Goal: Information Seeking & Learning: Learn about a topic

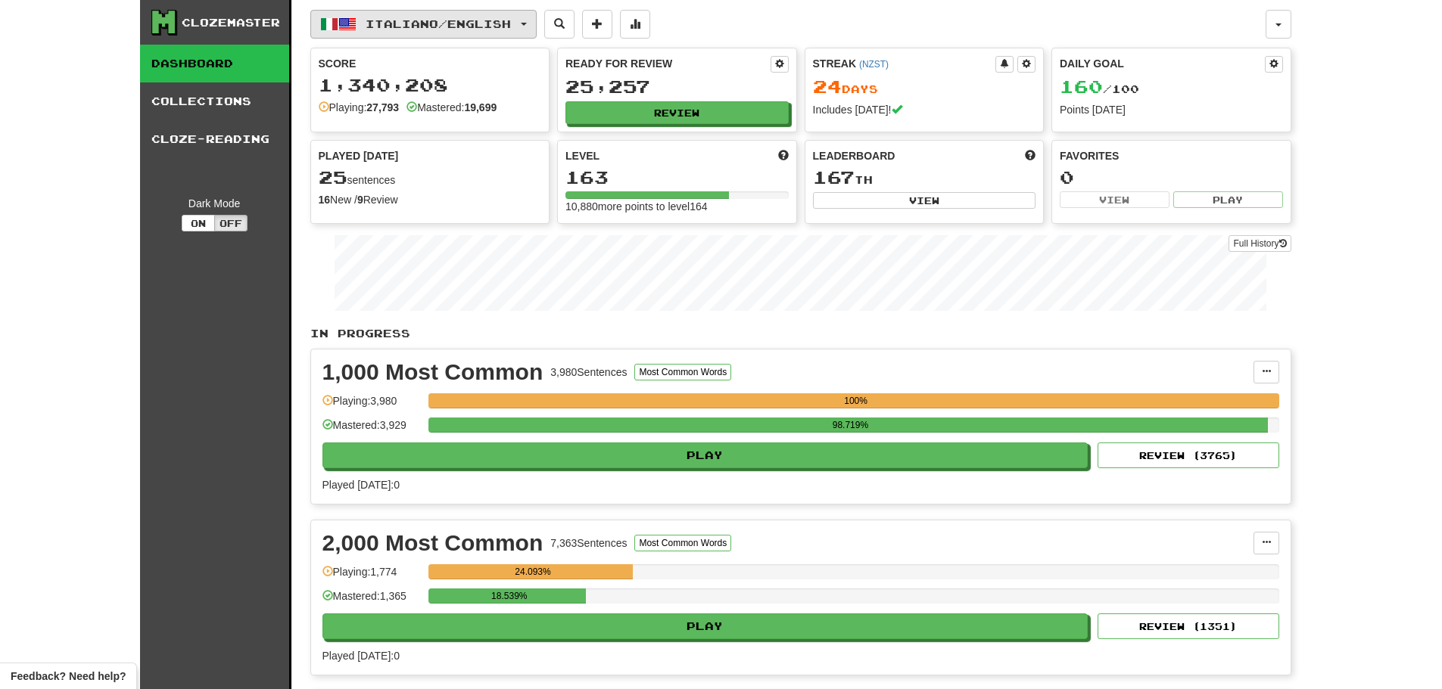
click at [473, 19] on span "Italiano / English" at bounding box center [438, 23] width 145 height 13
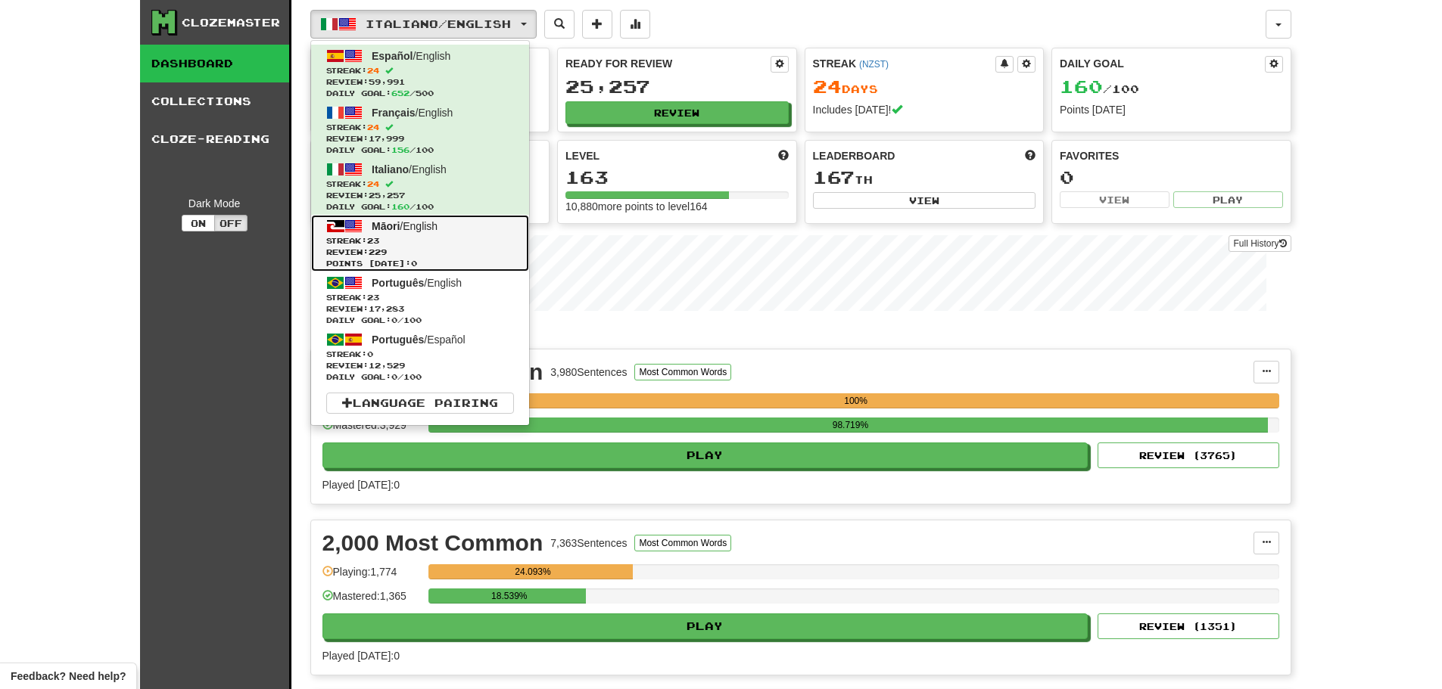
click at [435, 239] on span "Streak: 23" at bounding box center [420, 240] width 188 height 11
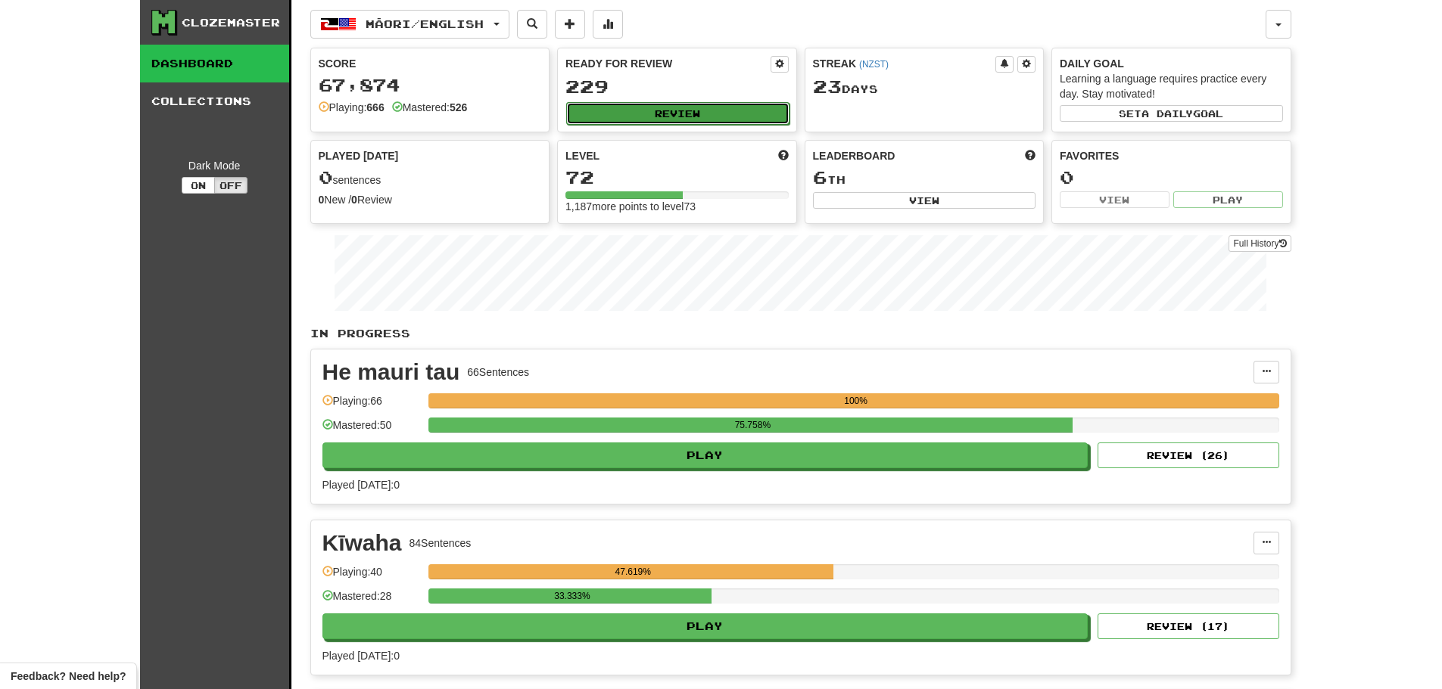
click at [686, 107] on button "Review" at bounding box center [677, 113] width 223 height 23
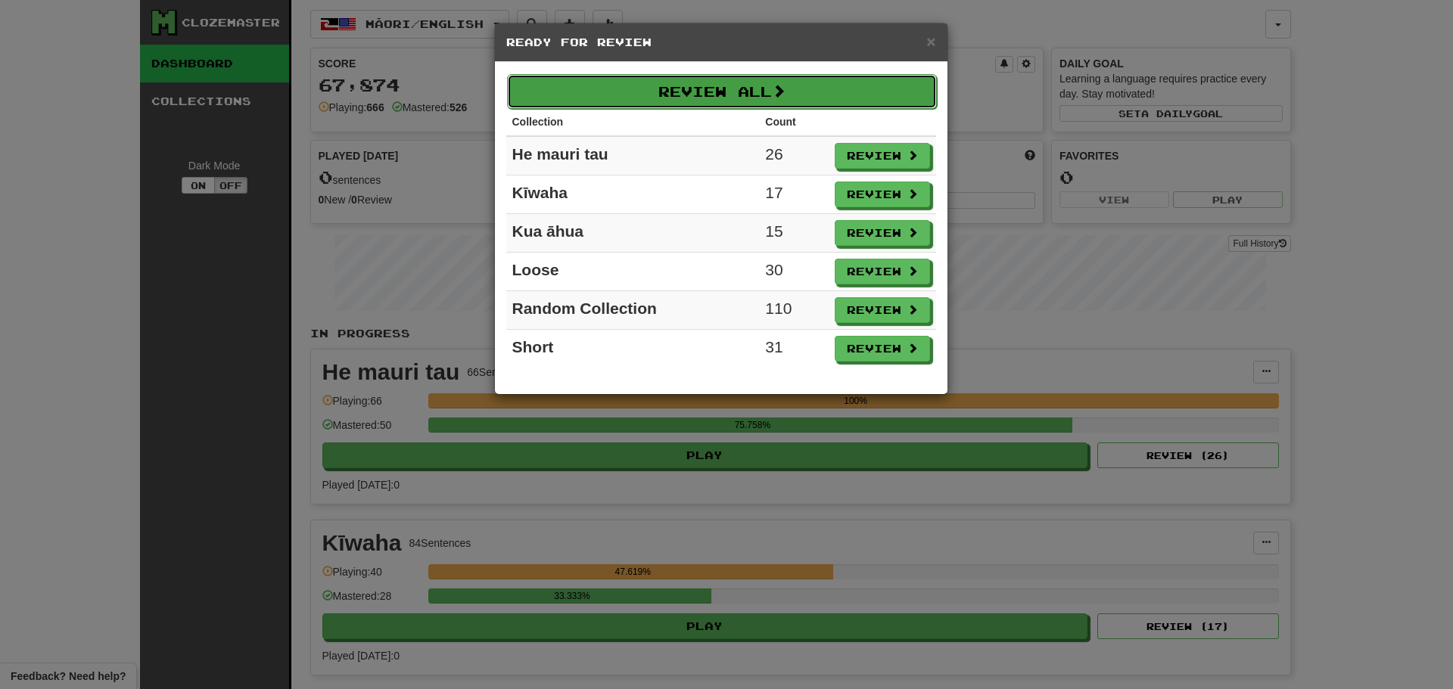
click at [678, 92] on button "Review All" at bounding box center [722, 91] width 430 height 35
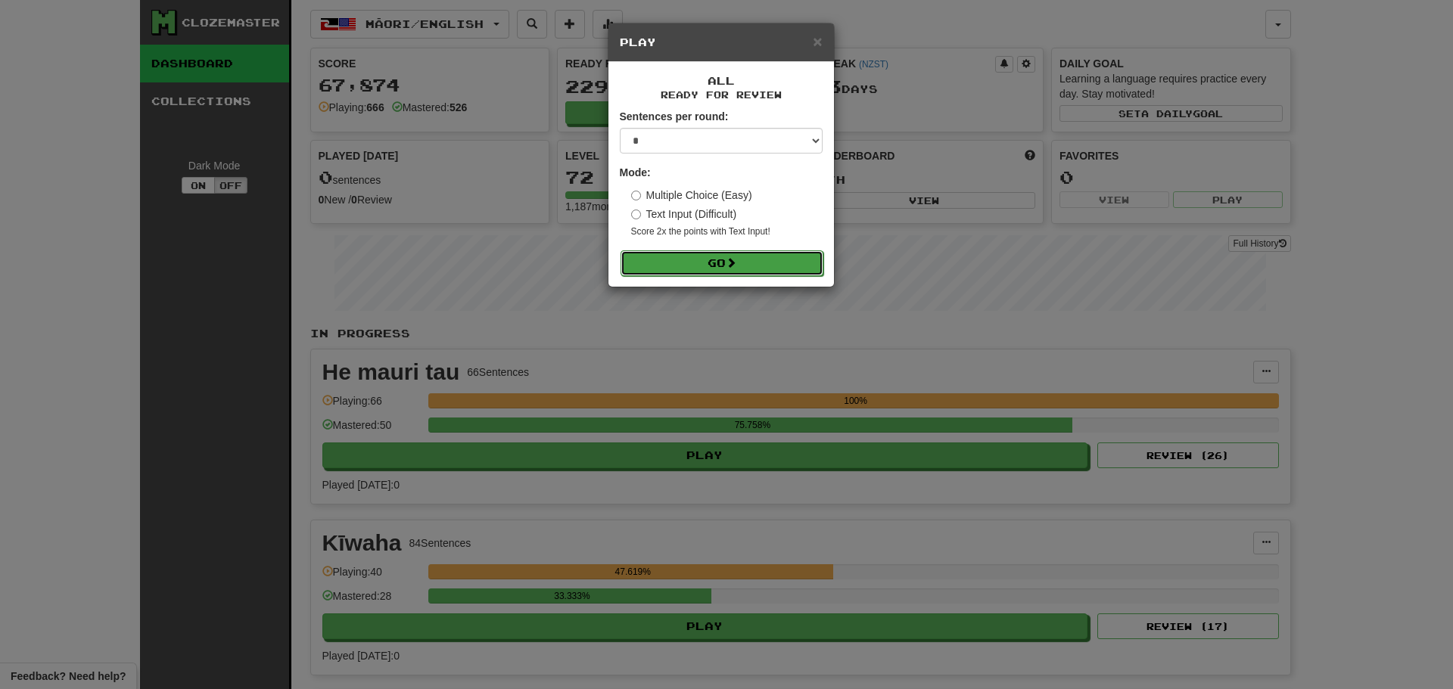
click at [734, 269] on button "Go" at bounding box center [722, 263] width 203 height 26
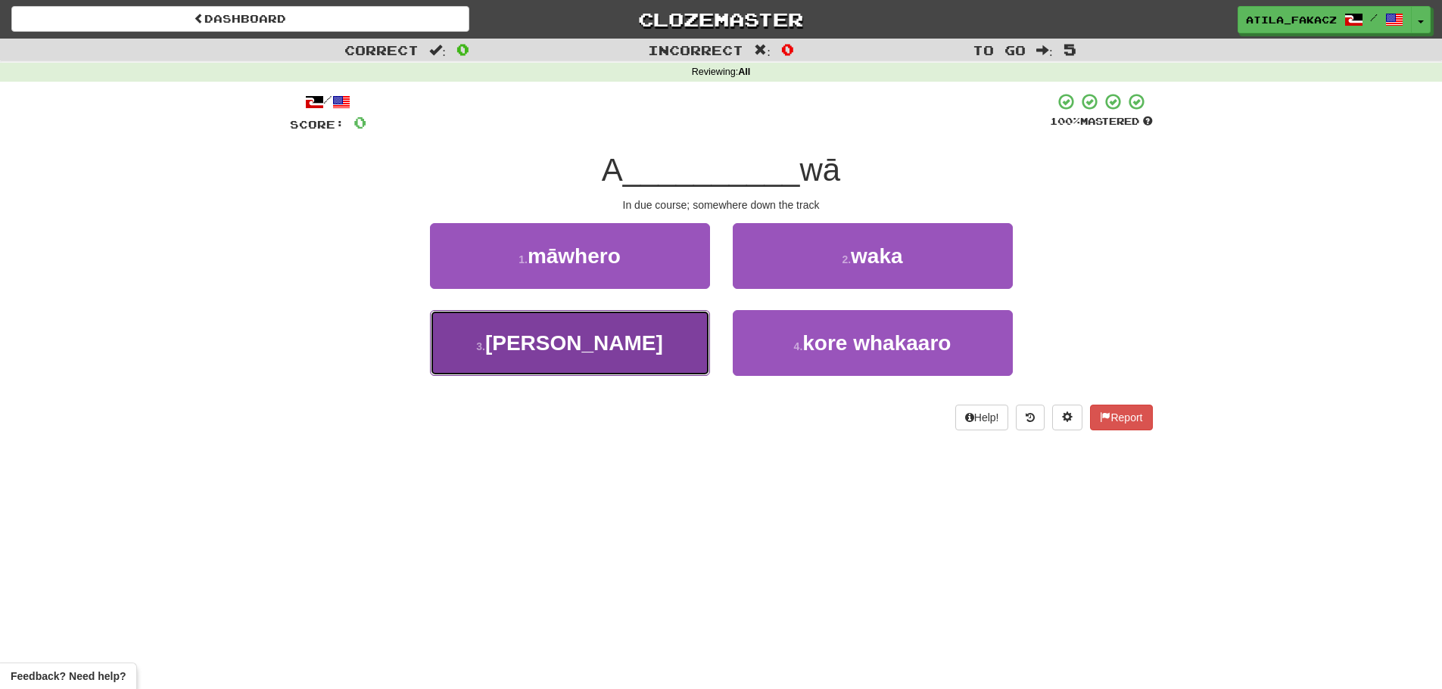
click at [643, 339] on button "3 . tona" at bounding box center [570, 343] width 280 height 66
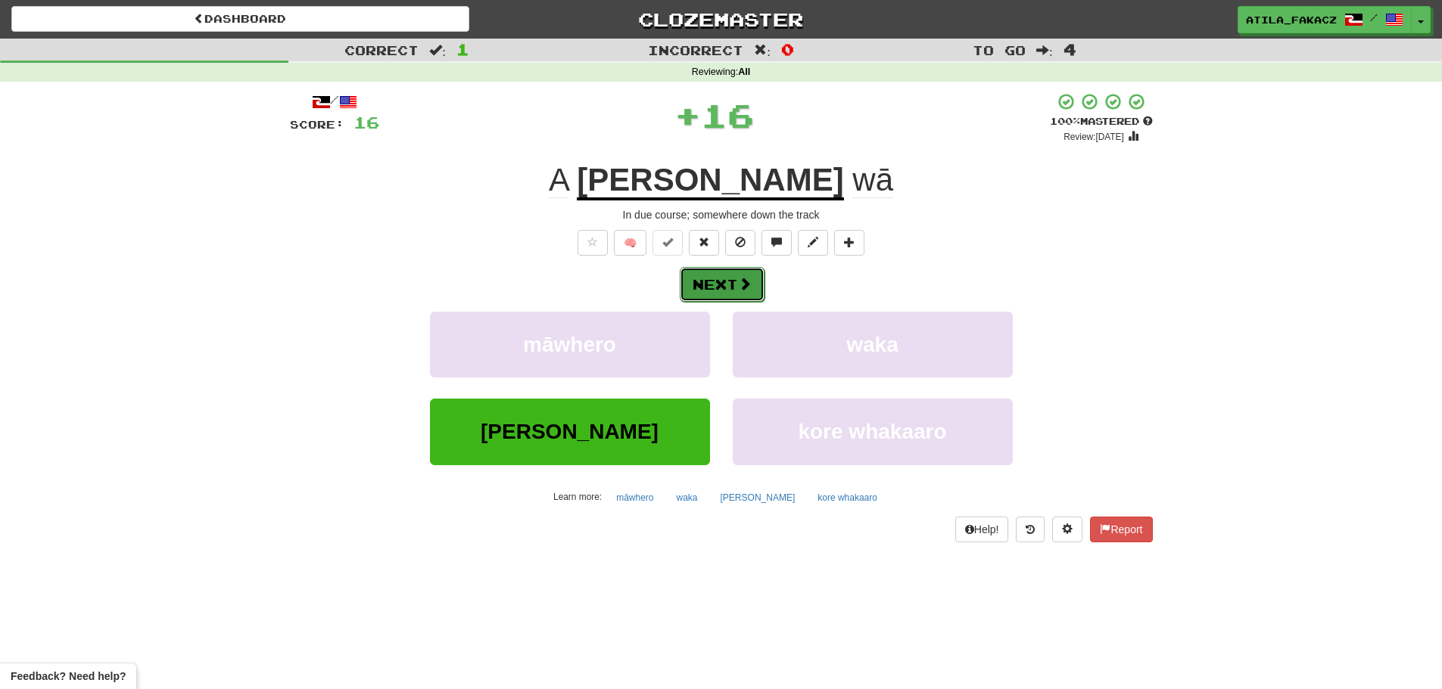
click at [742, 294] on button "Next" at bounding box center [722, 284] width 85 height 35
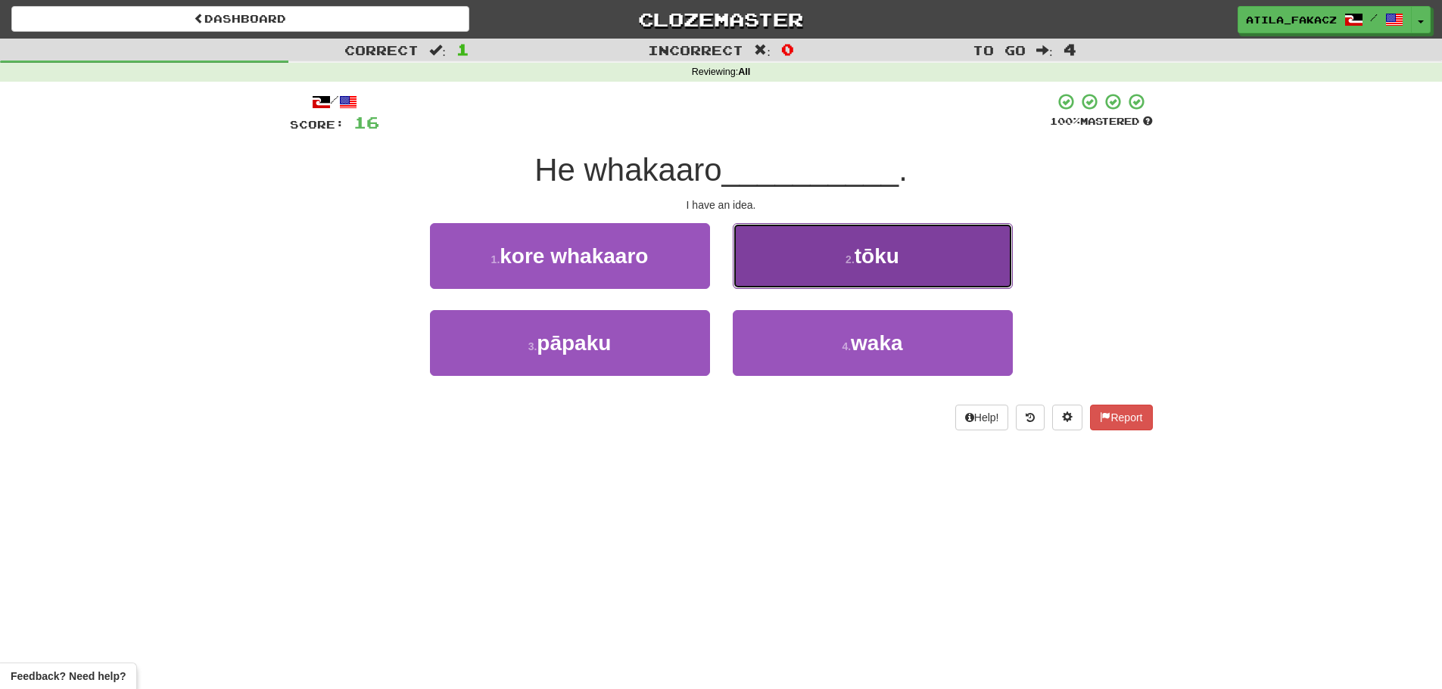
click at [801, 270] on button "2 . tōku" at bounding box center [873, 256] width 280 height 66
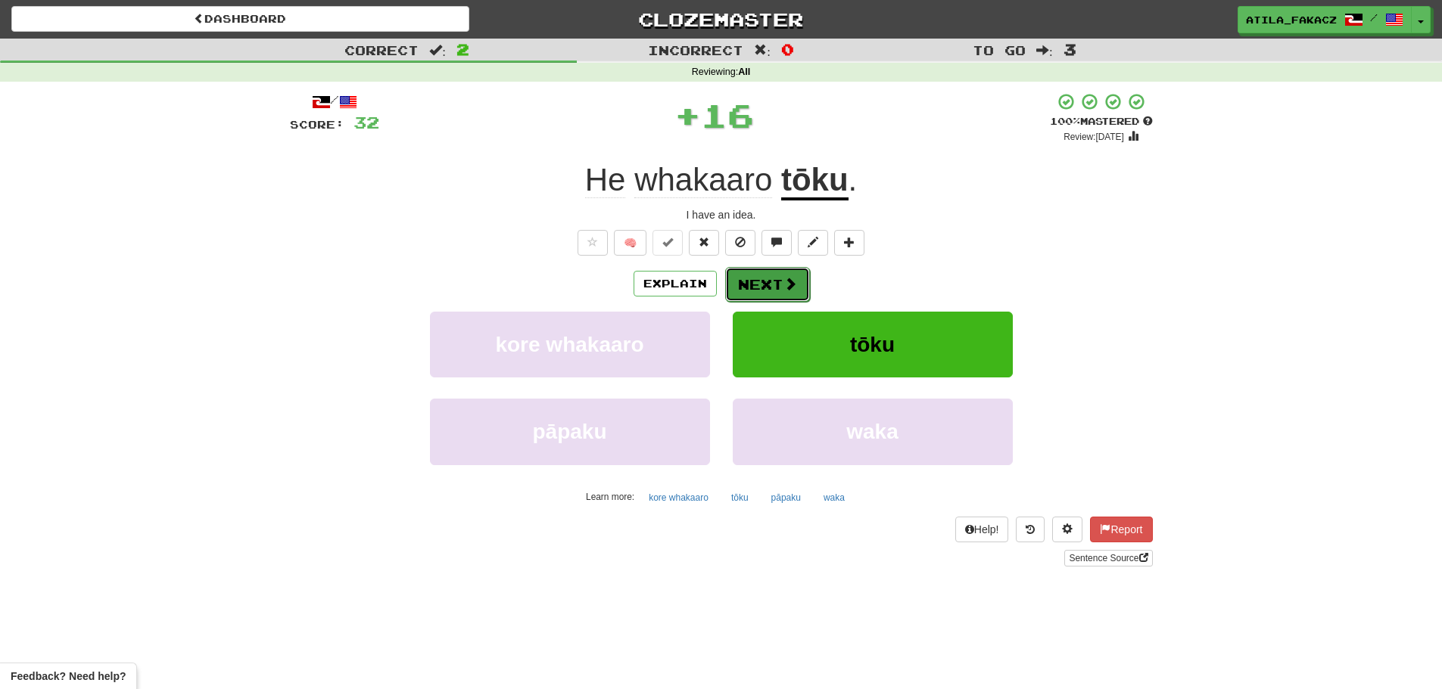
click at [790, 277] on span at bounding box center [790, 284] width 14 height 14
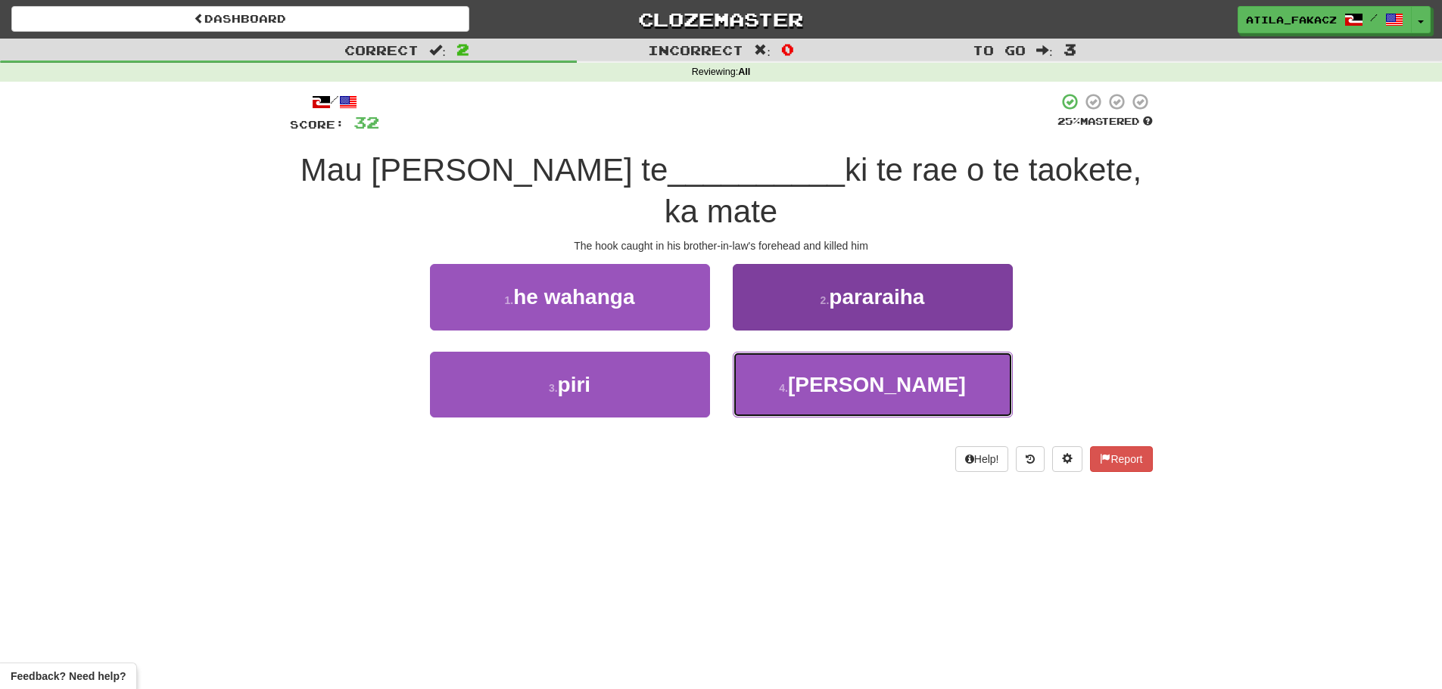
drag, startPoint x: 797, startPoint y: 347, endPoint x: 786, endPoint y: 321, distance: 28.1
click at [798, 352] on button "4 . matika" at bounding box center [873, 385] width 280 height 66
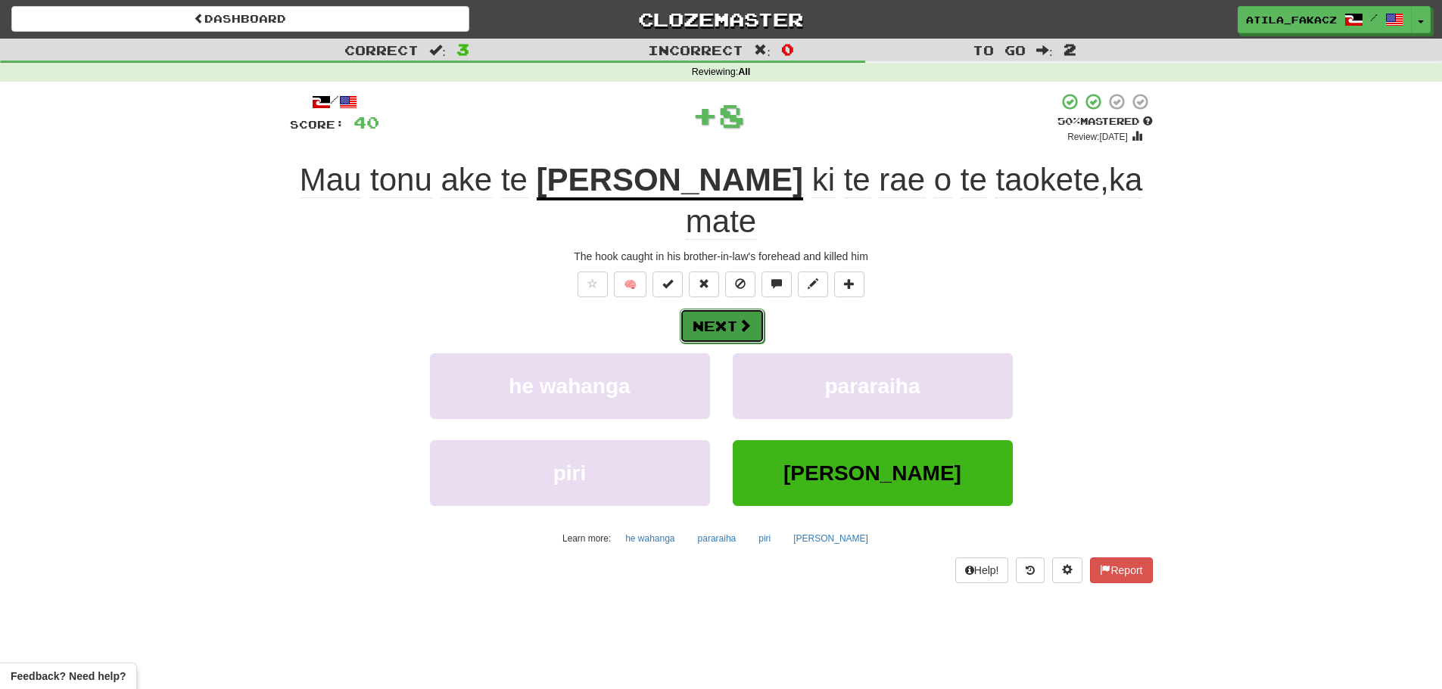
click at [751, 319] on span at bounding box center [745, 326] width 14 height 14
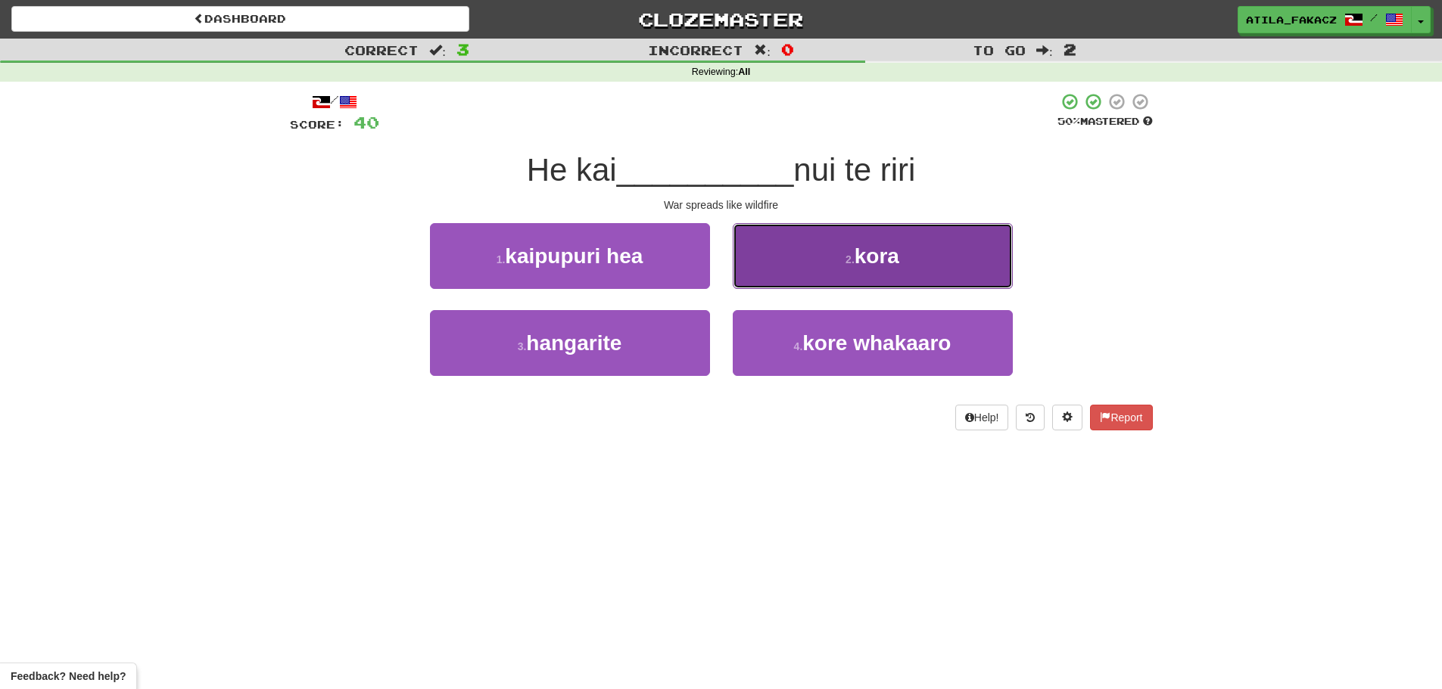
click at [773, 254] on button "2 . kora" at bounding box center [873, 256] width 280 height 66
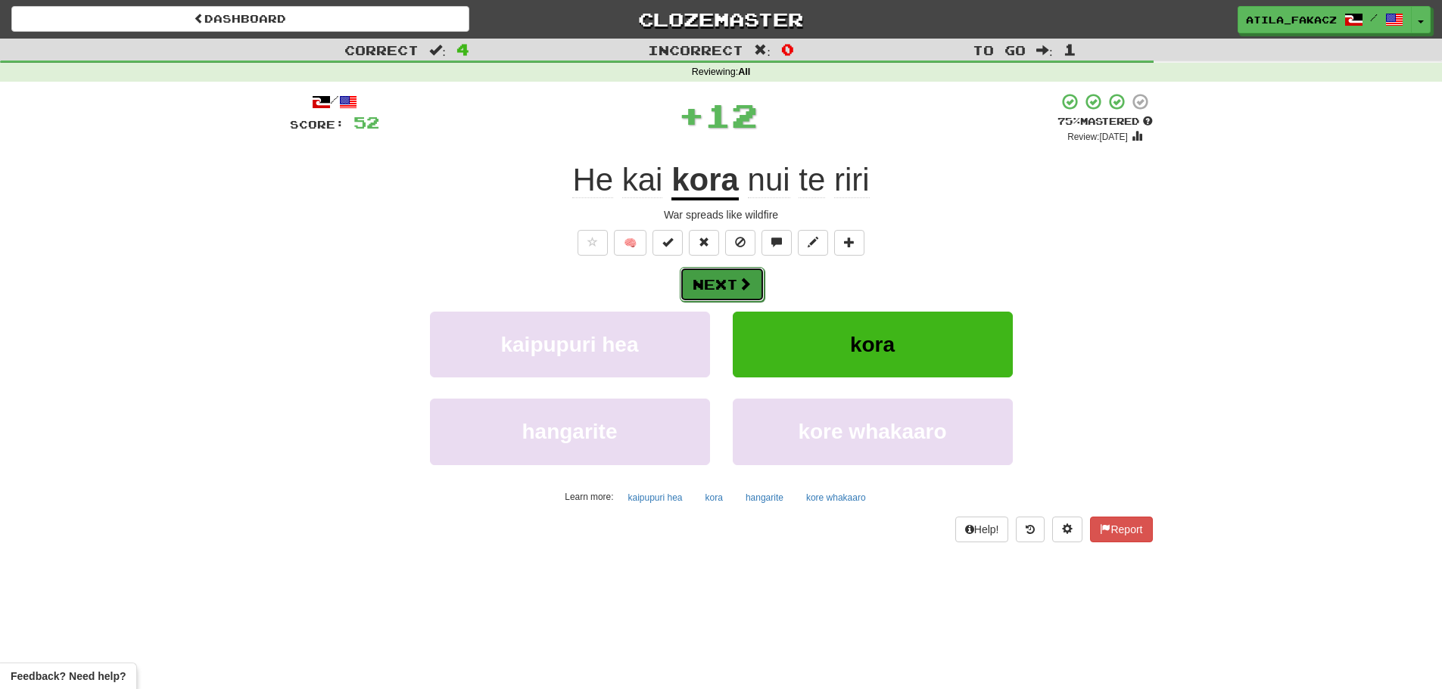
click at [749, 292] on button "Next" at bounding box center [722, 284] width 85 height 35
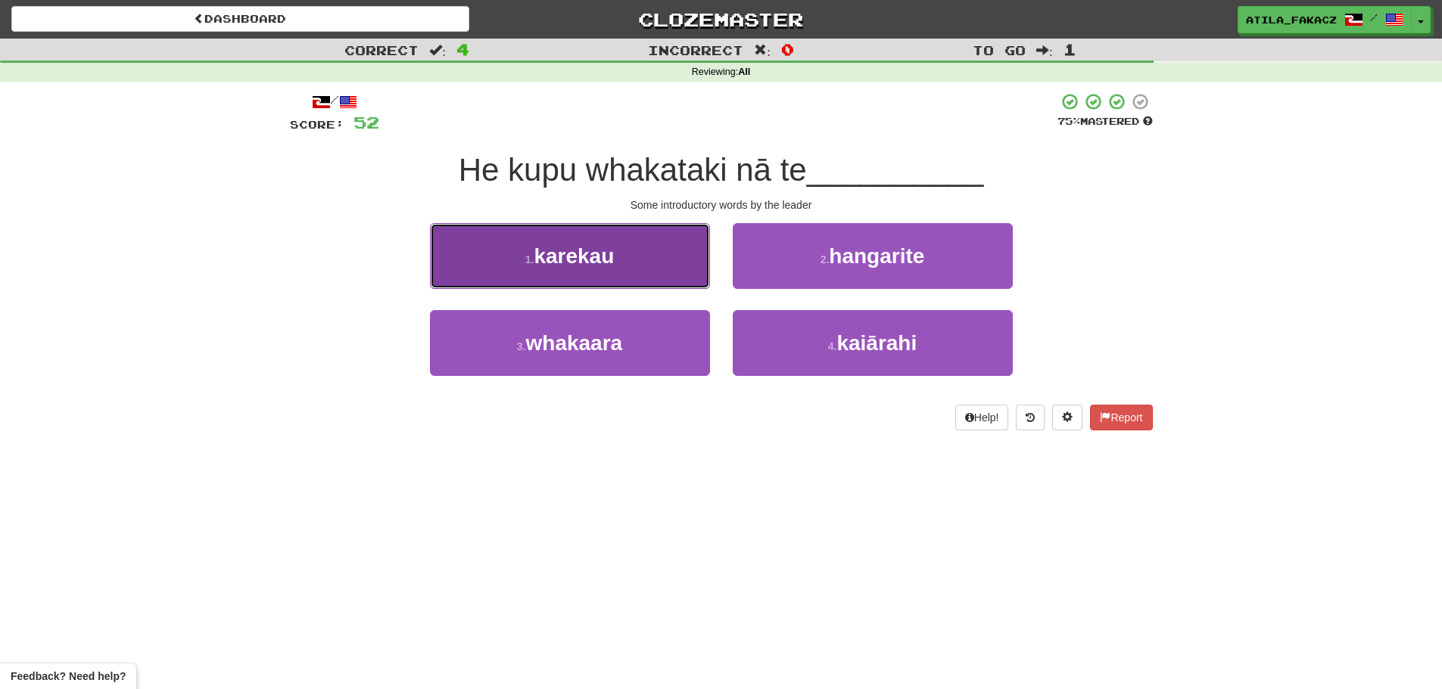
click at [634, 260] on button "1 . karekau" at bounding box center [570, 256] width 280 height 66
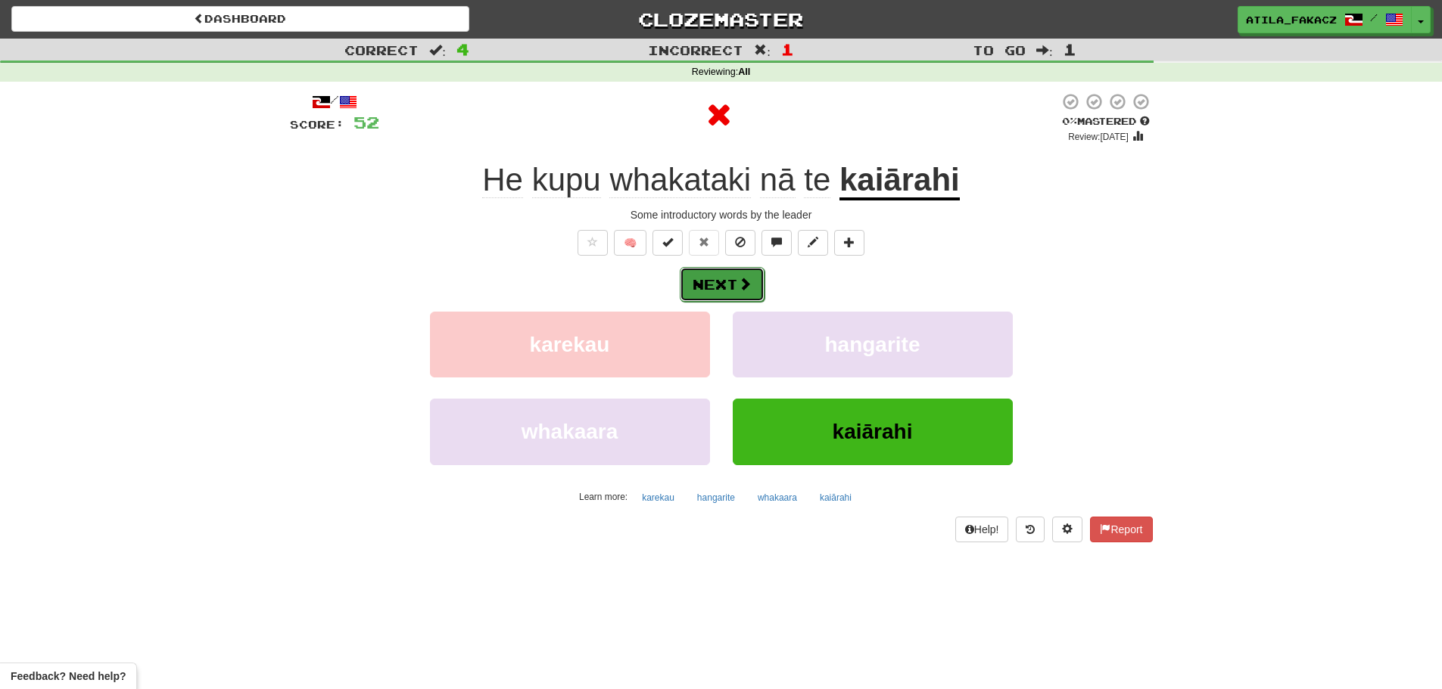
click at [739, 279] on span at bounding box center [745, 284] width 14 height 14
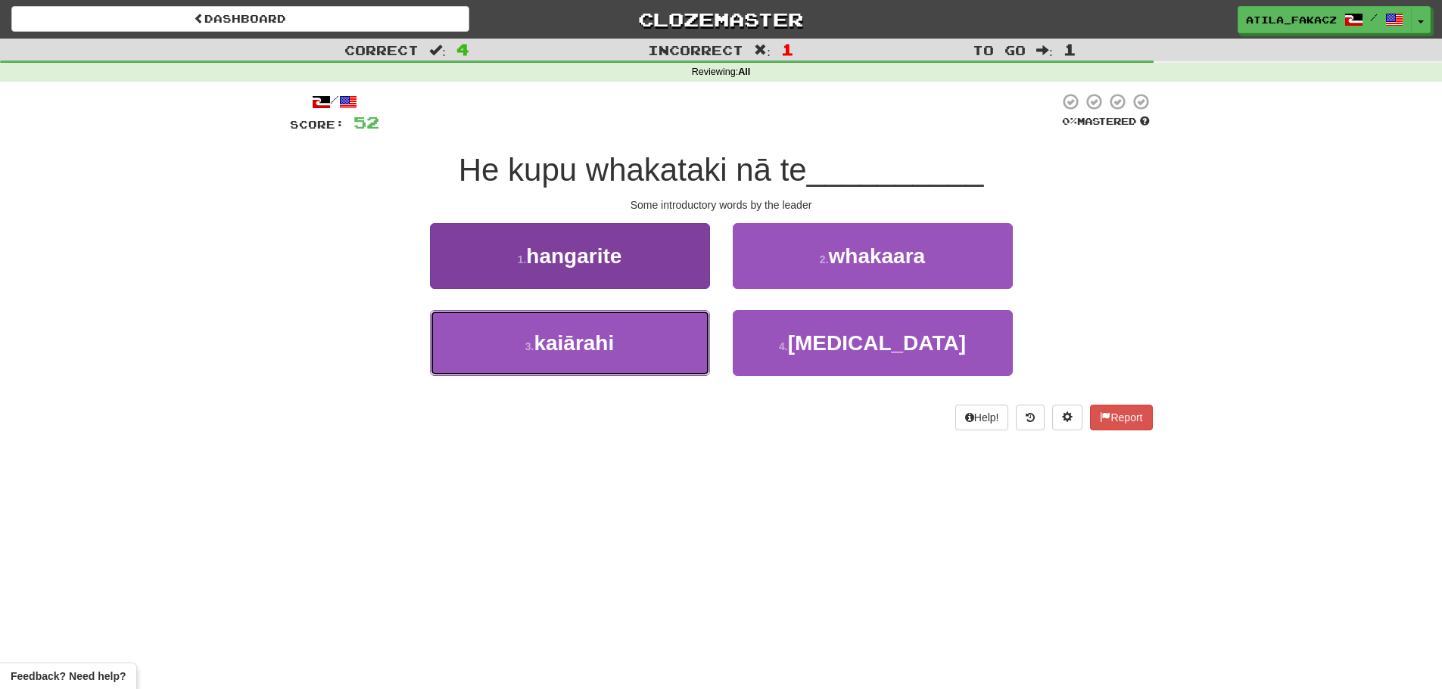
click at [606, 356] on button "3 . kaiārahi" at bounding box center [570, 343] width 280 height 66
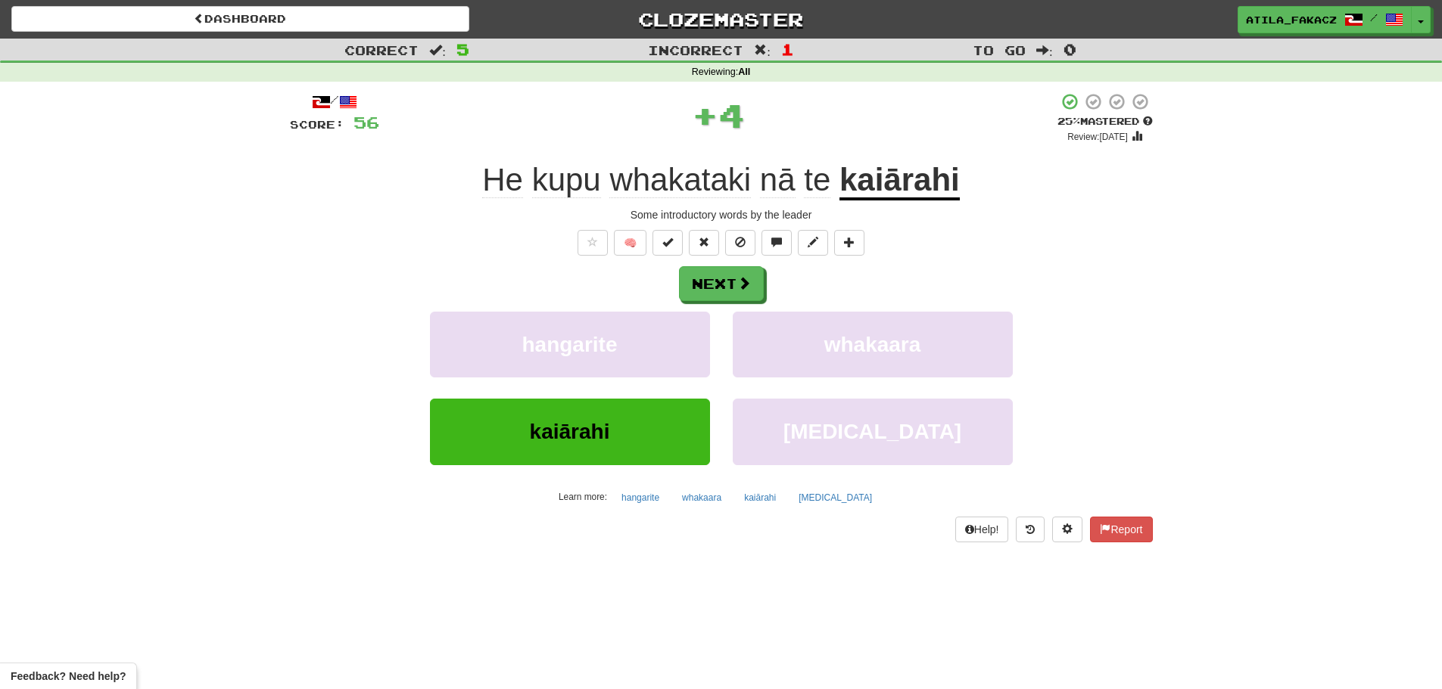
click at [901, 173] on u "kaiārahi" at bounding box center [899, 181] width 120 height 39
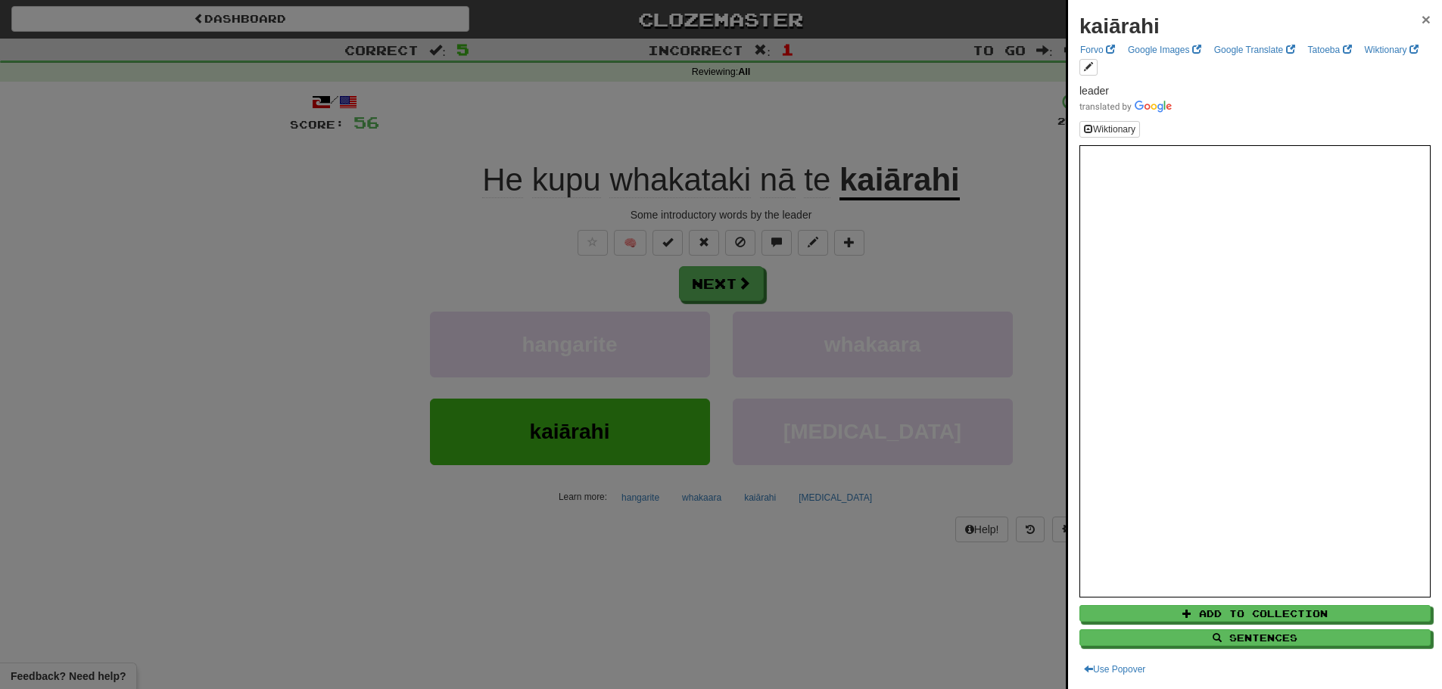
click at [1421, 15] on span "×" at bounding box center [1425, 19] width 9 height 17
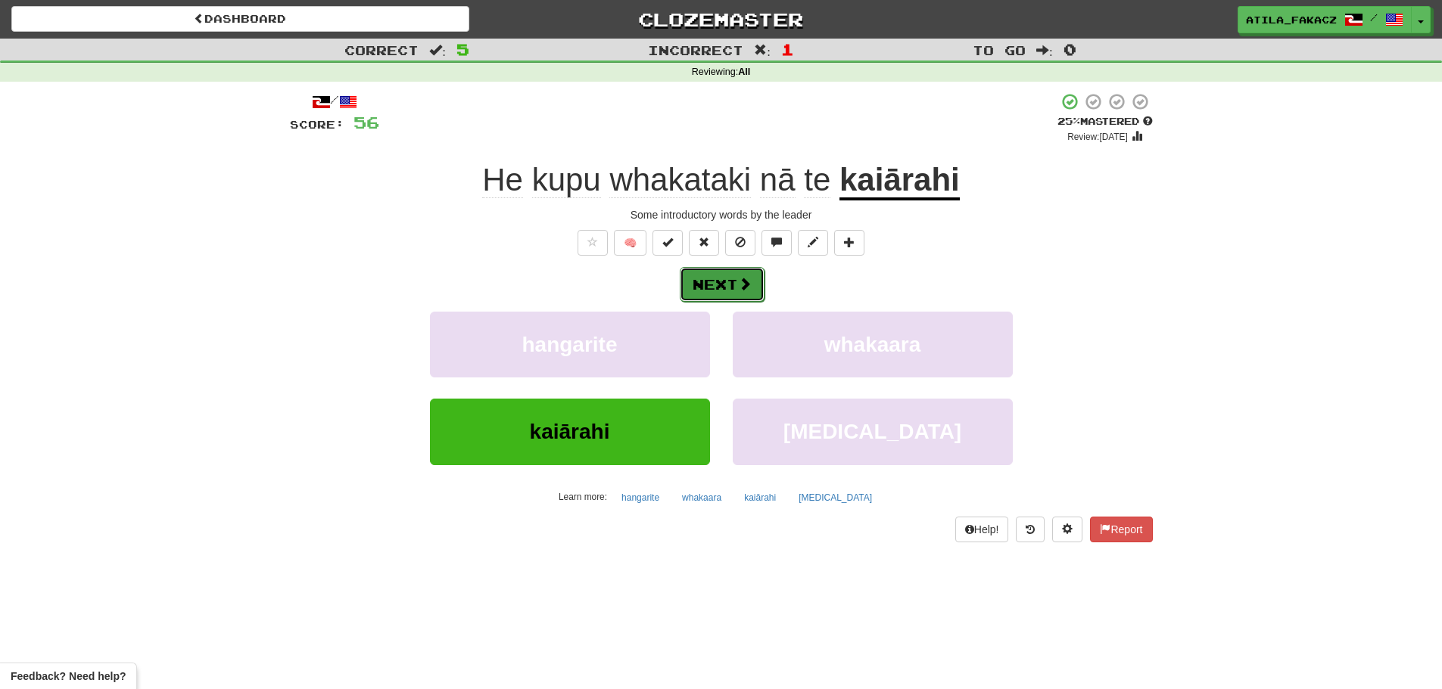
click at [733, 285] on button "Next" at bounding box center [722, 284] width 85 height 35
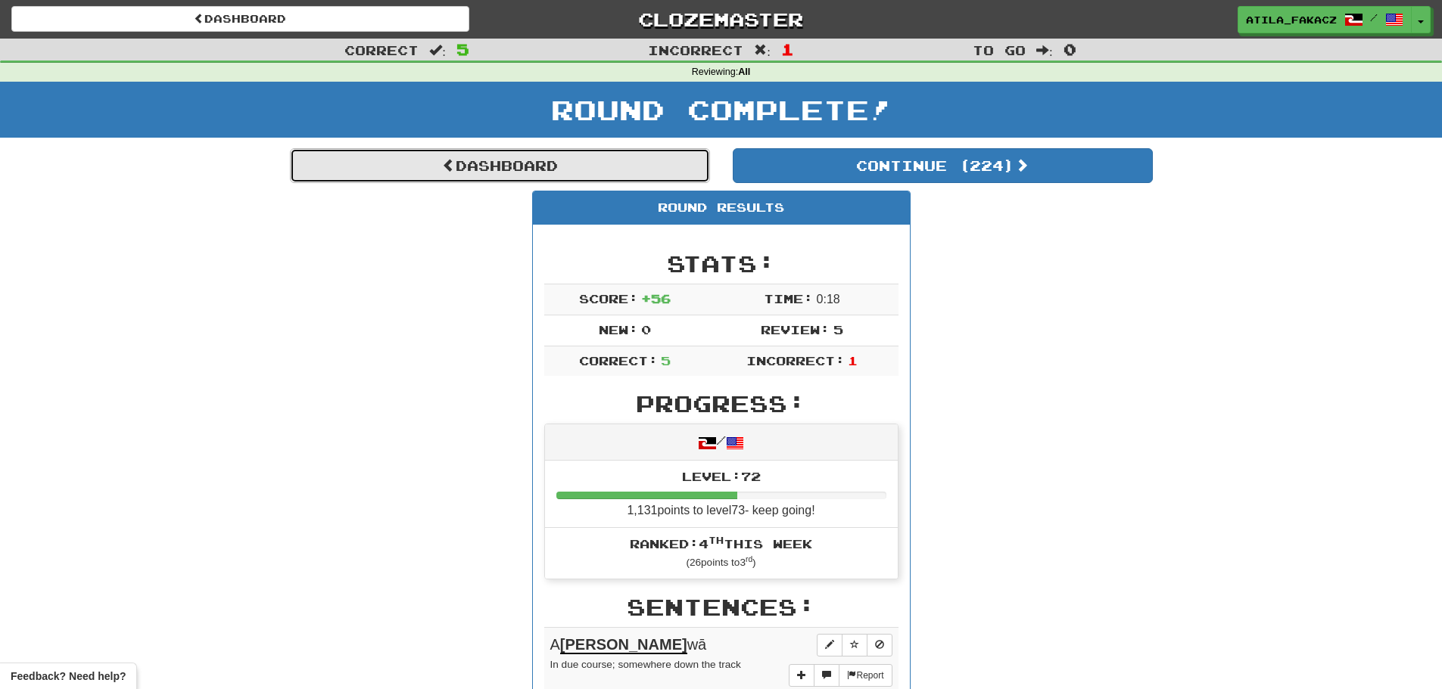
click at [460, 171] on link "Dashboard" at bounding box center [500, 165] width 420 height 35
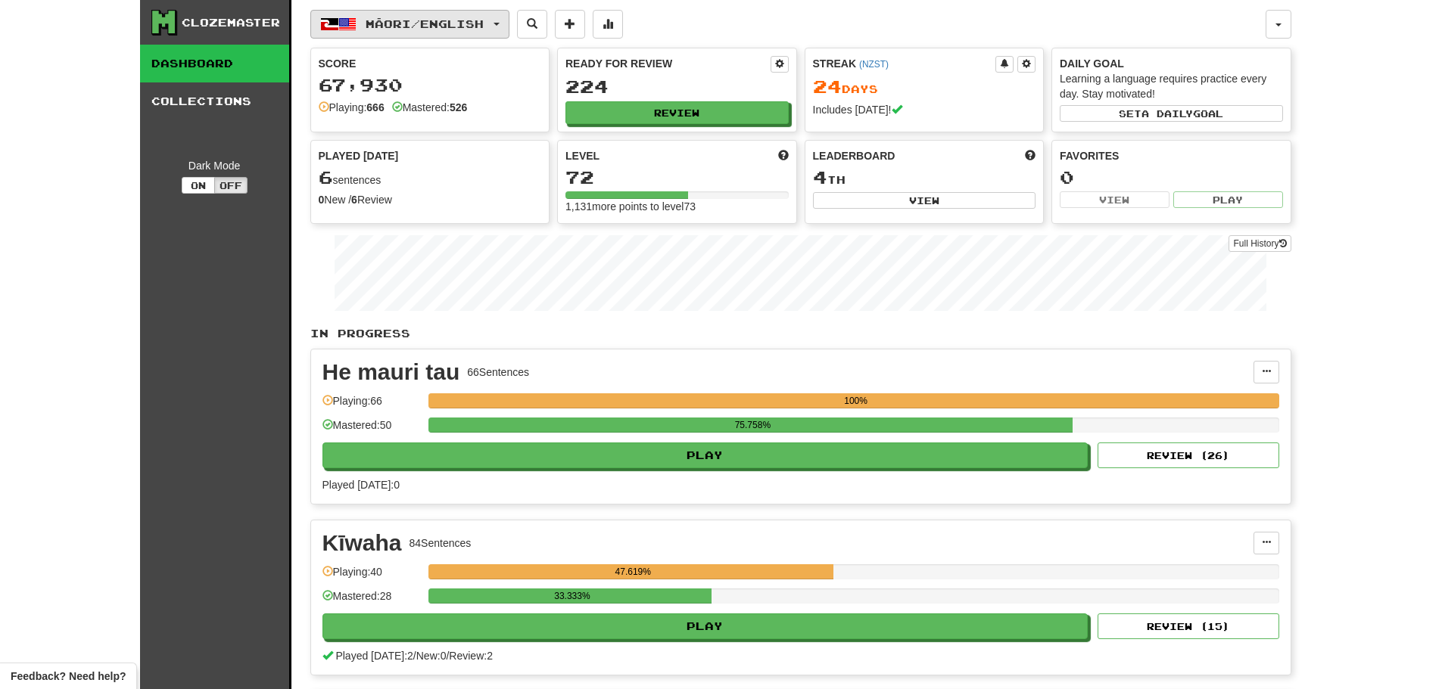
click at [409, 24] on span "Māori / English" at bounding box center [425, 23] width 118 height 13
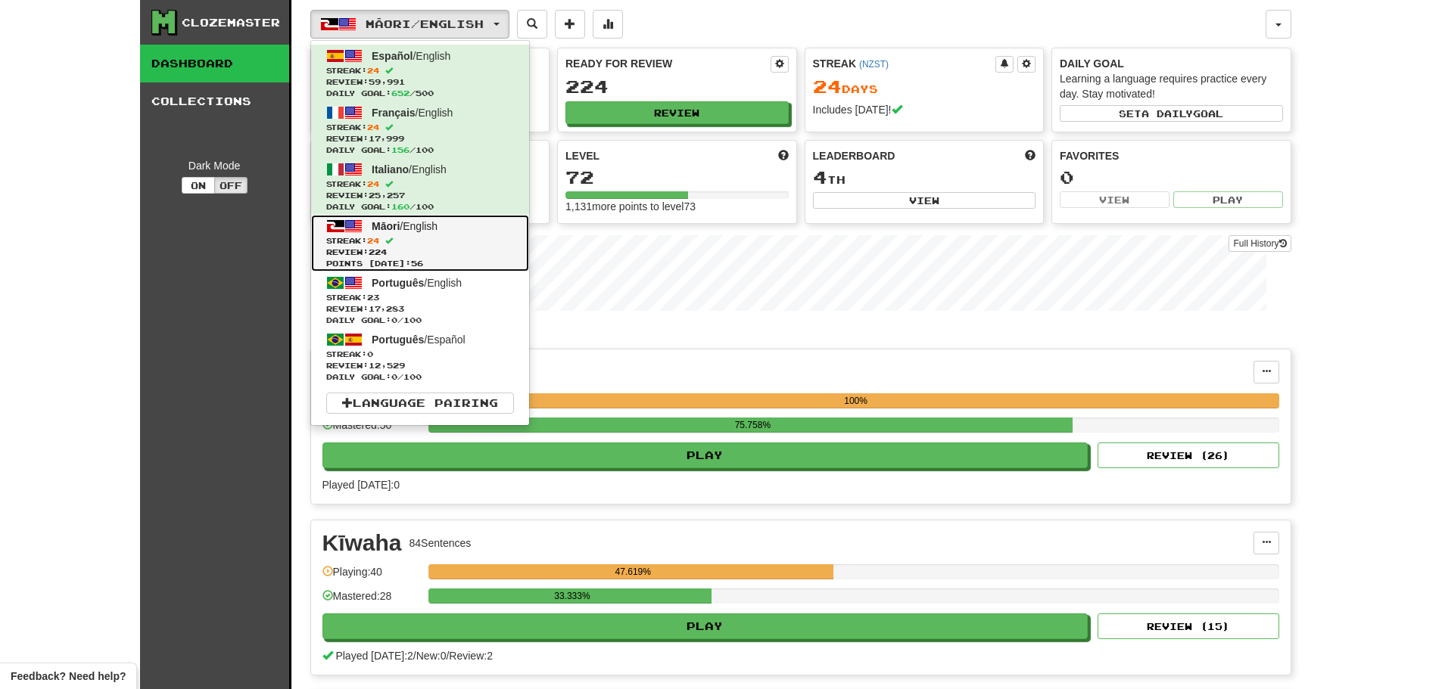
click at [410, 239] on span "Streak: 24" at bounding box center [420, 240] width 188 height 11
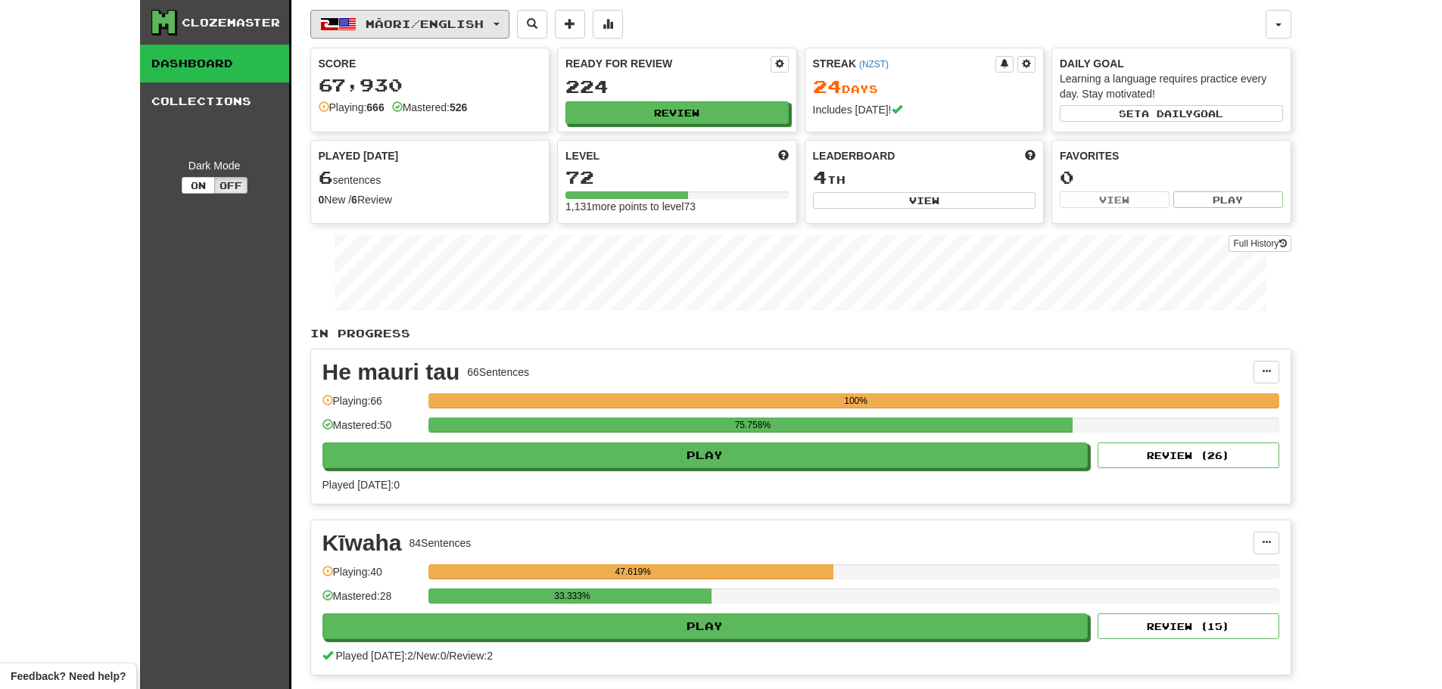
click at [407, 30] on button "Māori / English" at bounding box center [409, 24] width 199 height 29
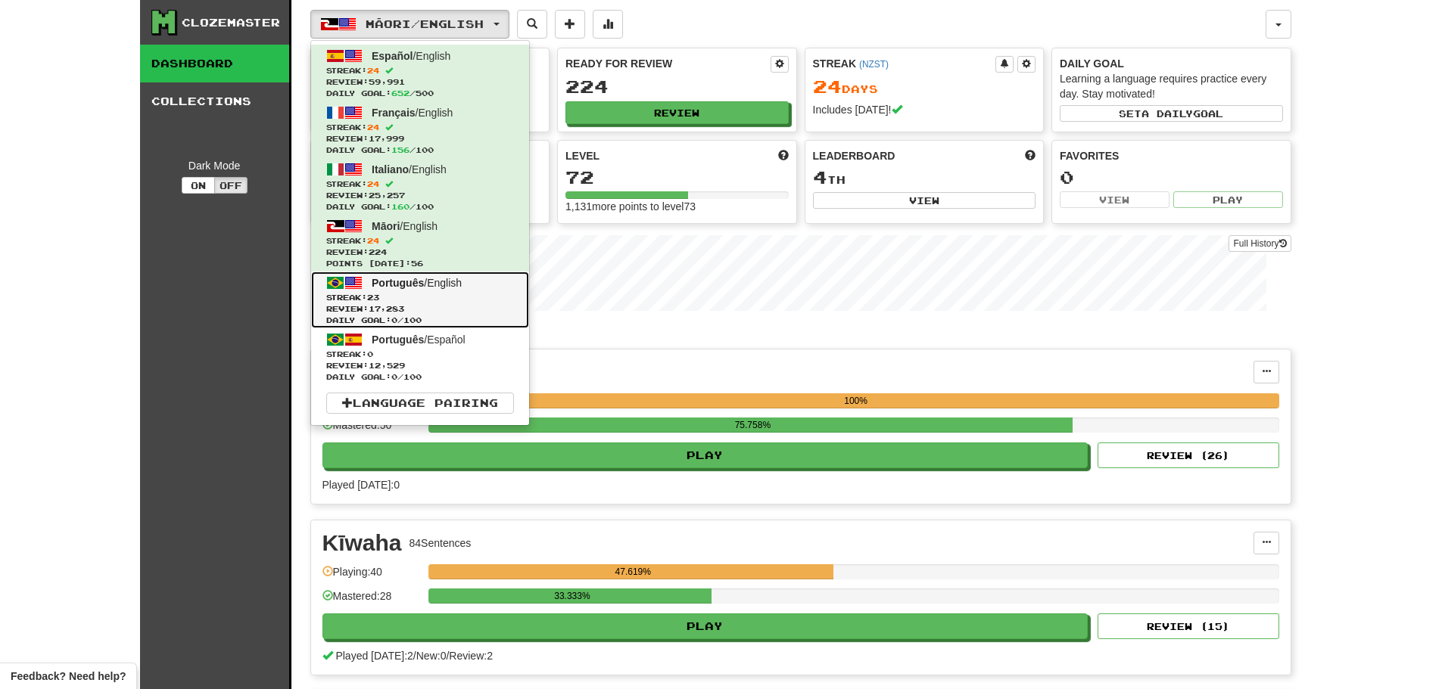
click at [409, 302] on span "Streak: 23" at bounding box center [420, 297] width 188 height 11
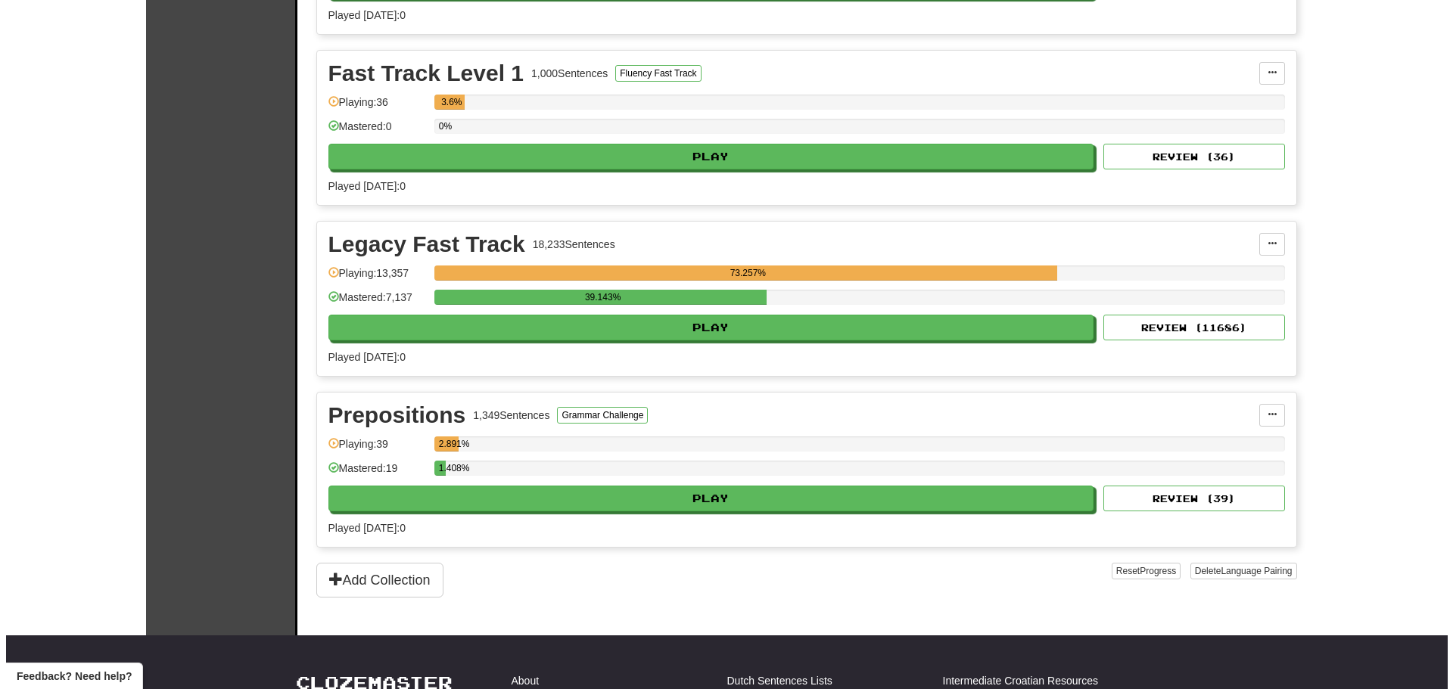
scroll to position [908, 0]
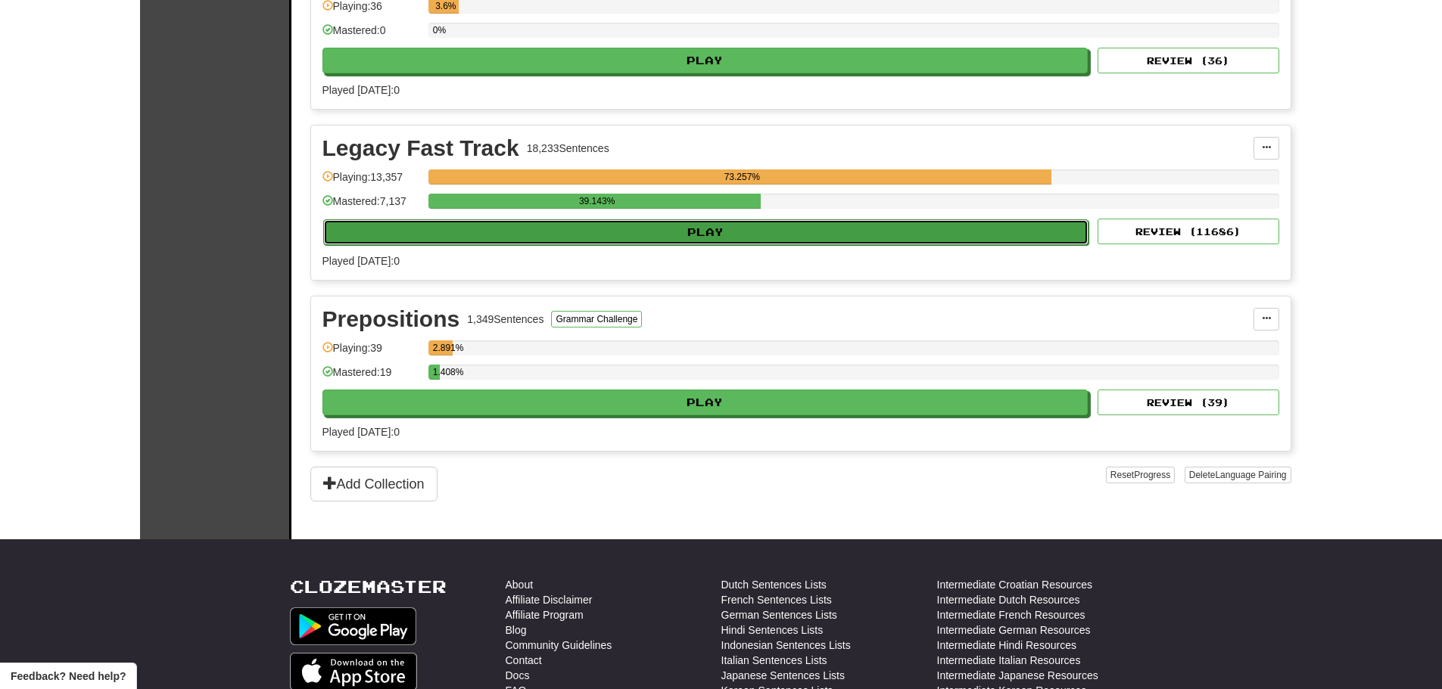
click at [713, 226] on button "Play" at bounding box center [706, 232] width 766 height 26
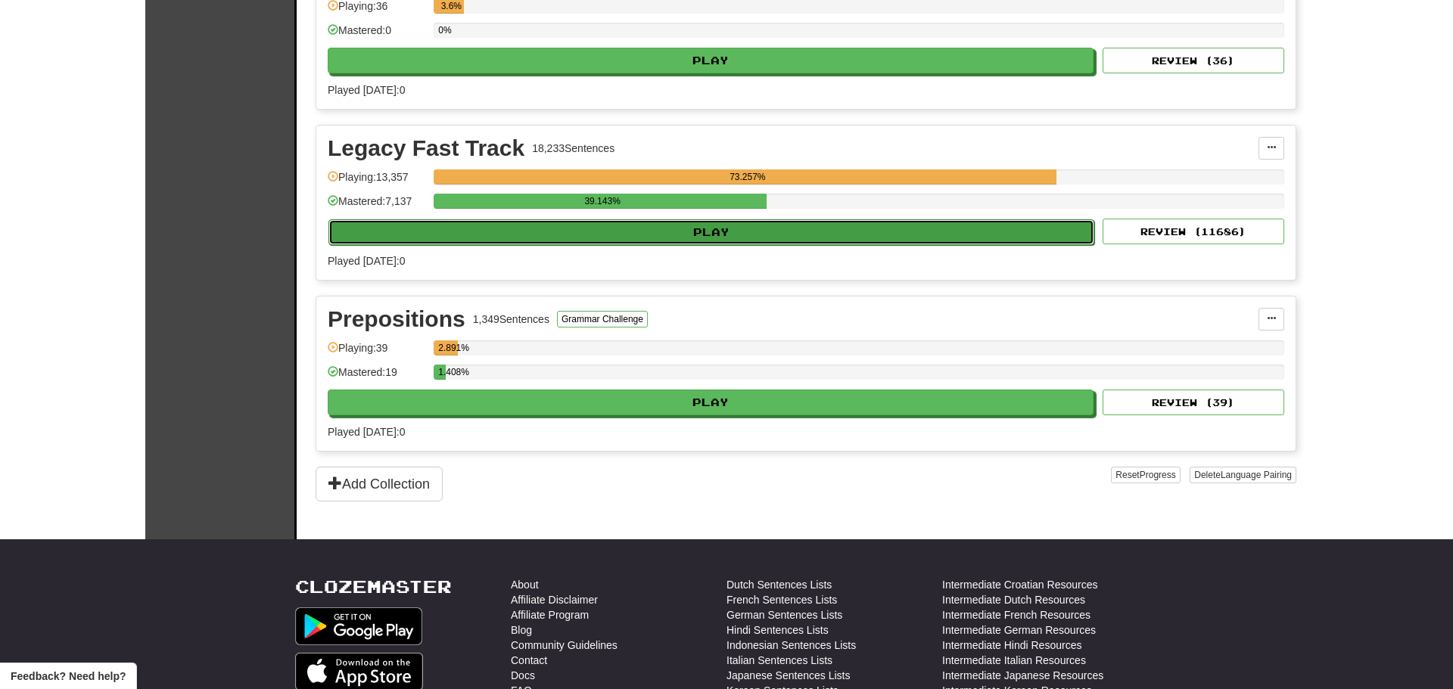
select select "********"
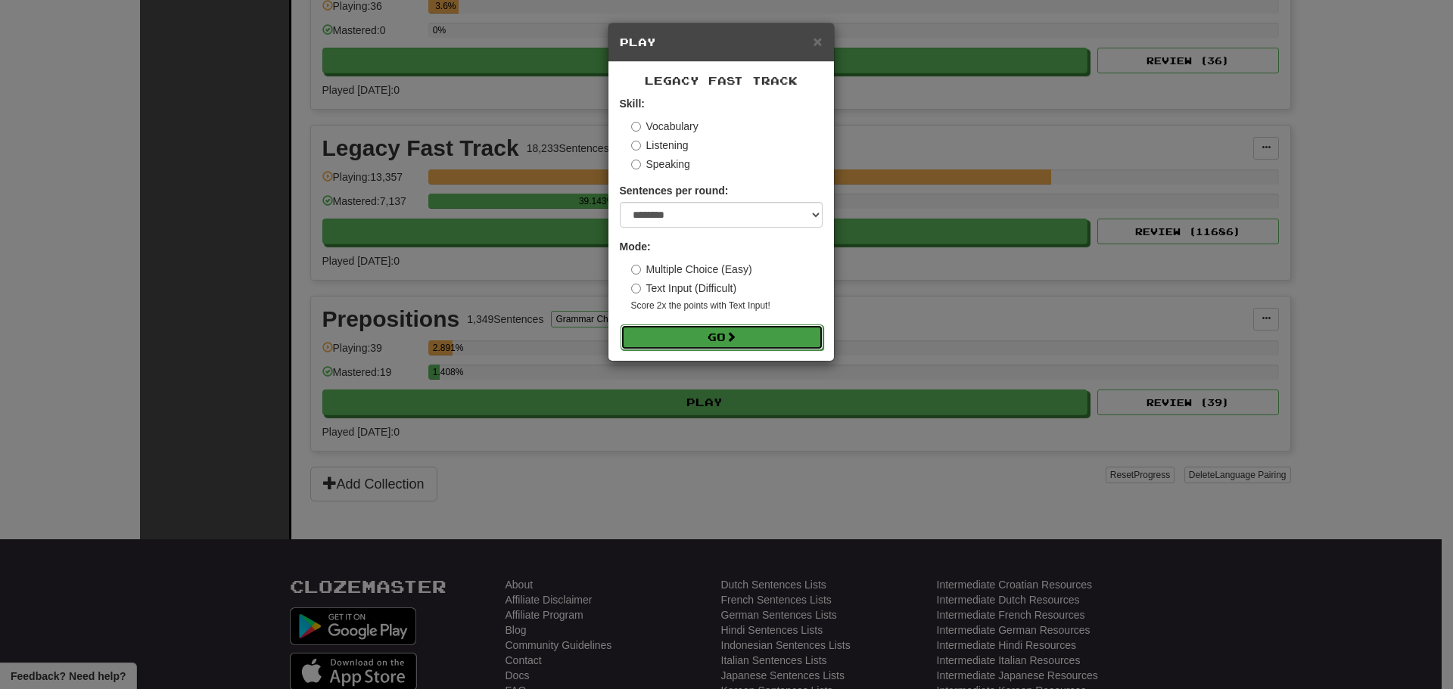
click at [722, 340] on button "Go" at bounding box center [722, 338] width 203 height 26
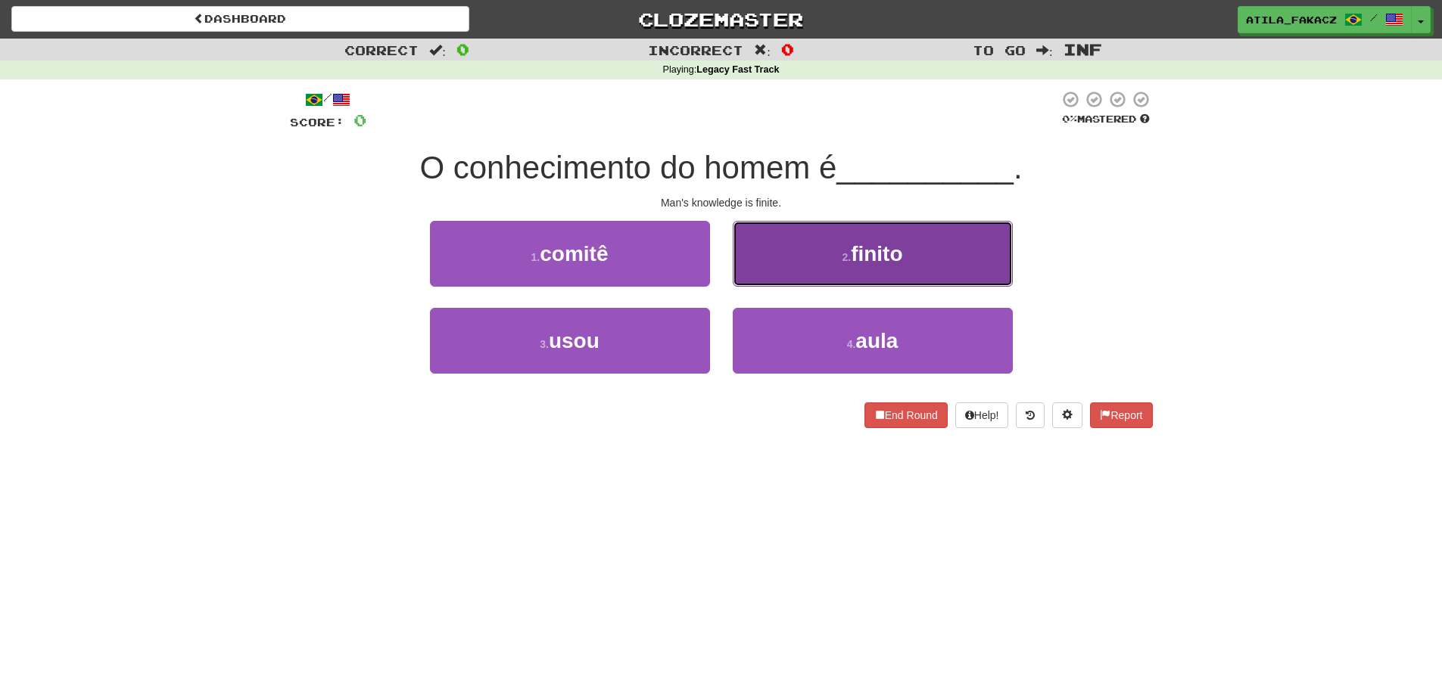
click at [833, 230] on button "2 . finito" at bounding box center [873, 254] width 280 height 66
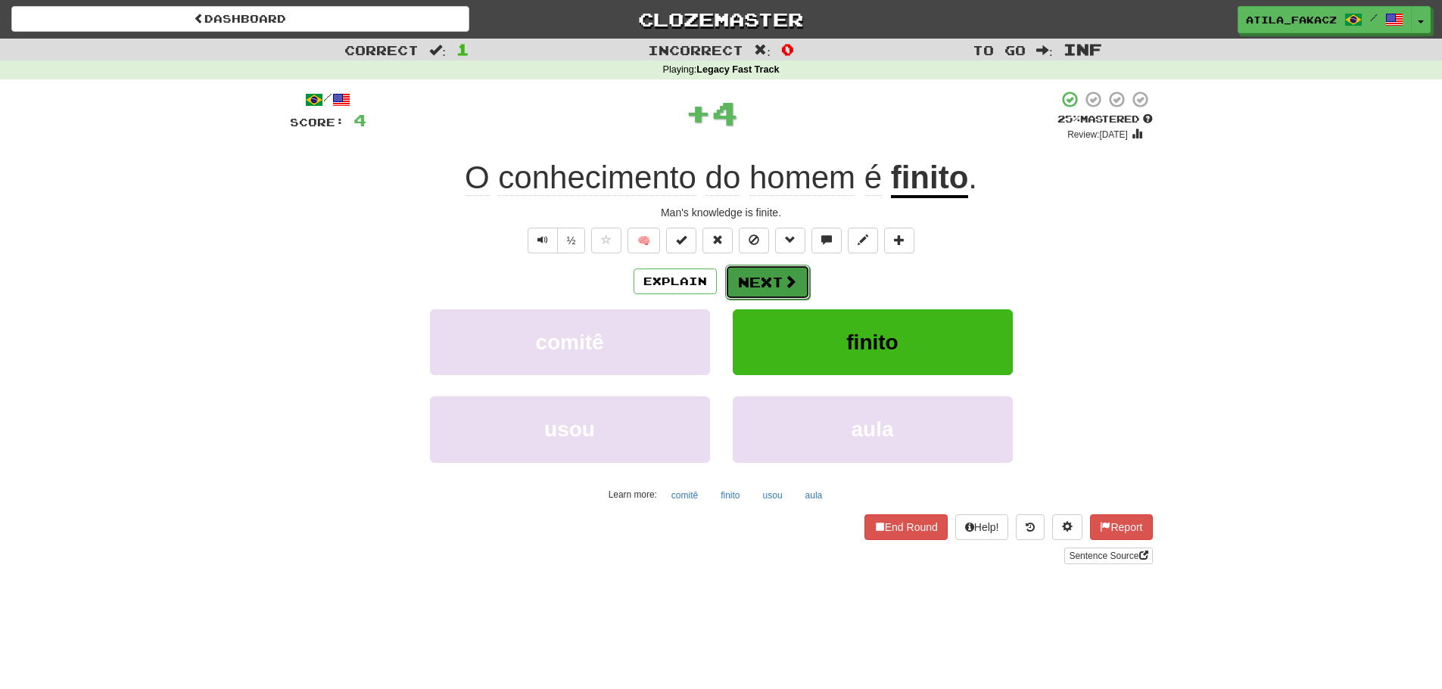
click at [769, 276] on button "Next" at bounding box center [767, 282] width 85 height 35
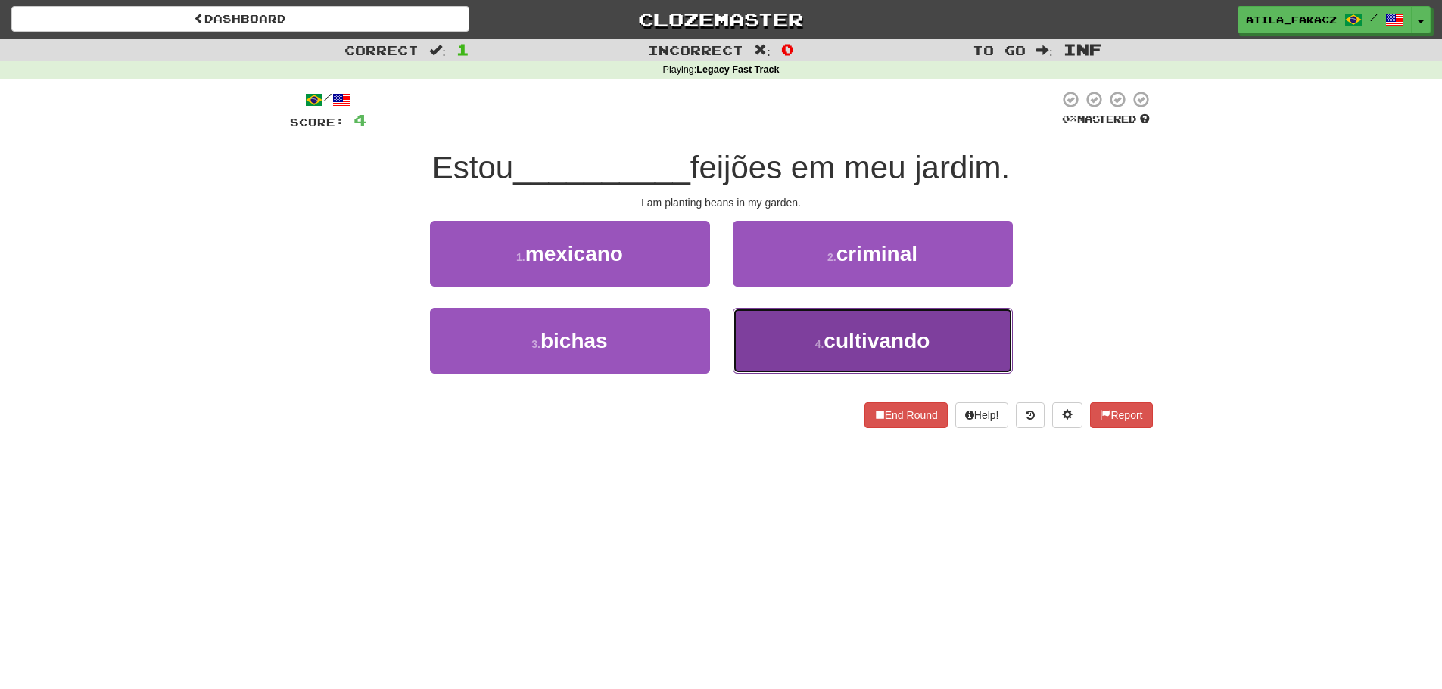
click at [762, 334] on button "4 . cultivando" at bounding box center [873, 341] width 280 height 66
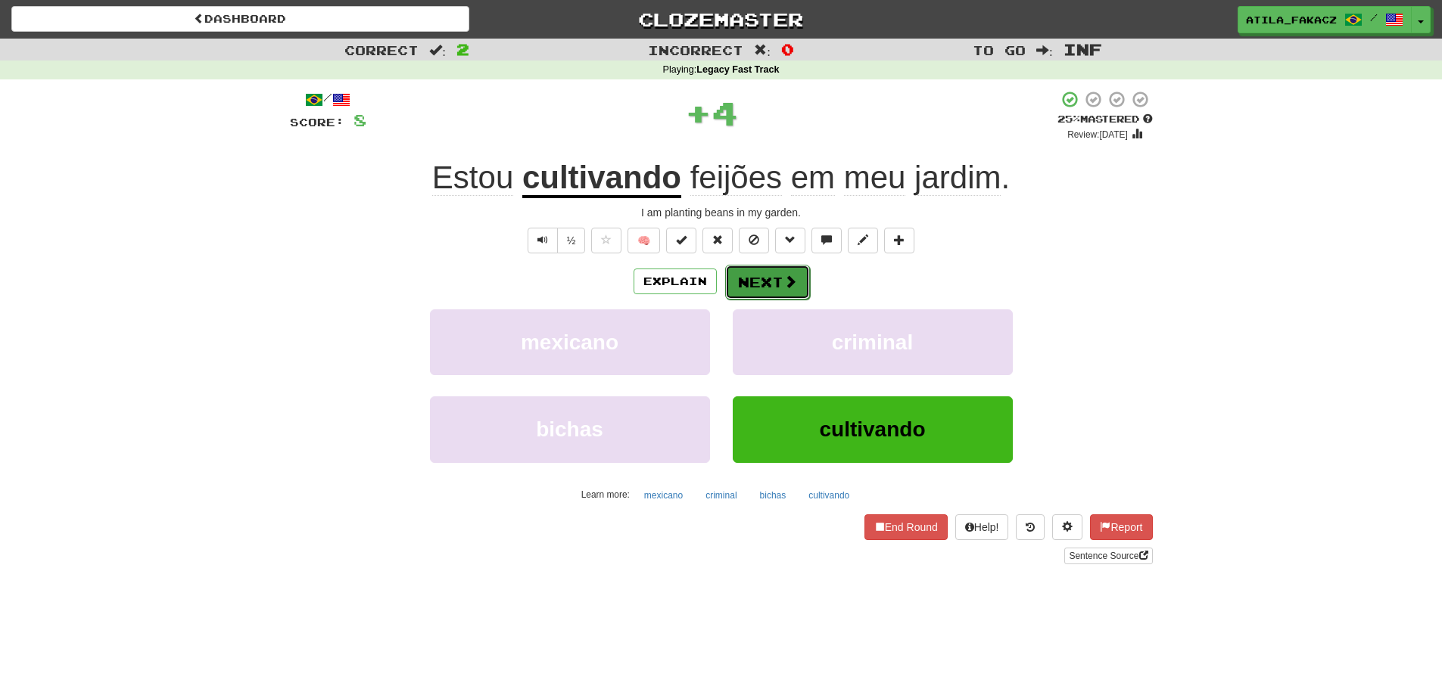
click at [779, 276] on button "Next" at bounding box center [767, 282] width 85 height 35
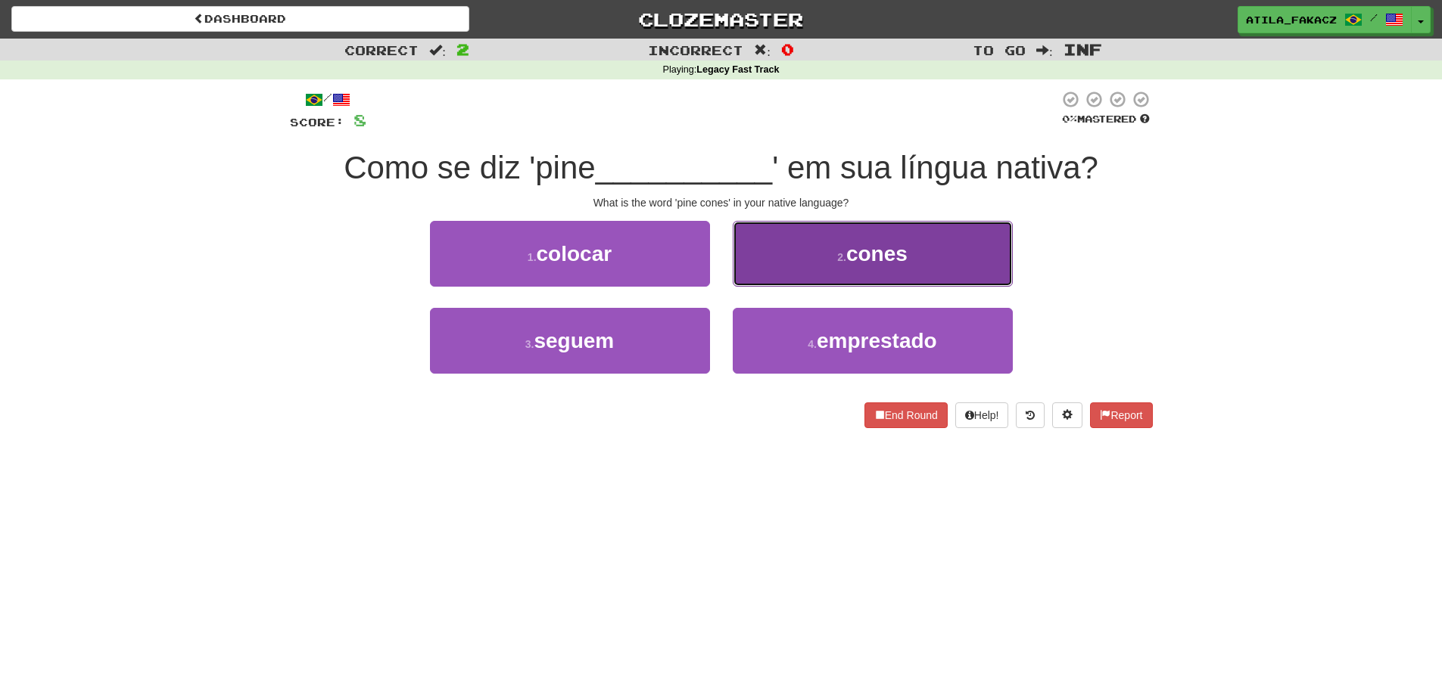
click at [803, 275] on button "2 . cones" at bounding box center [873, 254] width 280 height 66
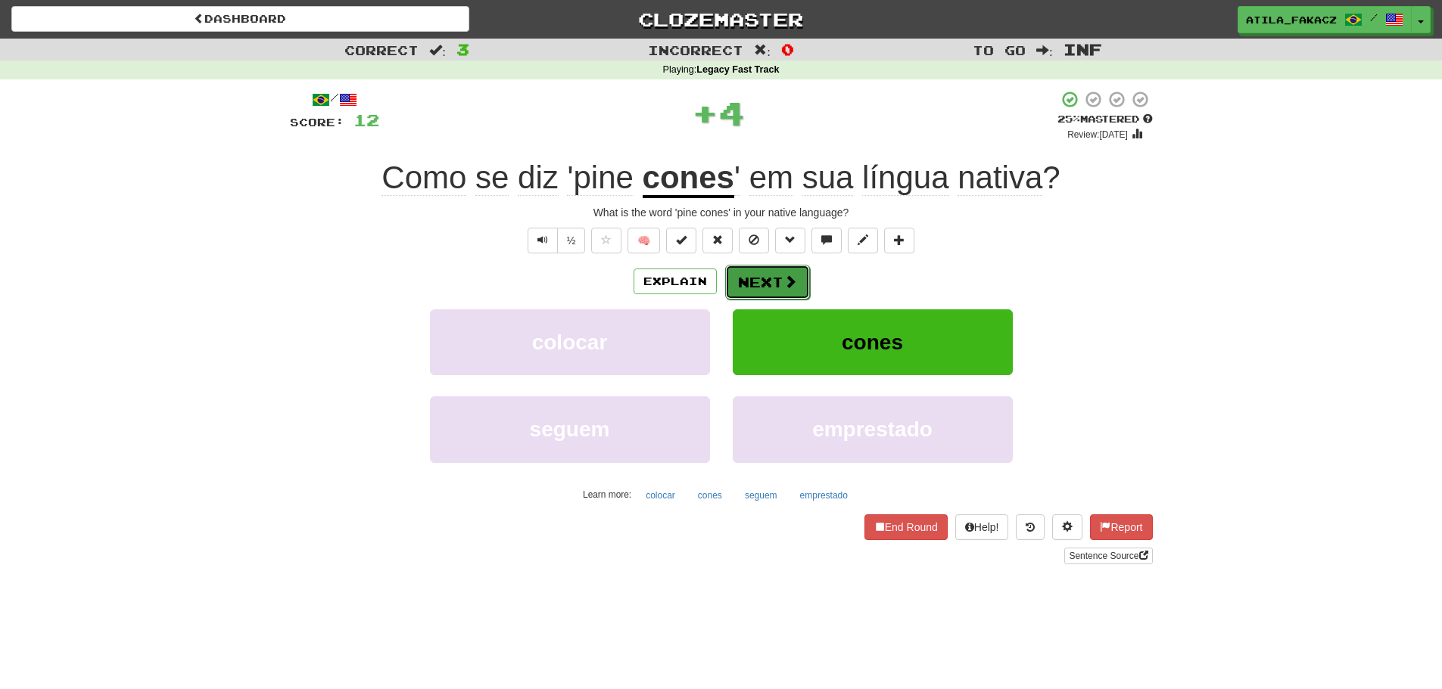
click at [800, 288] on button "Next" at bounding box center [767, 282] width 85 height 35
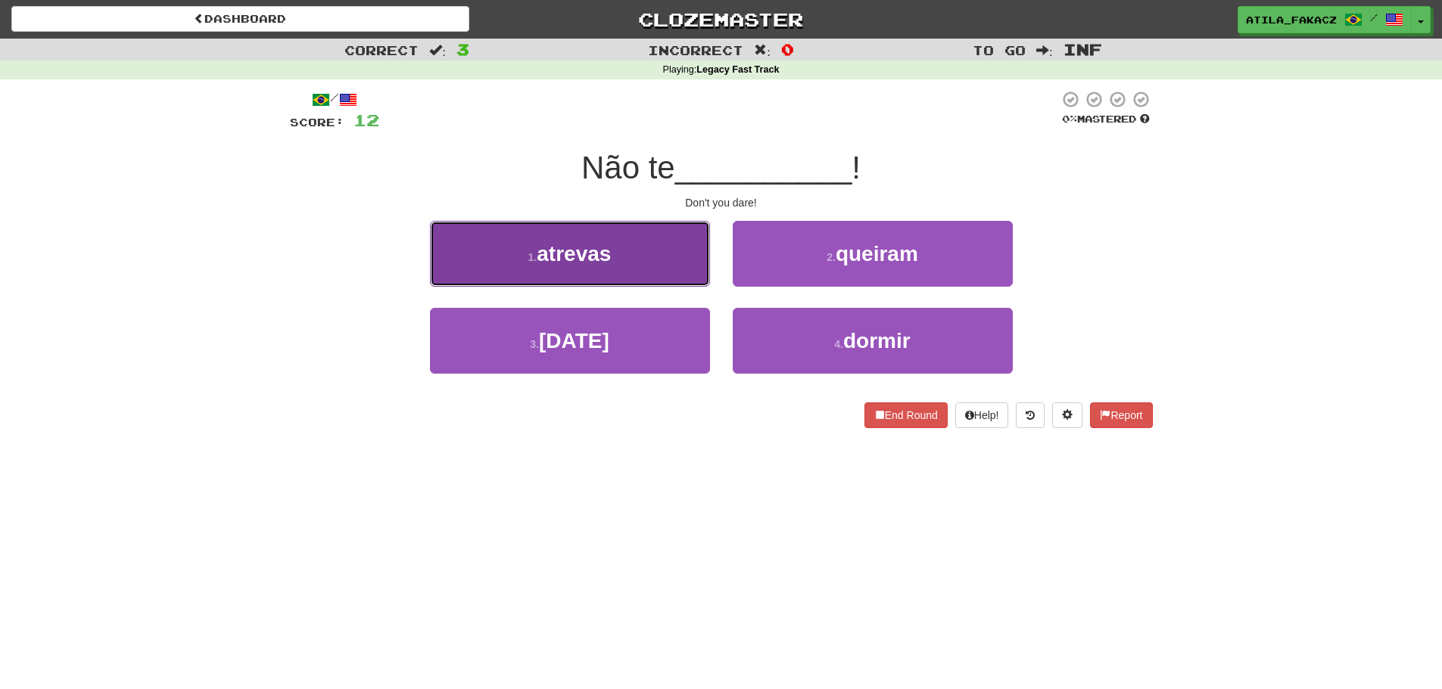
click at [643, 260] on button "1 . atrevas" at bounding box center [570, 254] width 280 height 66
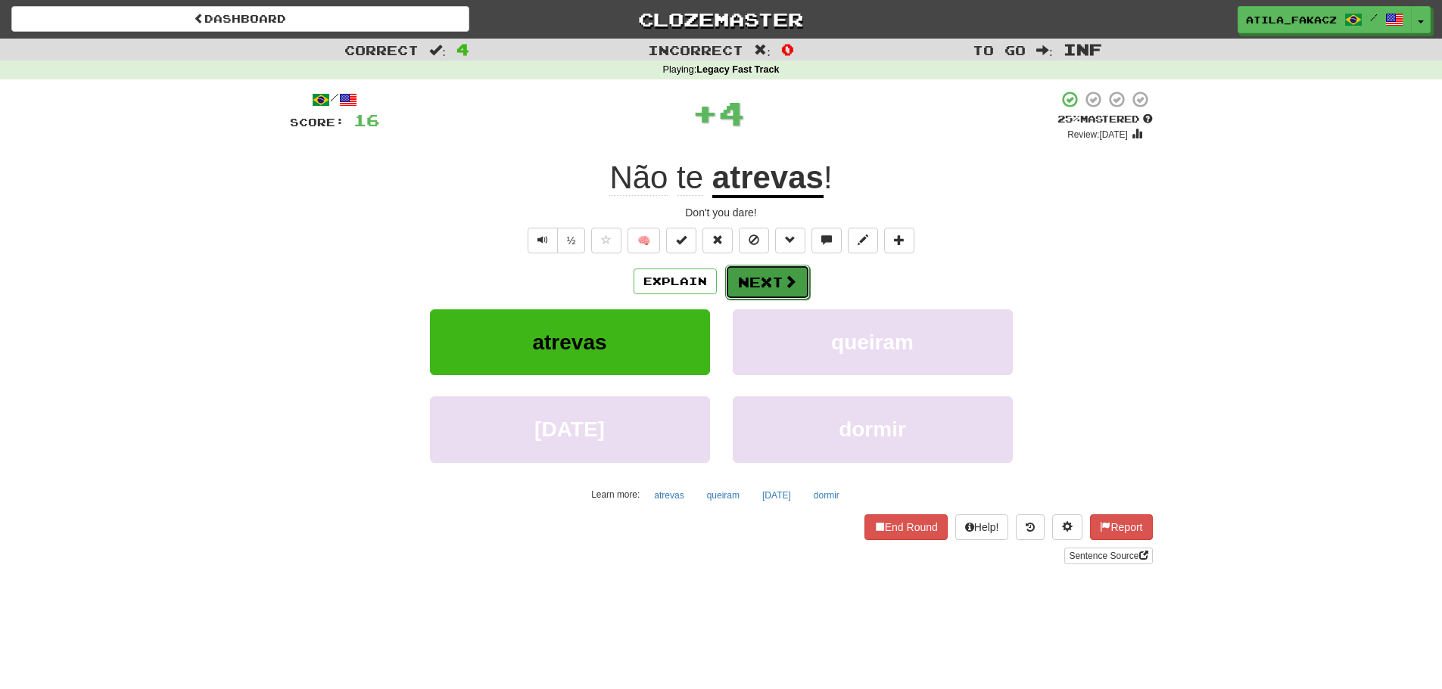
click at [769, 277] on button "Next" at bounding box center [767, 282] width 85 height 35
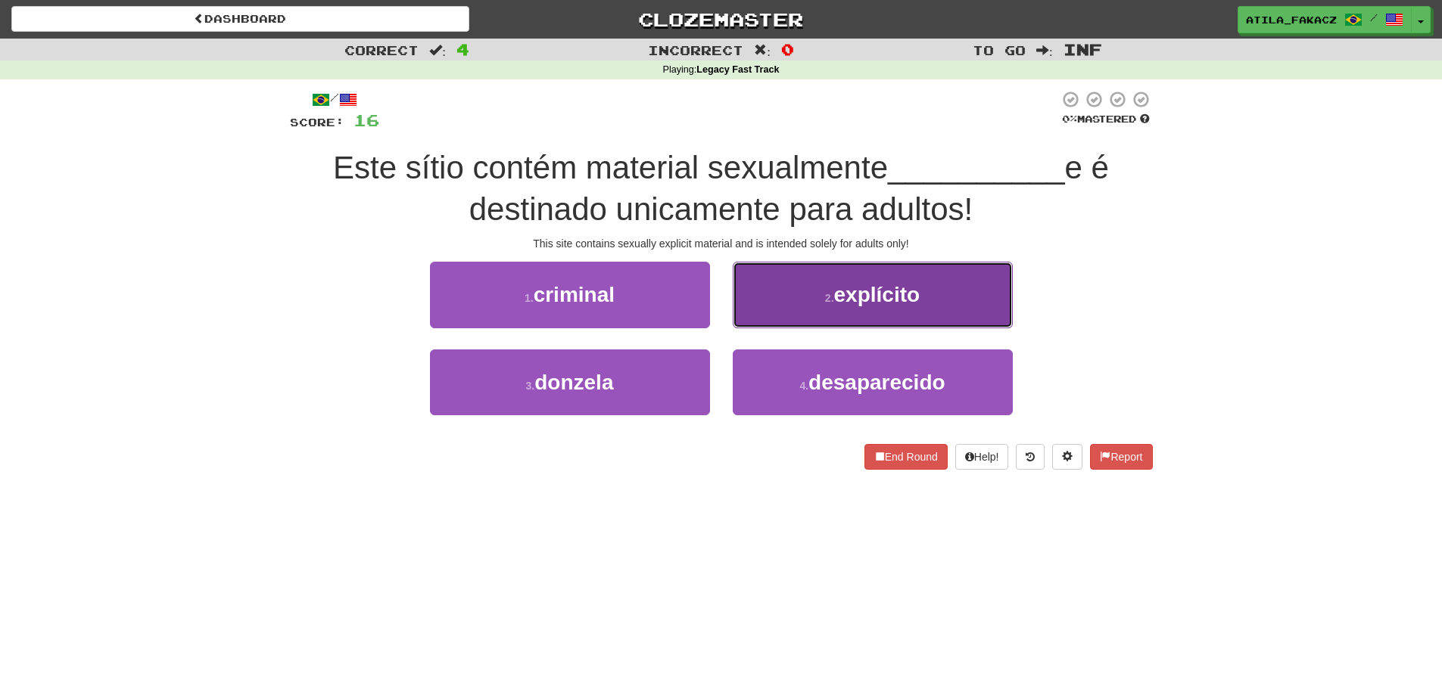
click at [779, 306] on button "2 . explícito" at bounding box center [873, 295] width 280 height 66
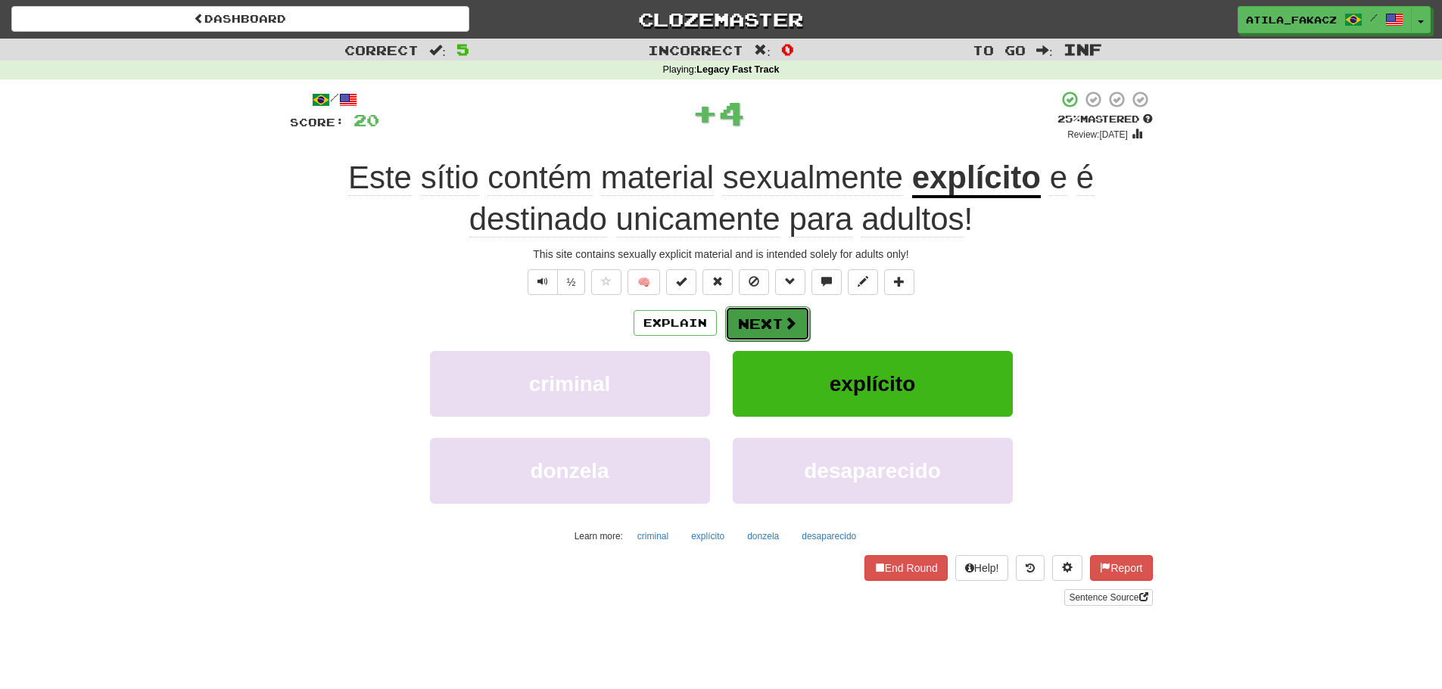
click at [778, 310] on button "Next" at bounding box center [767, 323] width 85 height 35
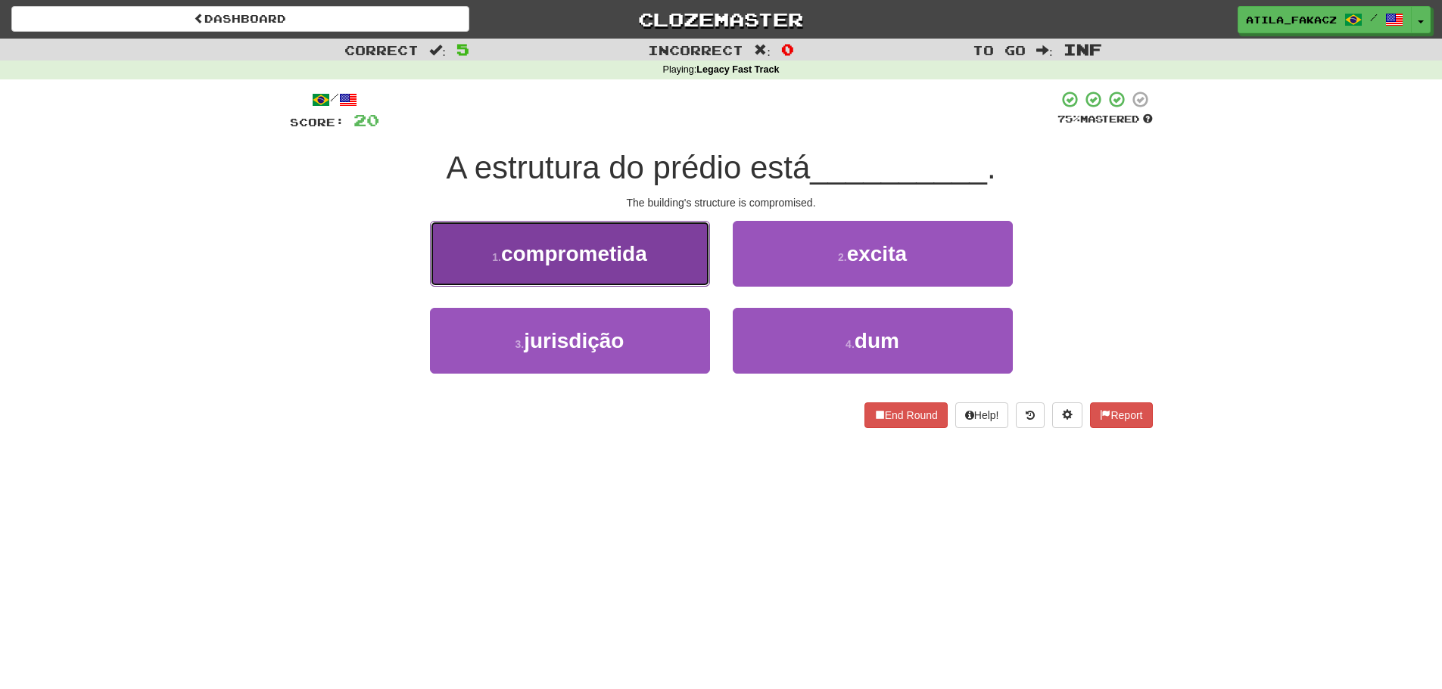
click at [580, 253] on span "comprometida" at bounding box center [574, 253] width 146 height 23
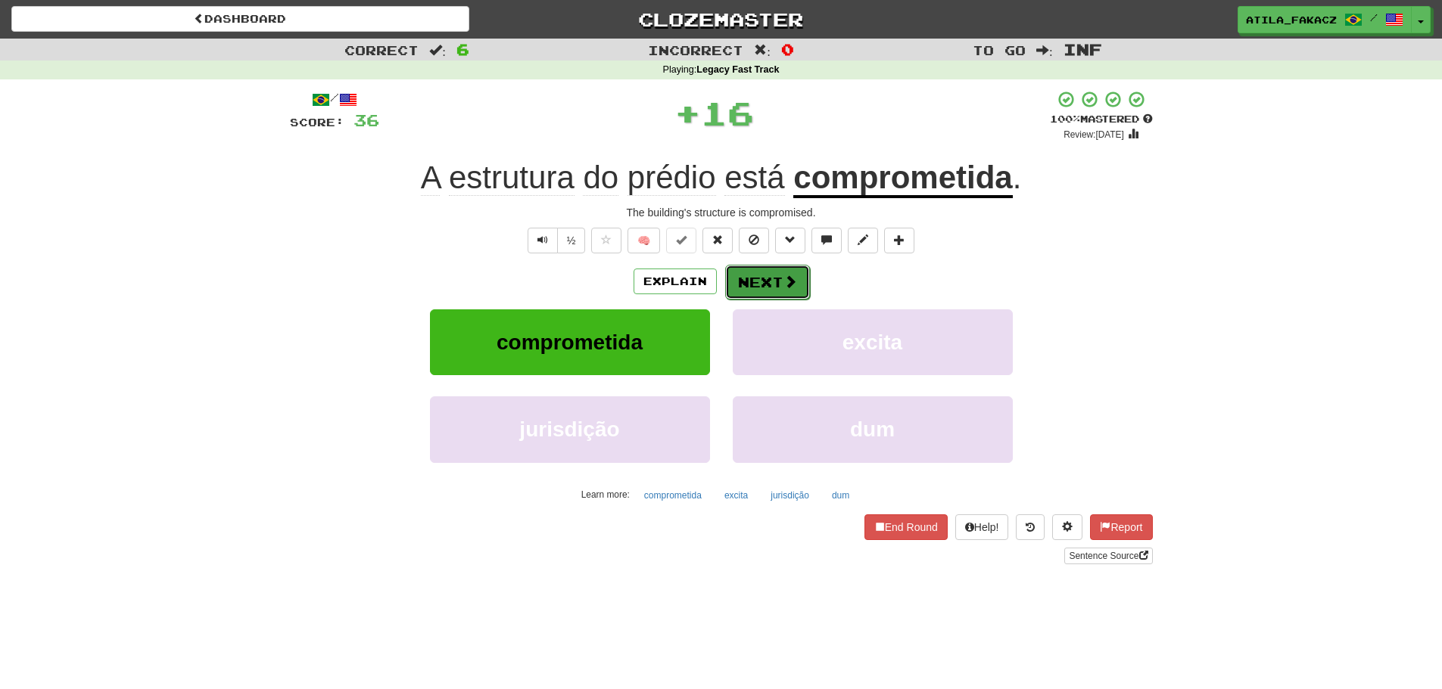
click at [765, 294] on button "Next" at bounding box center [767, 282] width 85 height 35
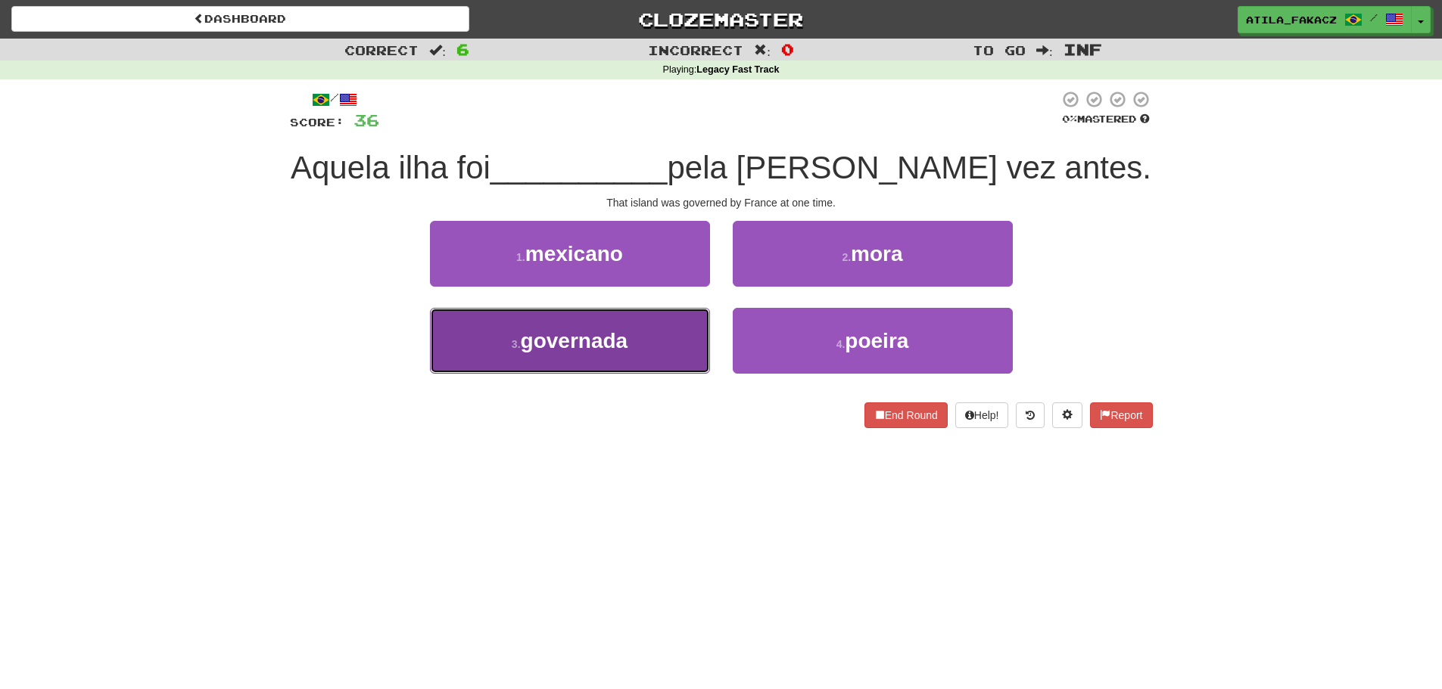
click at [653, 340] on button "3 . governada" at bounding box center [570, 341] width 280 height 66
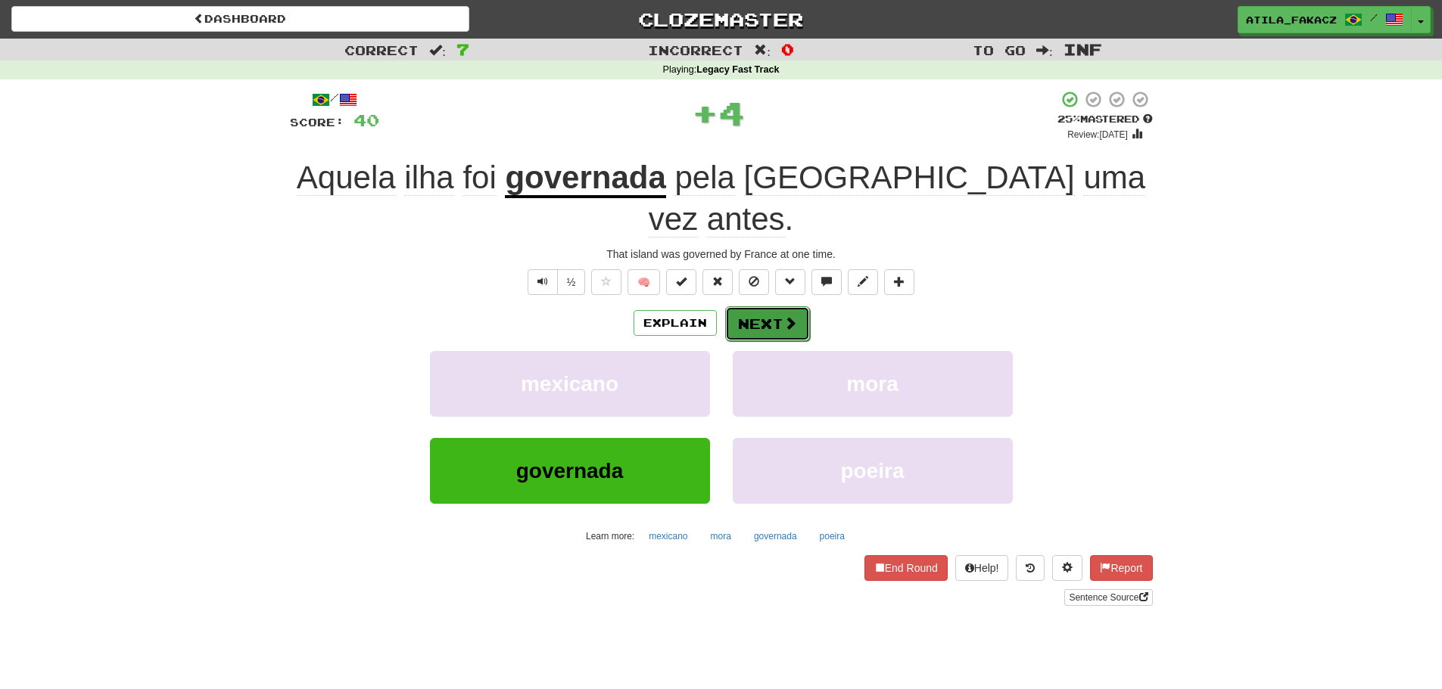
click at [776, 306] on button "Next" at bounding box center [767, 323] width 85 height 35
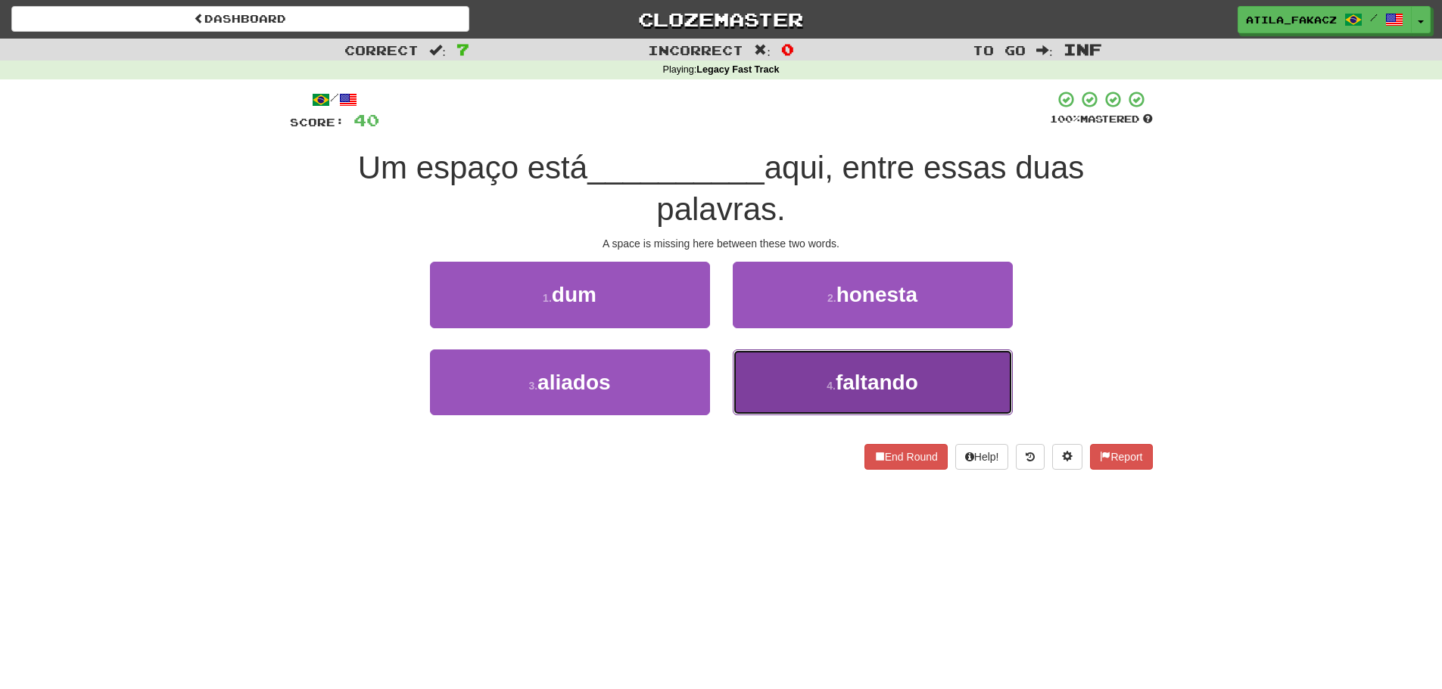
click at [783, 384] on button "4 . faltando" at bounding box center [873, 383] width 280 height 66
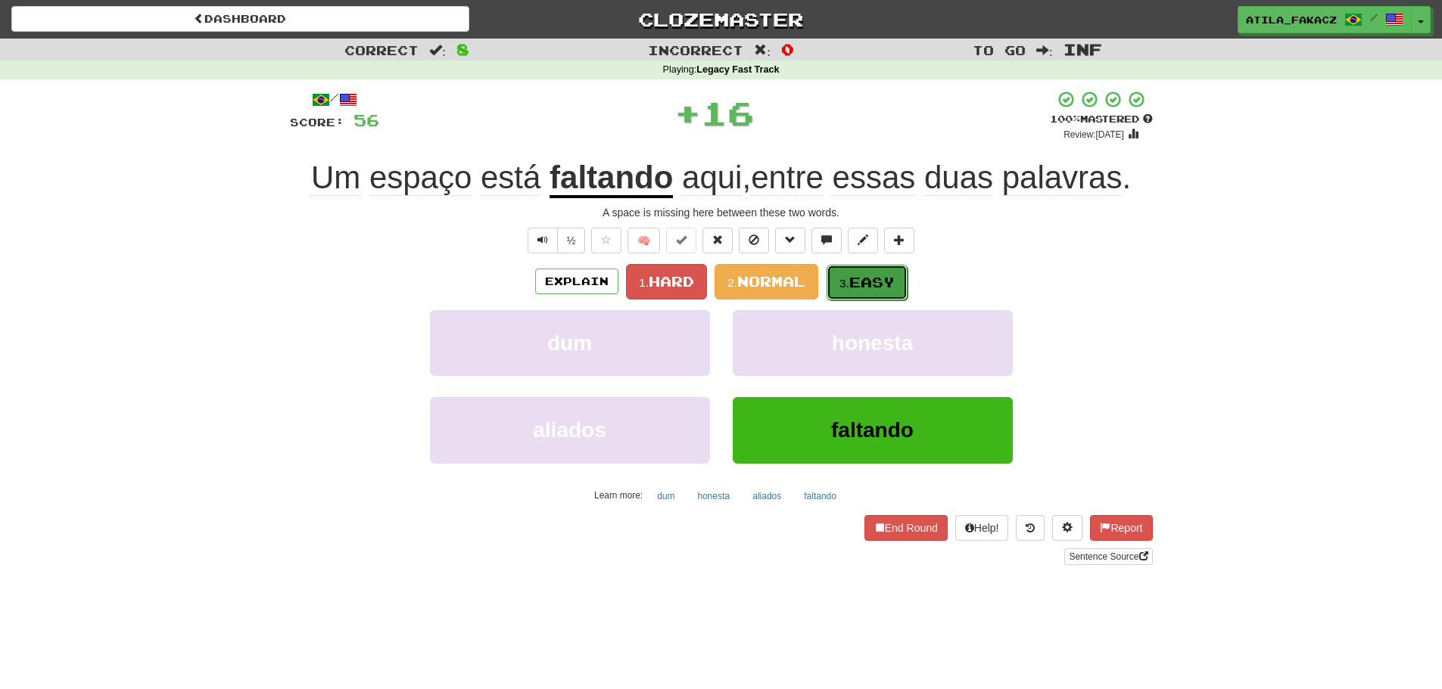
click at [872, 265] on button "3. Easy" at bounding box center [866, 283] width 81 height 36
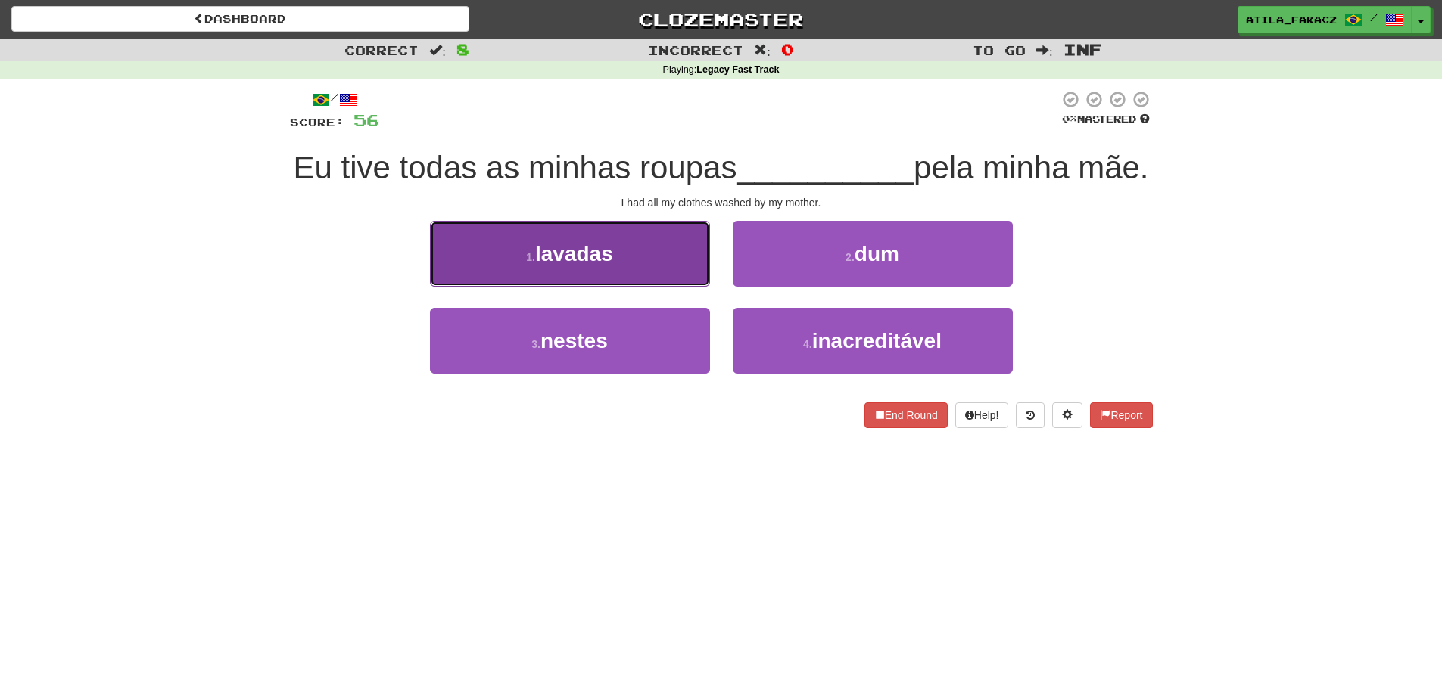
click at [623, 287] on button "1 . [GEOGRAPHIC_DATA]" at bounding box center [570, 254] width 280 height 66
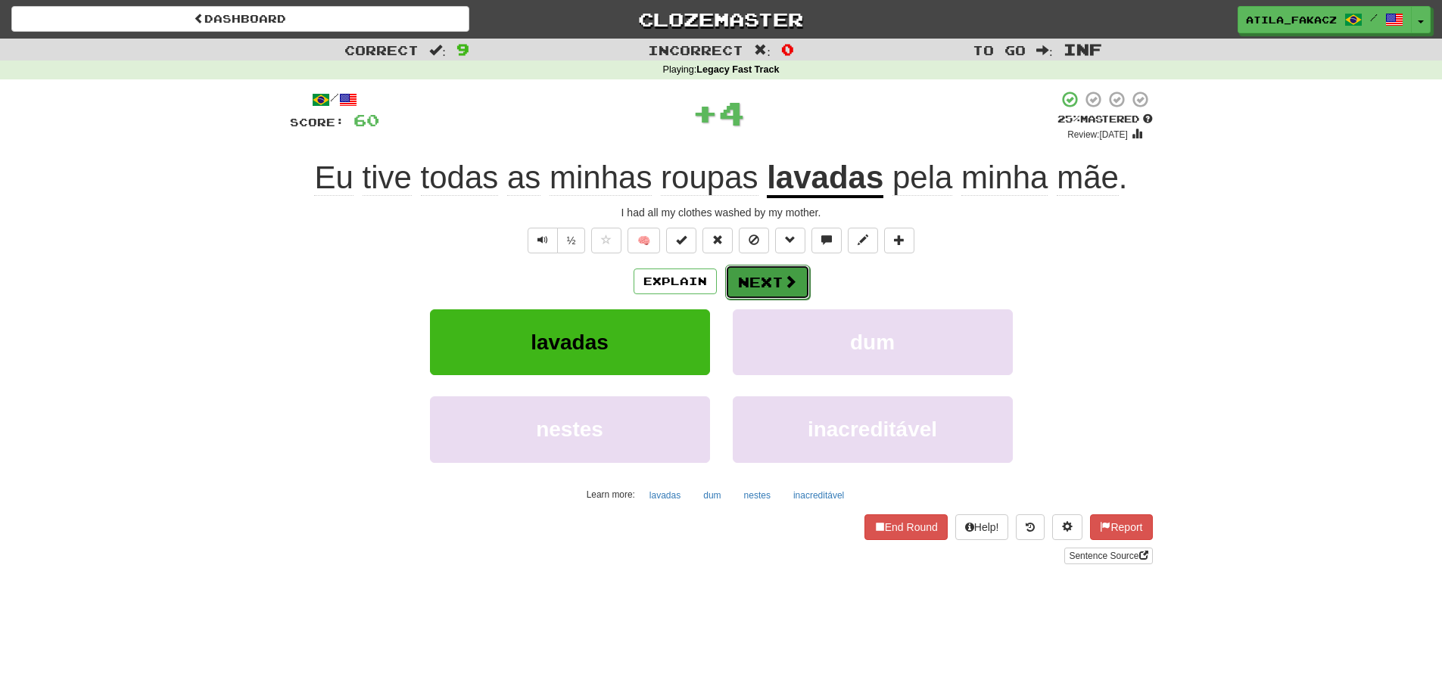
click at [786, 279] on span at bounding box center [790, 282] width 14 height 14
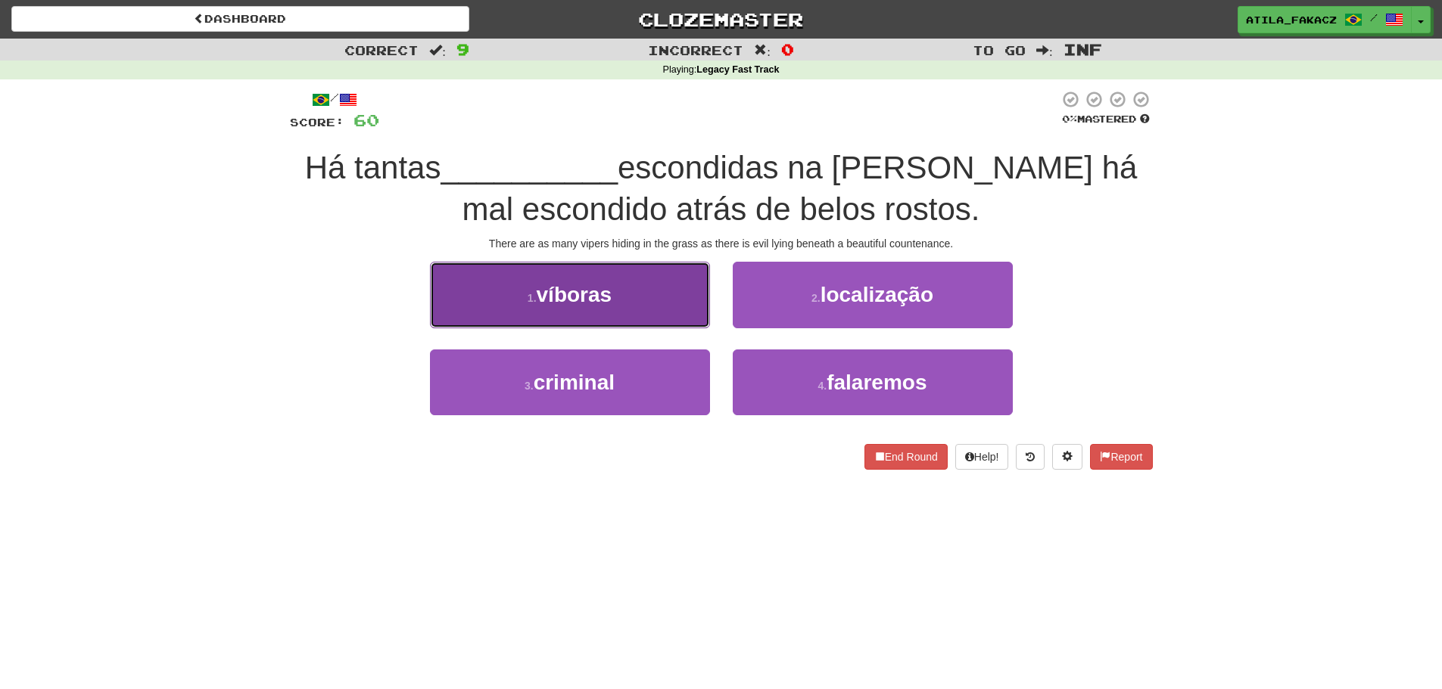
click at [671, 310] on button "1 . víboras" at bounding box center [570, 295] width 280 height 66
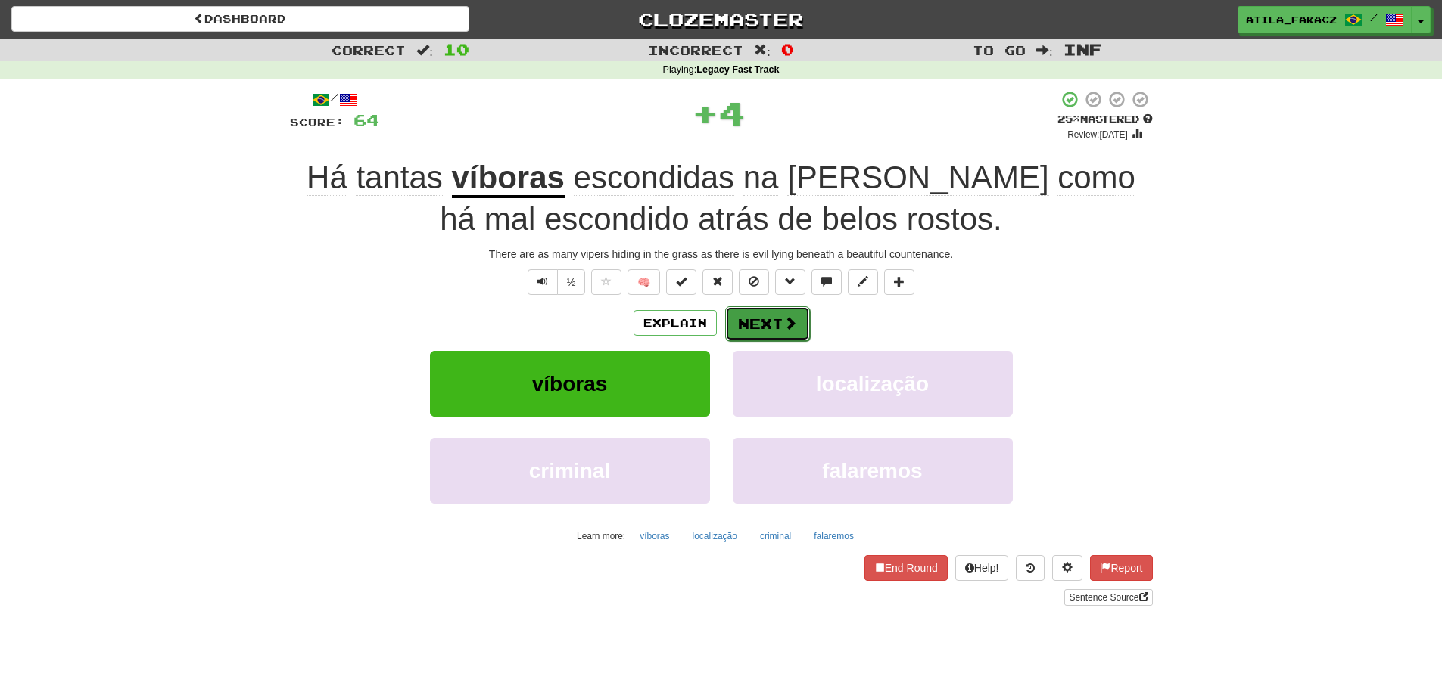
click at [770, 311] on button "Next" at bounding box center [767, 323] width 85 height 35
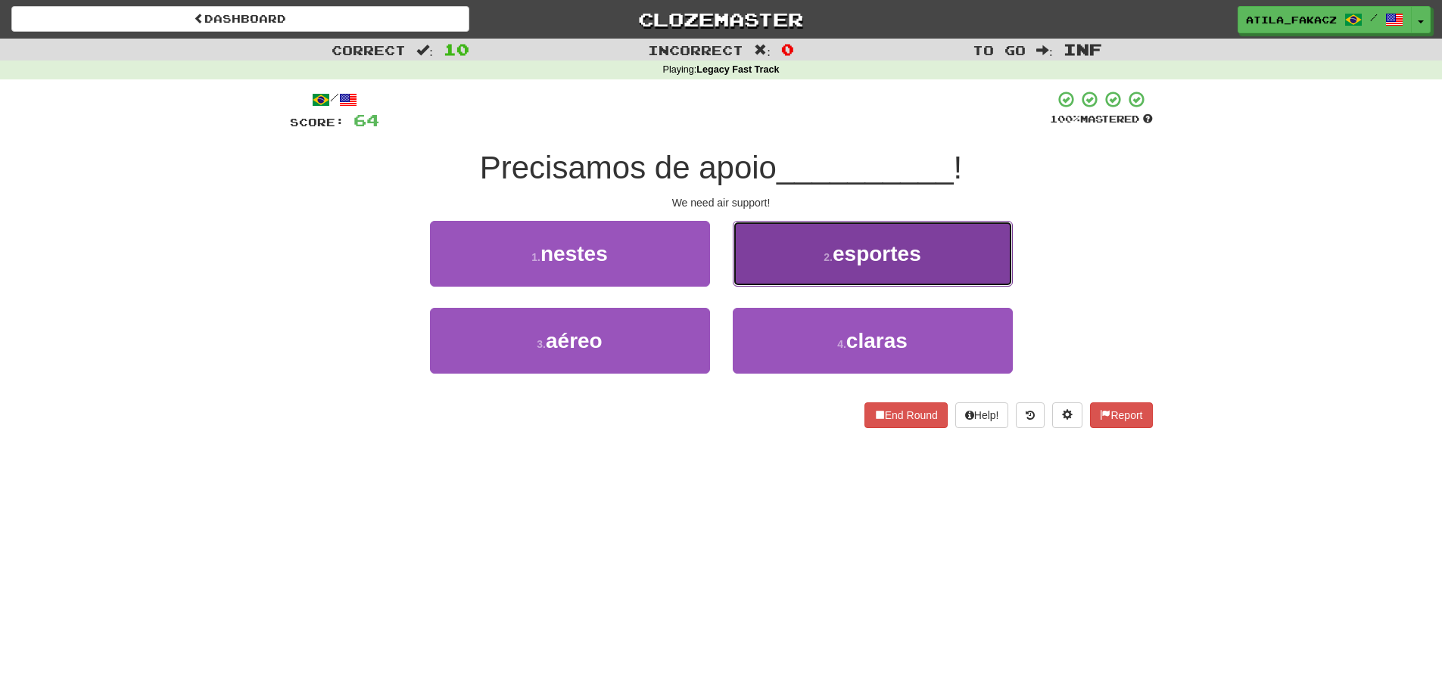
click at [761, 263] on button "2 . esportes" at bounding box center [873, 254] width 280 height 66
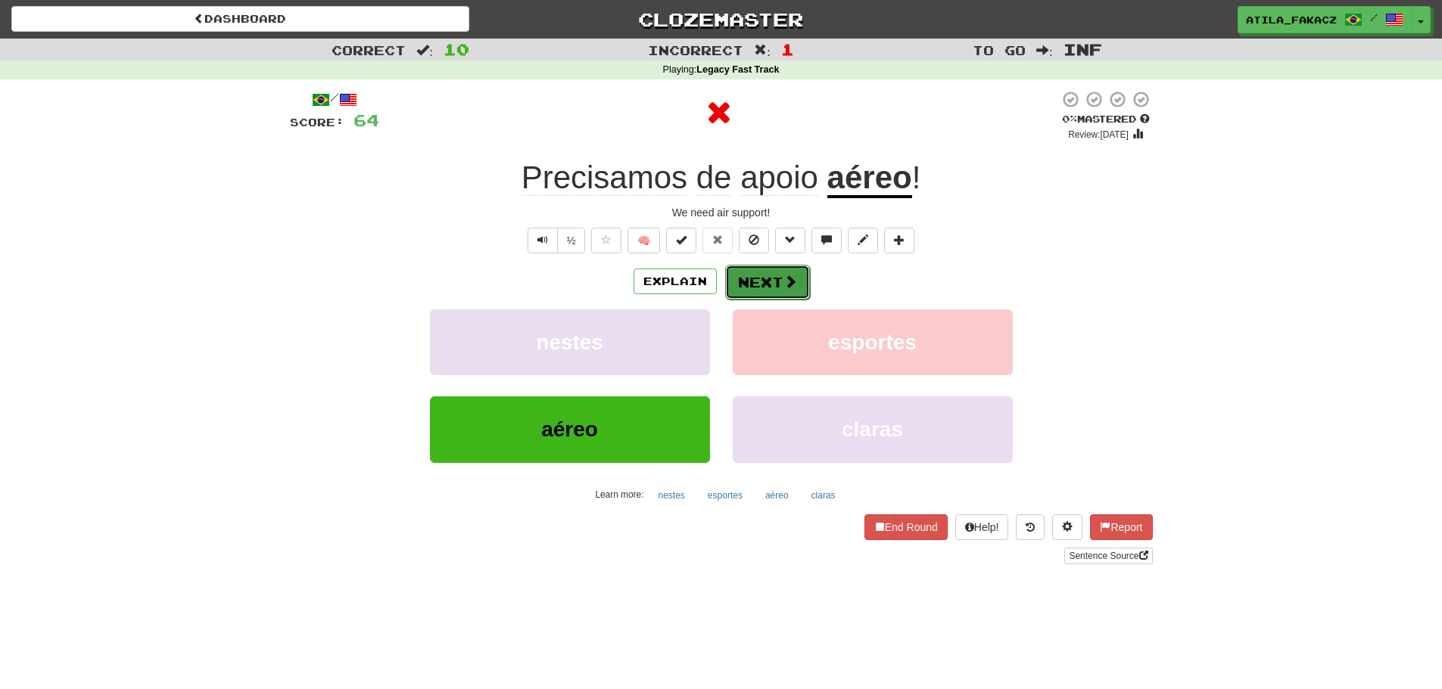
click at [789, 278] on span at bounding box center [790, 282] width 14 height 14
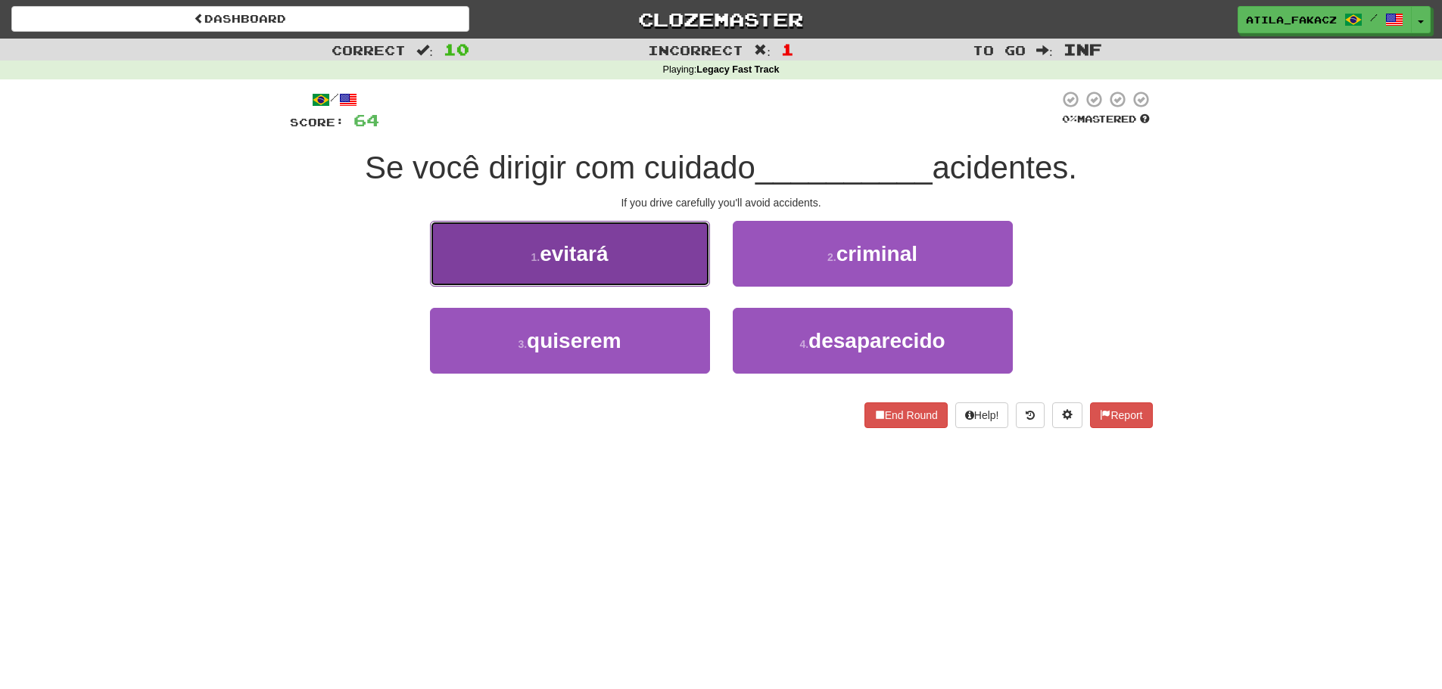
click at [658, 269] on button "1 . evitará" at bounding box center [570, 254] width 280 height 66
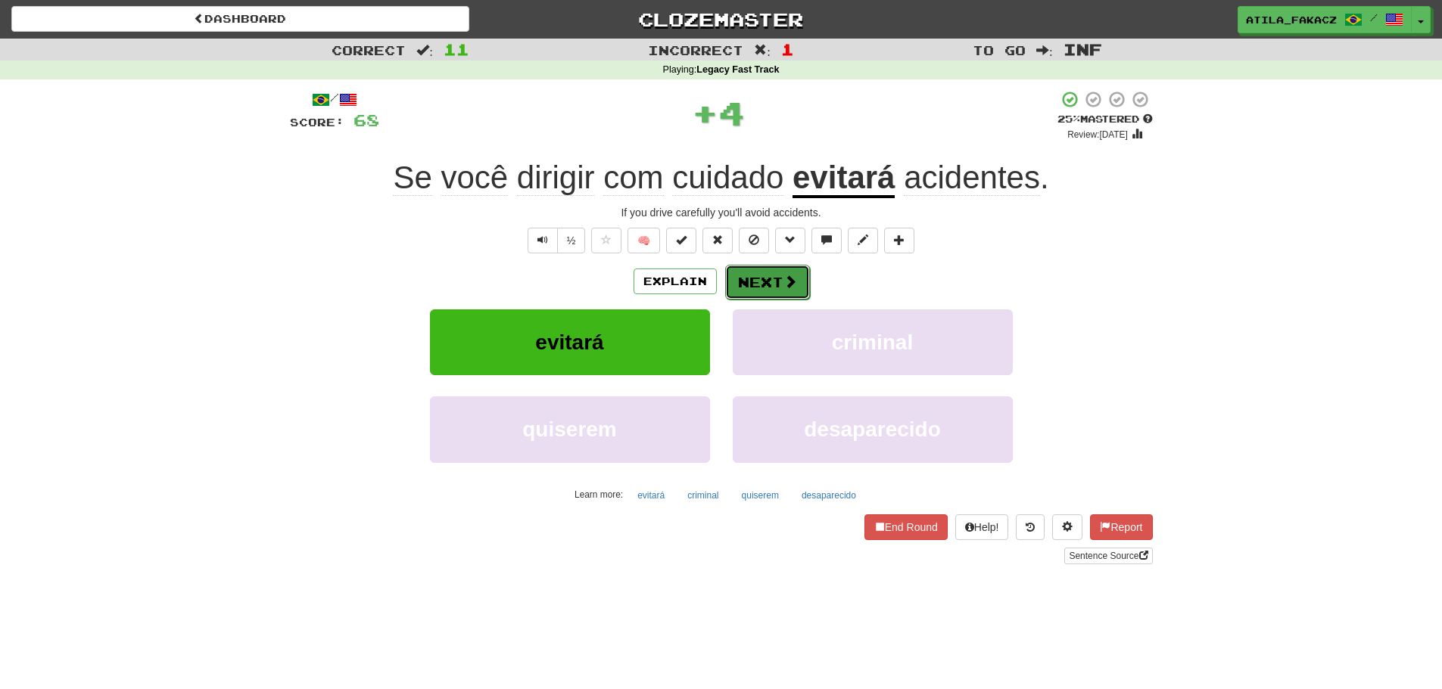
click at [768, 279] on button "Next" at bounding box center [767, 282] width 85 height 35
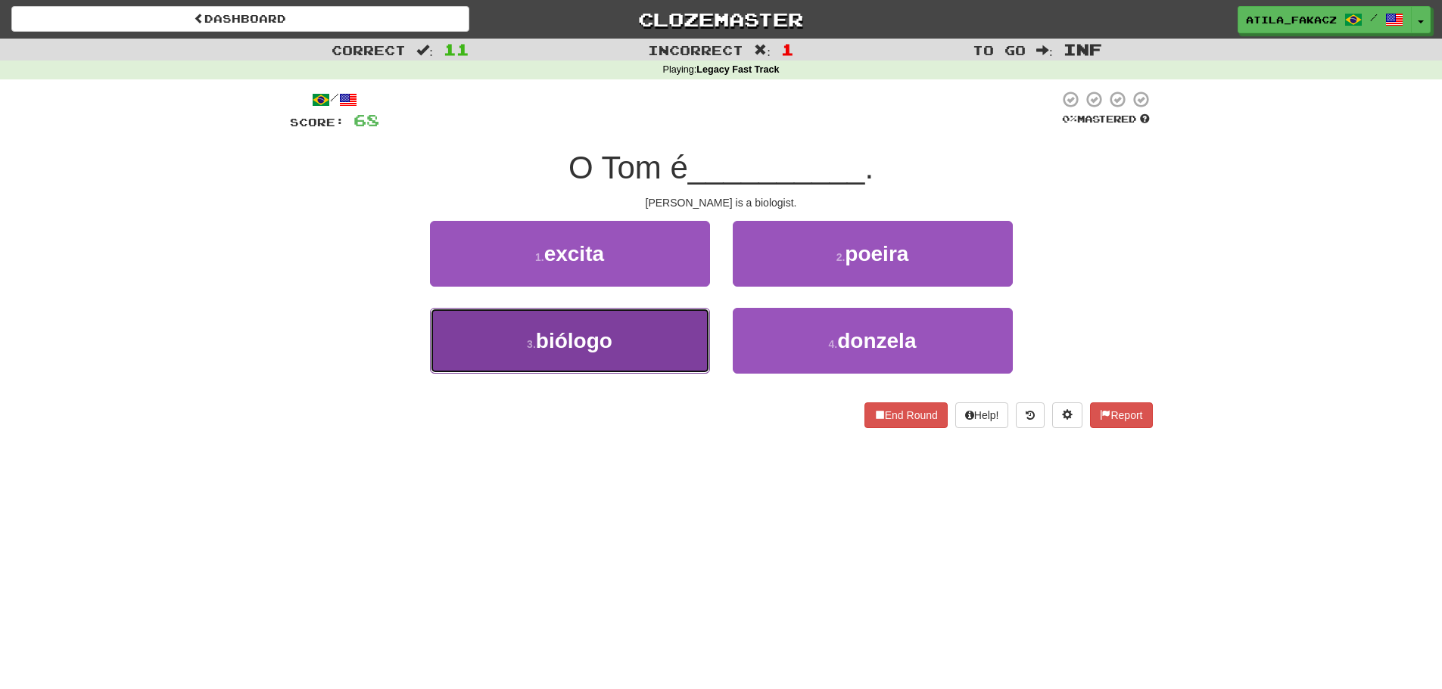
click at [603, 329] on span "biólogo" at bounding box center [574, 340] width 76 height 23
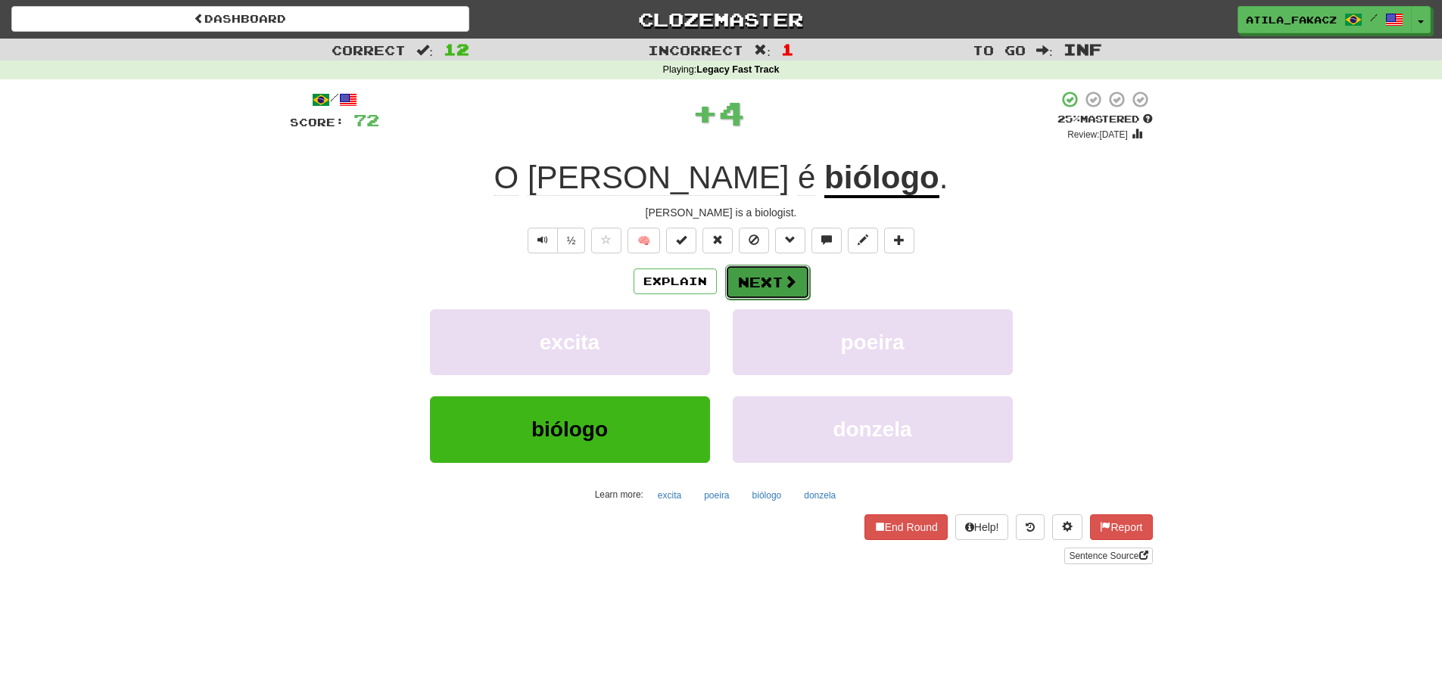
click at [758, 276] on button "Next" at bounding box center [767, 282] width 85 height 35
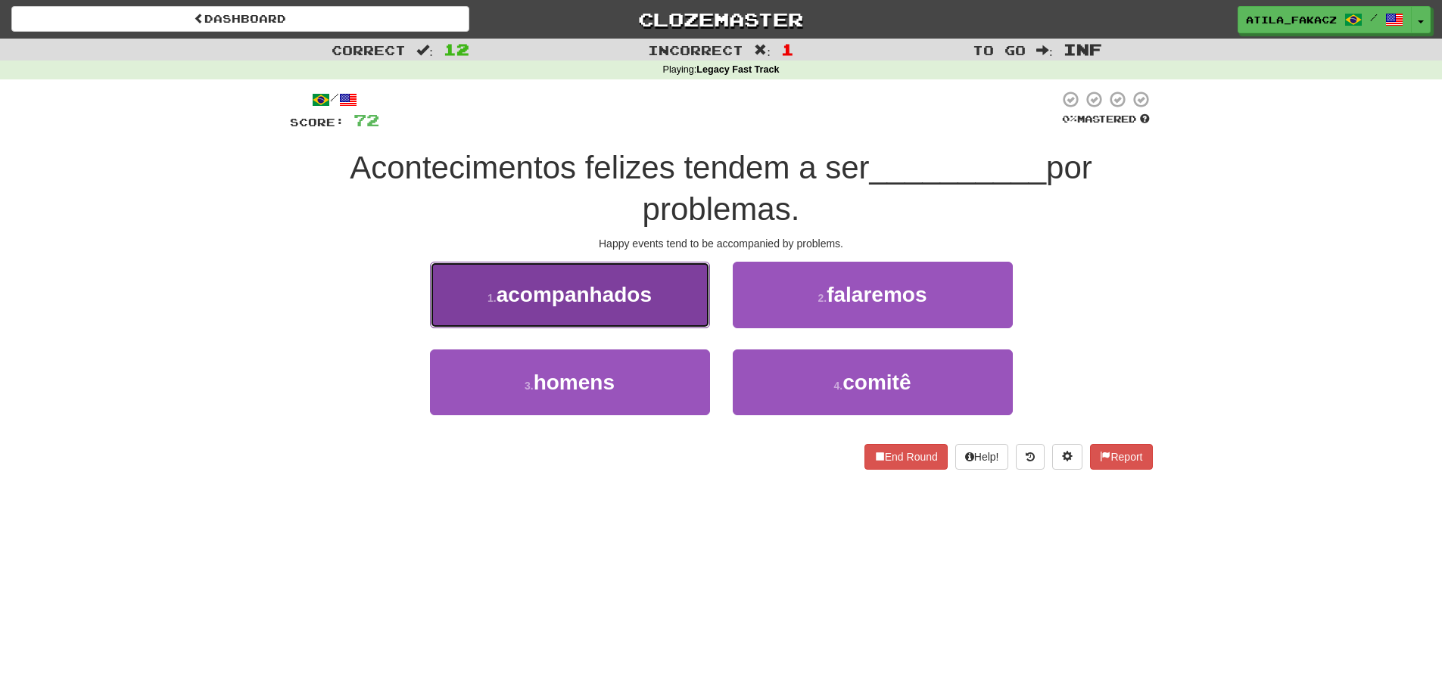
click at [647, 306] on span "acompanhados" at bounding box center [573, 294] width 155 height 23
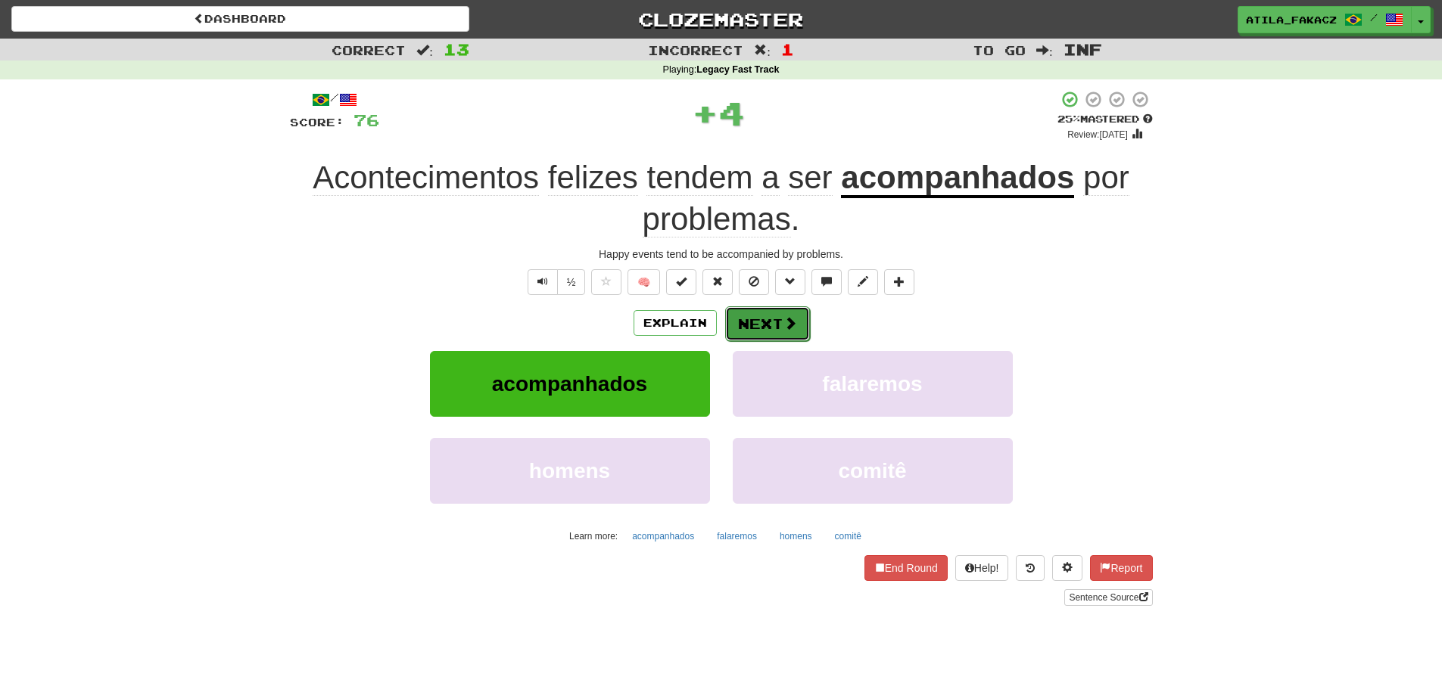
click at [768, 327] on button "Next" at bounding box center [767, 323] width 85 height 35
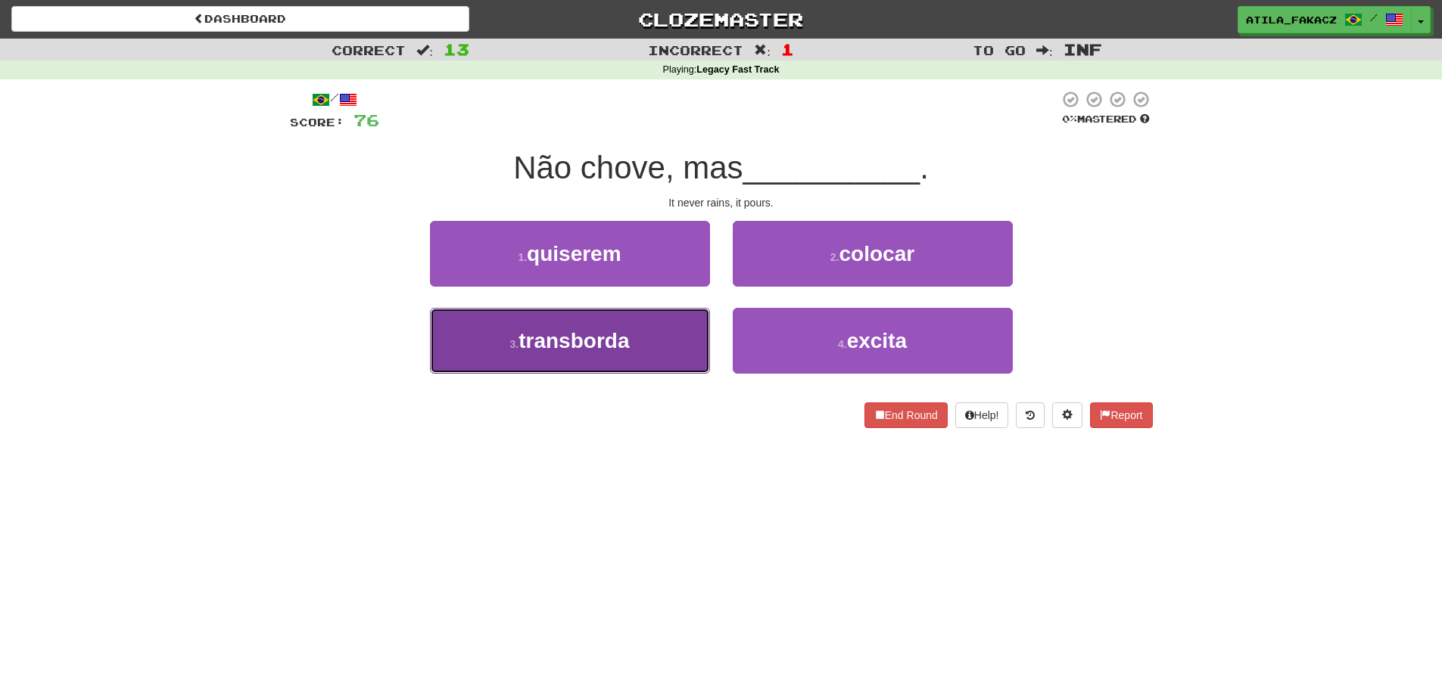
click at [658, 353] on button "3 . transborda" at bounding box center [570, 341] width 280 height 66
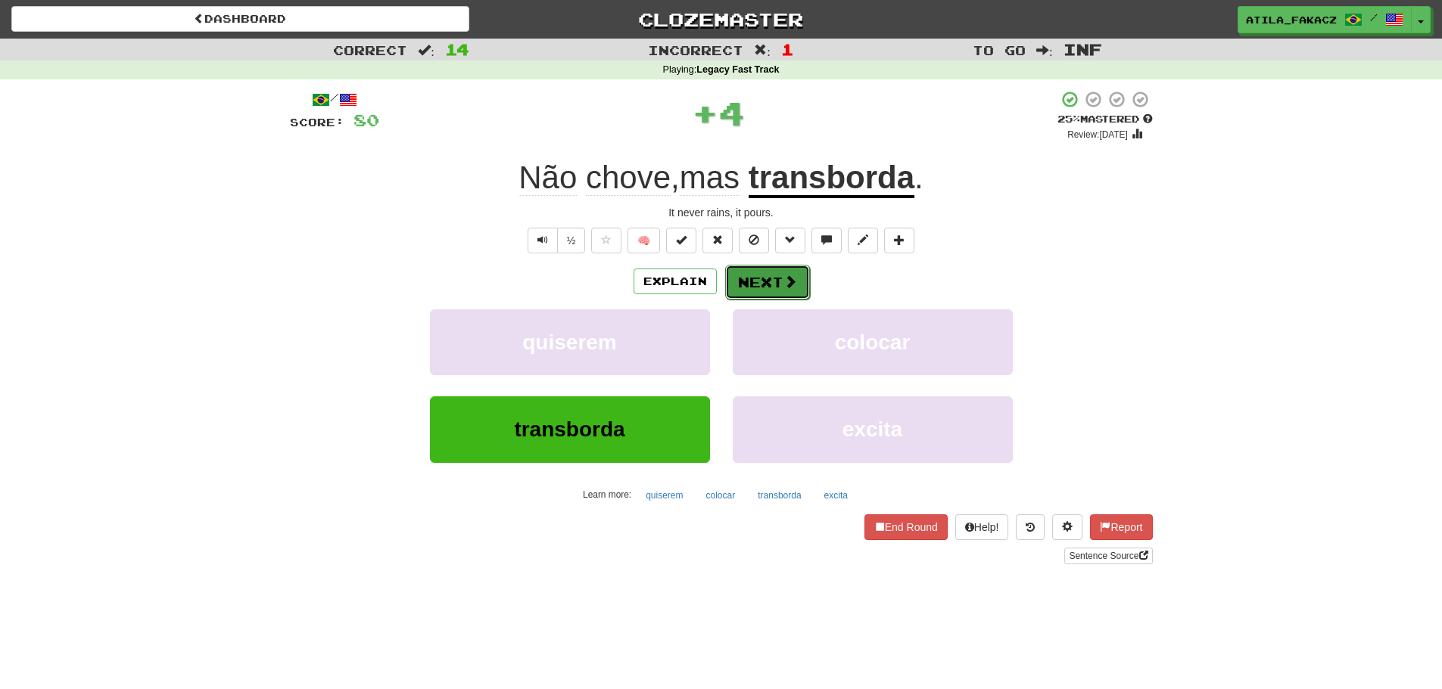
click at [776, 297] on button "Next" at bounding box center [767, 282] width 85 height 35
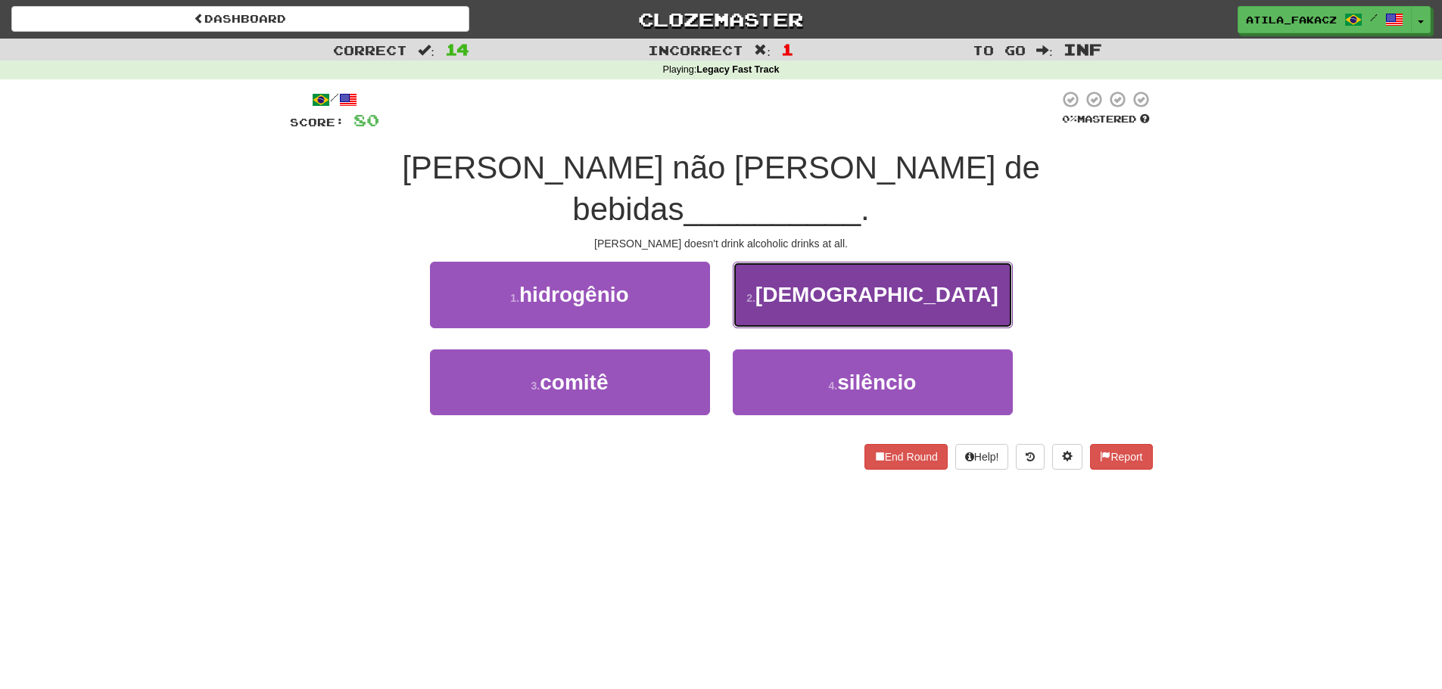
click at [779, 278] on button "2 . [DEMOGRAPHIC_DATA]" at bounding box center [873, 295] width 280 height 66
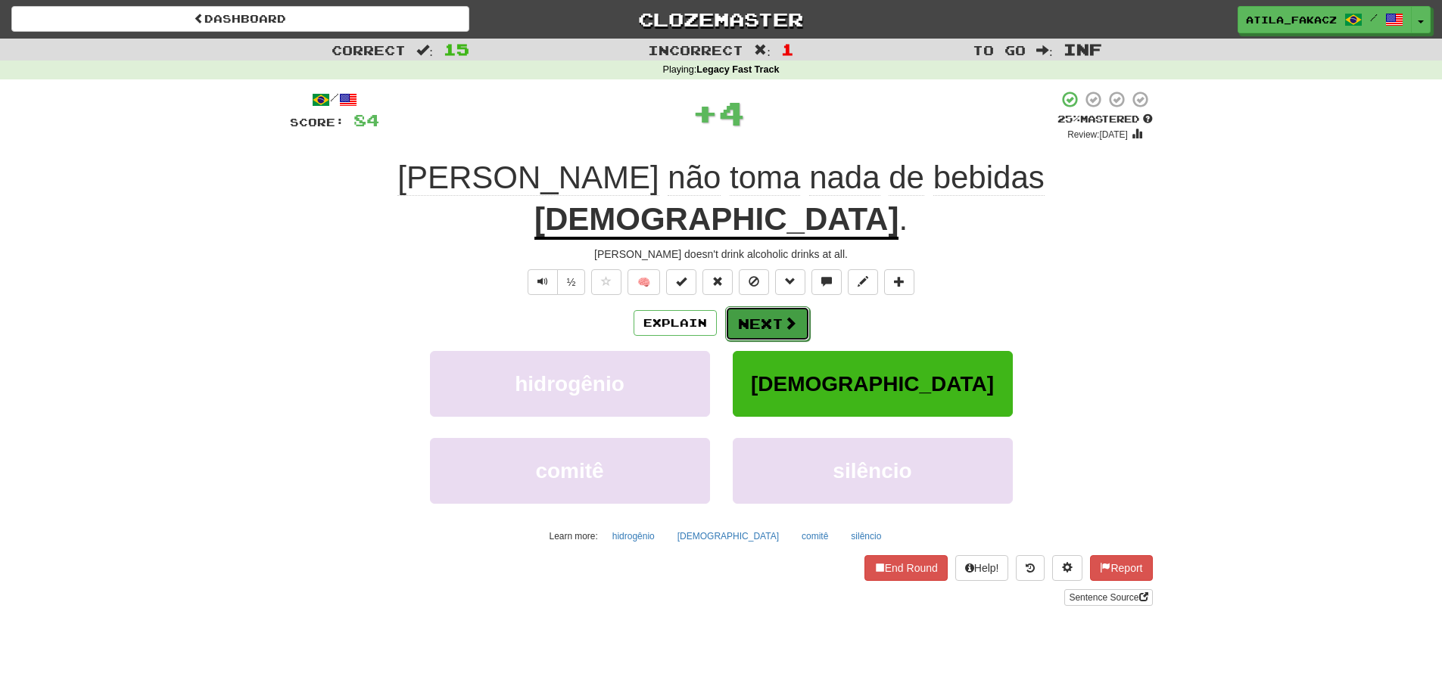
click at [789, 316] on span at bounding box center [790, 323] width 14 height 14
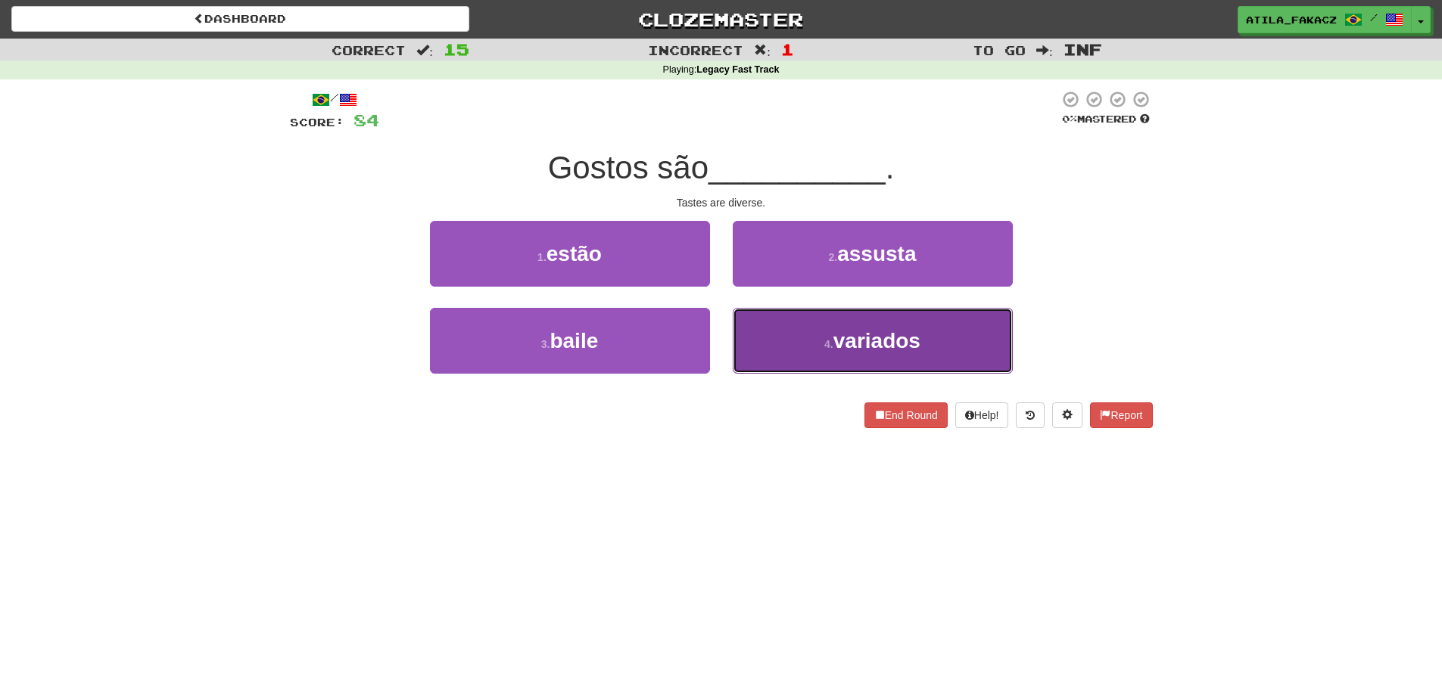
drag, startPoint x: 773, startPoint y: 328, endPoint x: 780, endPoint y: 300, distance: 28.8
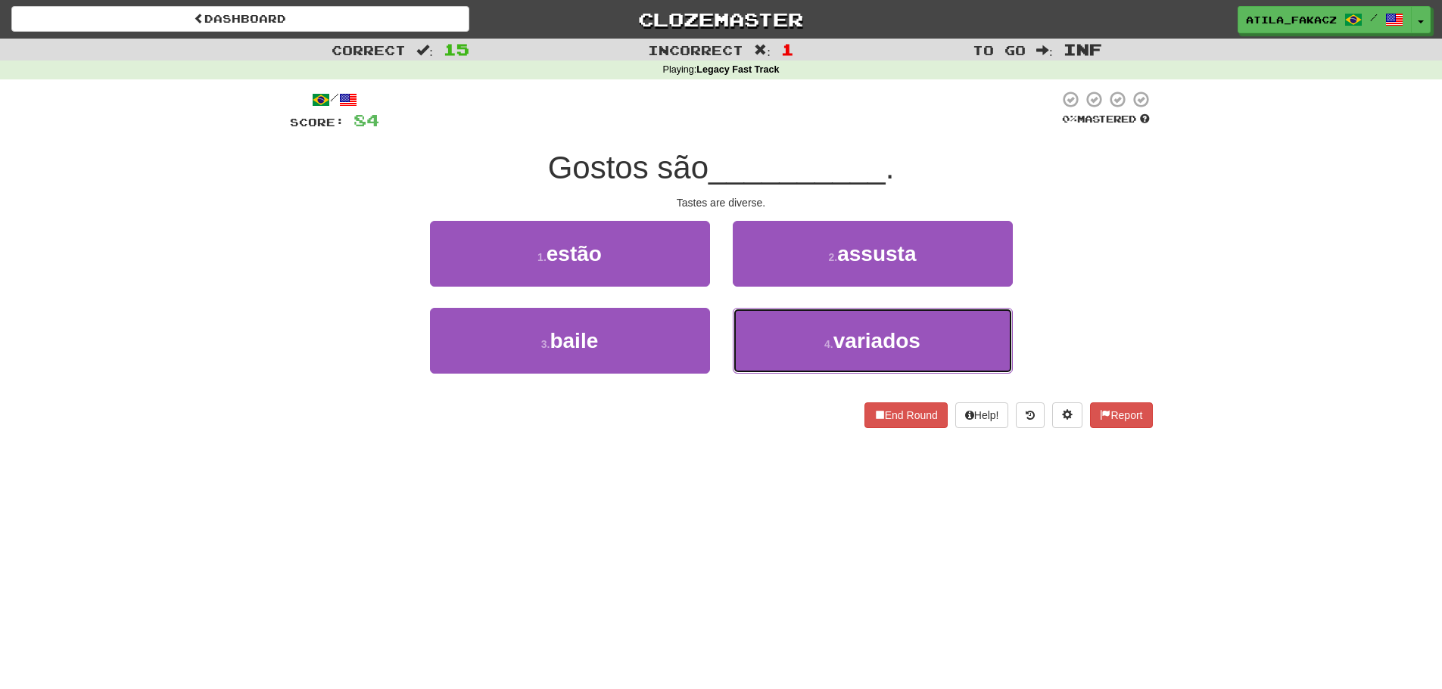
click at [774, 328] on button "4 . variados" at bounding box center [873, 341] width 280 height 66
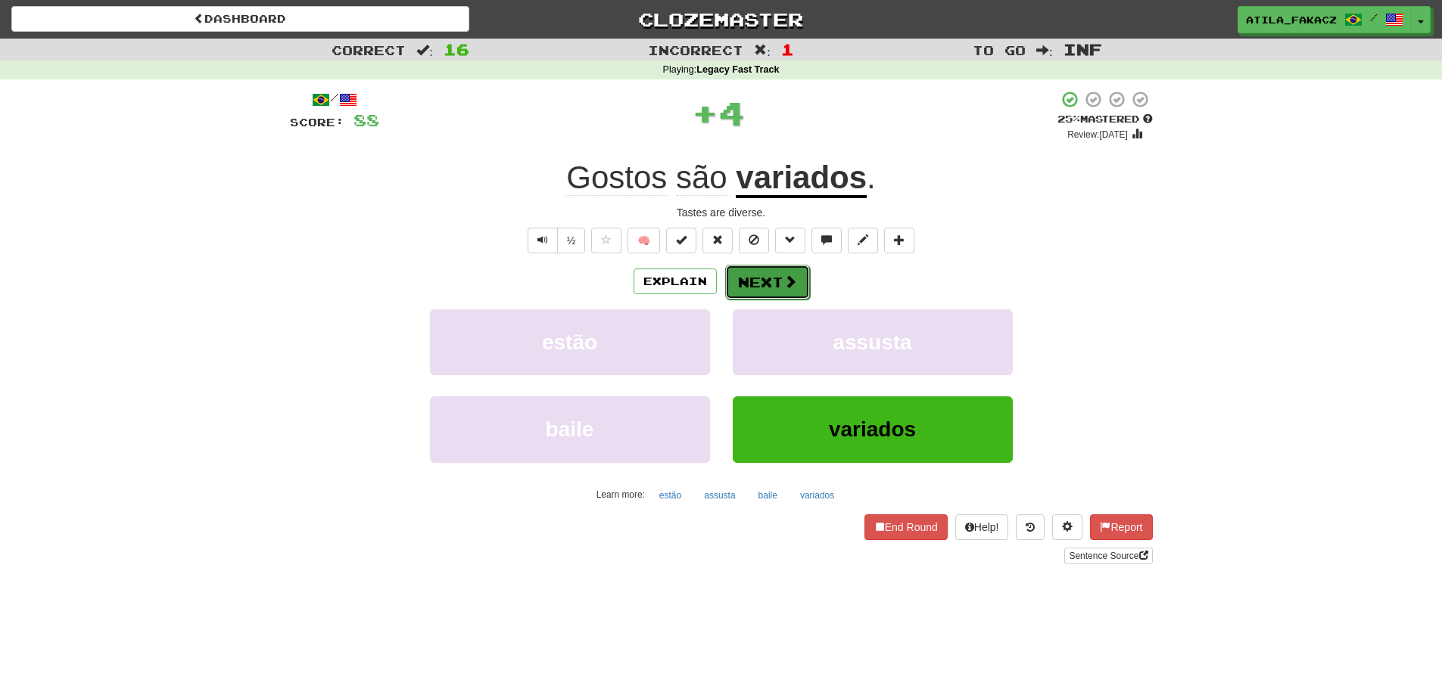
click at [790, 288] on span at bounding box center [790, 282] width 14 height 14
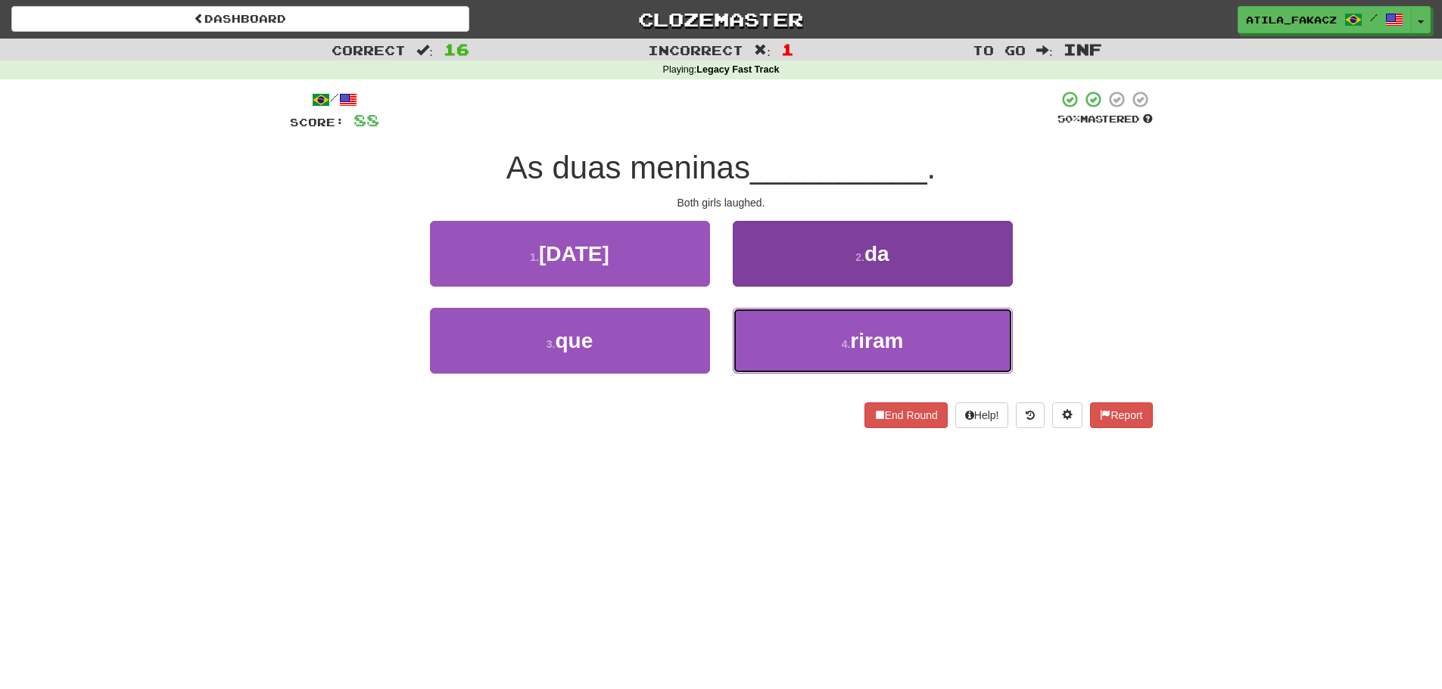
drag, startPoint x: 762, startPoint y: 332, endPoint x: 765, endPoint y: 316, distance: 16.9
click at [764, 332] on button "4 . [GEOGRAPHIC_DATA]" at bounding box center [873, 341] width 280 height 66
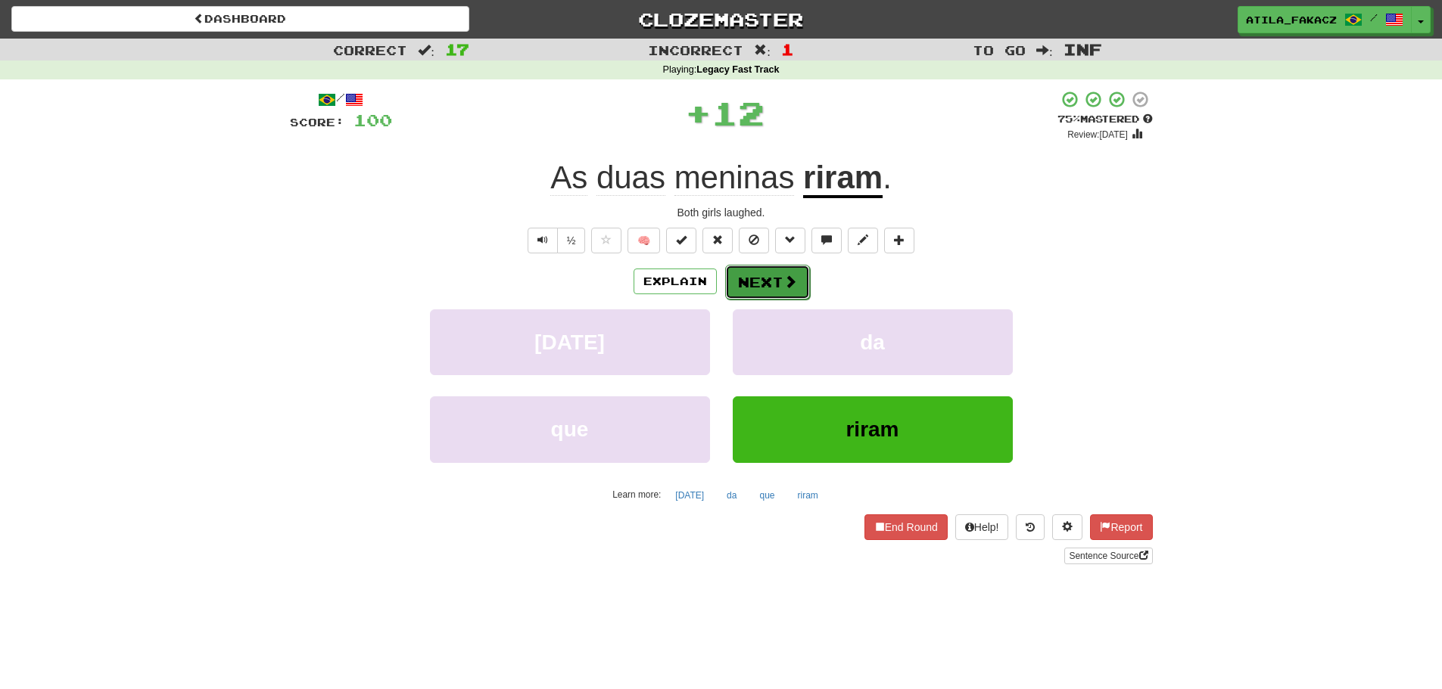
click at [766, 288] on button "Next" at bounding box center [767, 282] width 85 height 35
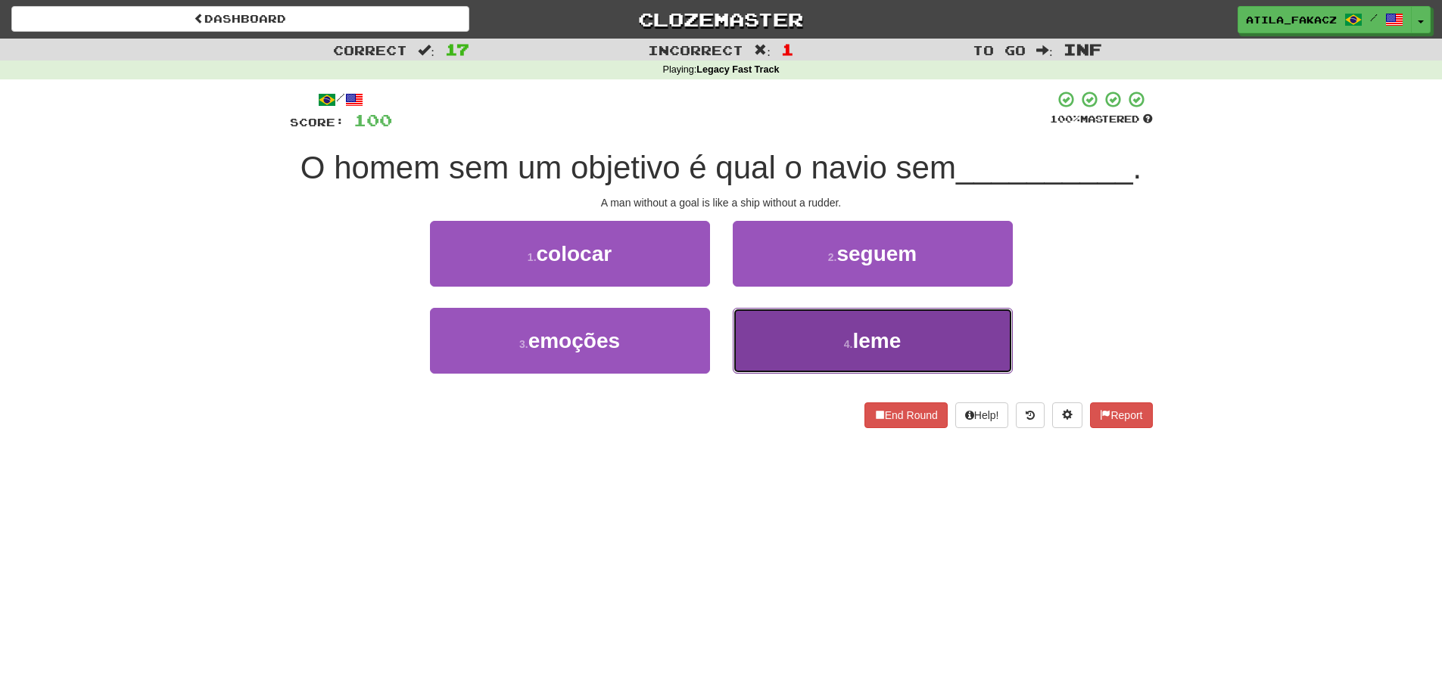
click at [776, 330] on button "4 . [GEOGRAPHIC_DATA]" at bounding box center [873, 341] width 280 height 66
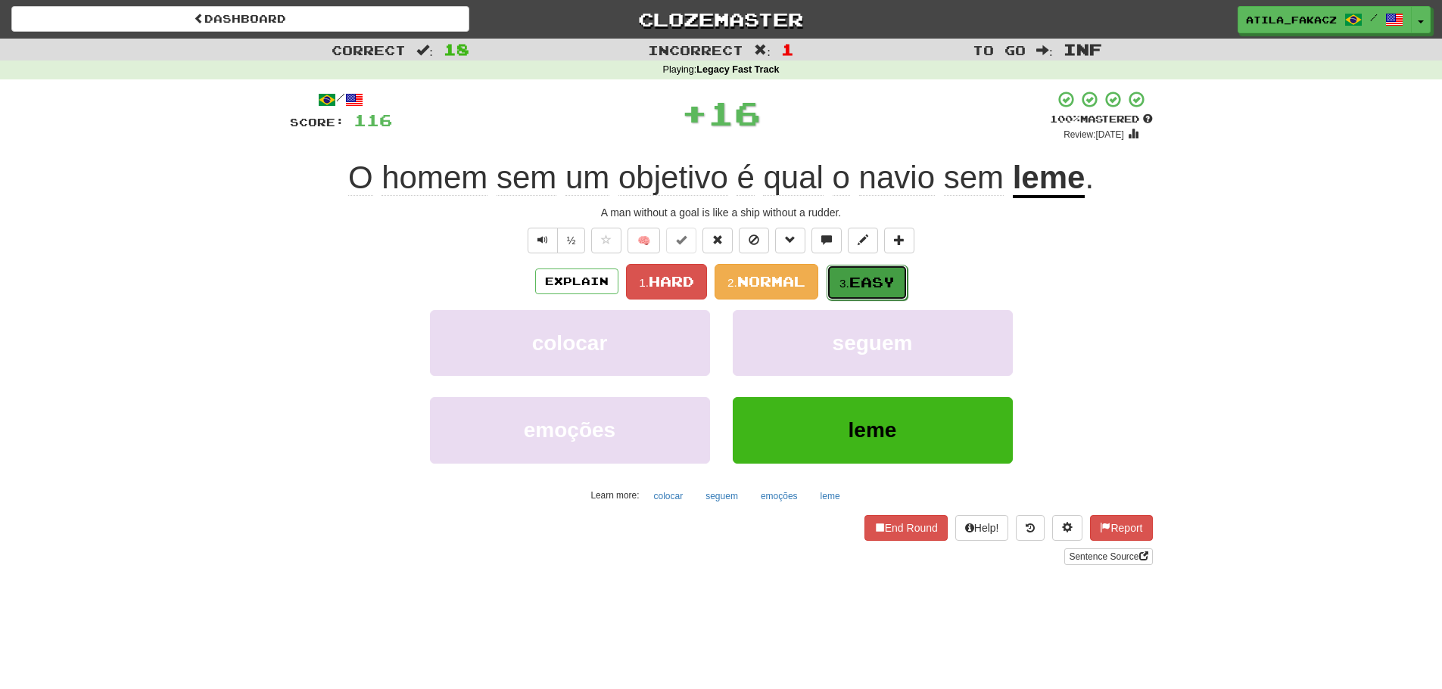
click at [854, 284] on span "Easy" at bounding box center [871, 282] width 45 height 17
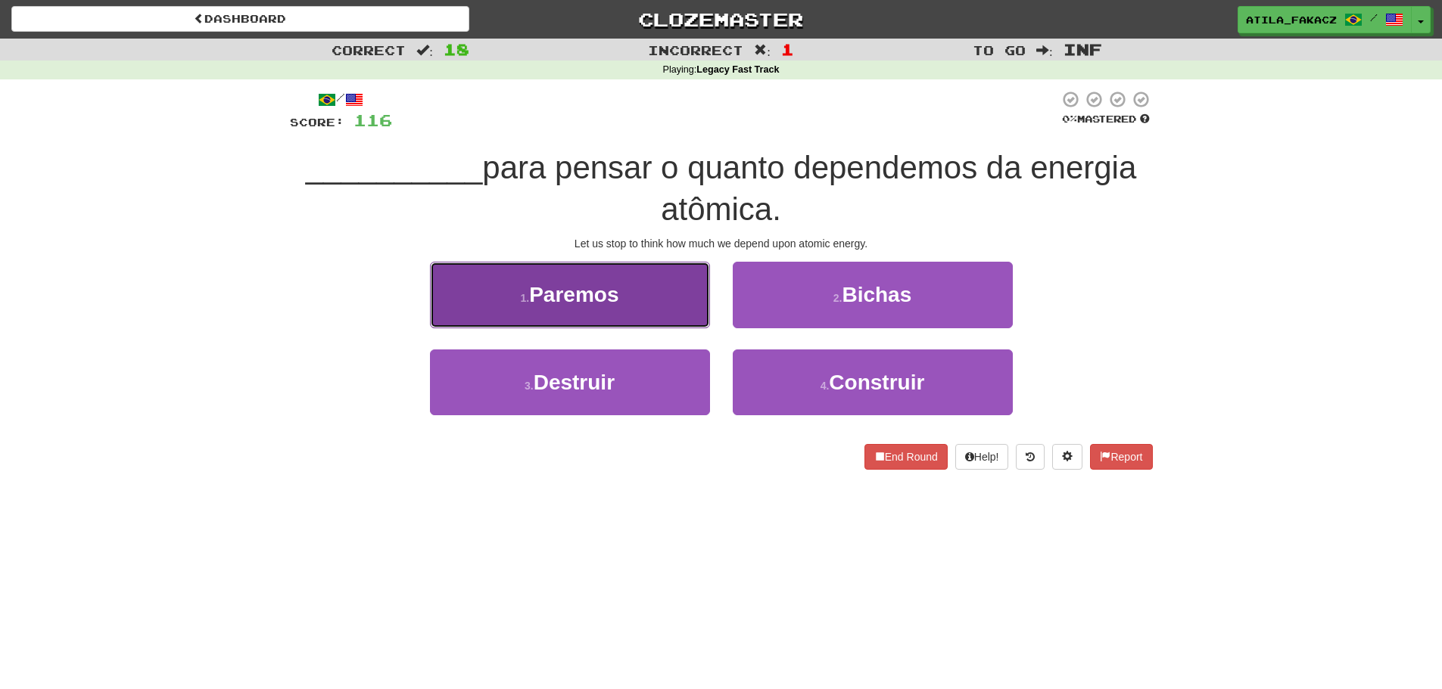
click at [670, 303] on button "1 . Paremos" at bounding box center [570, 295] width 280 height 66
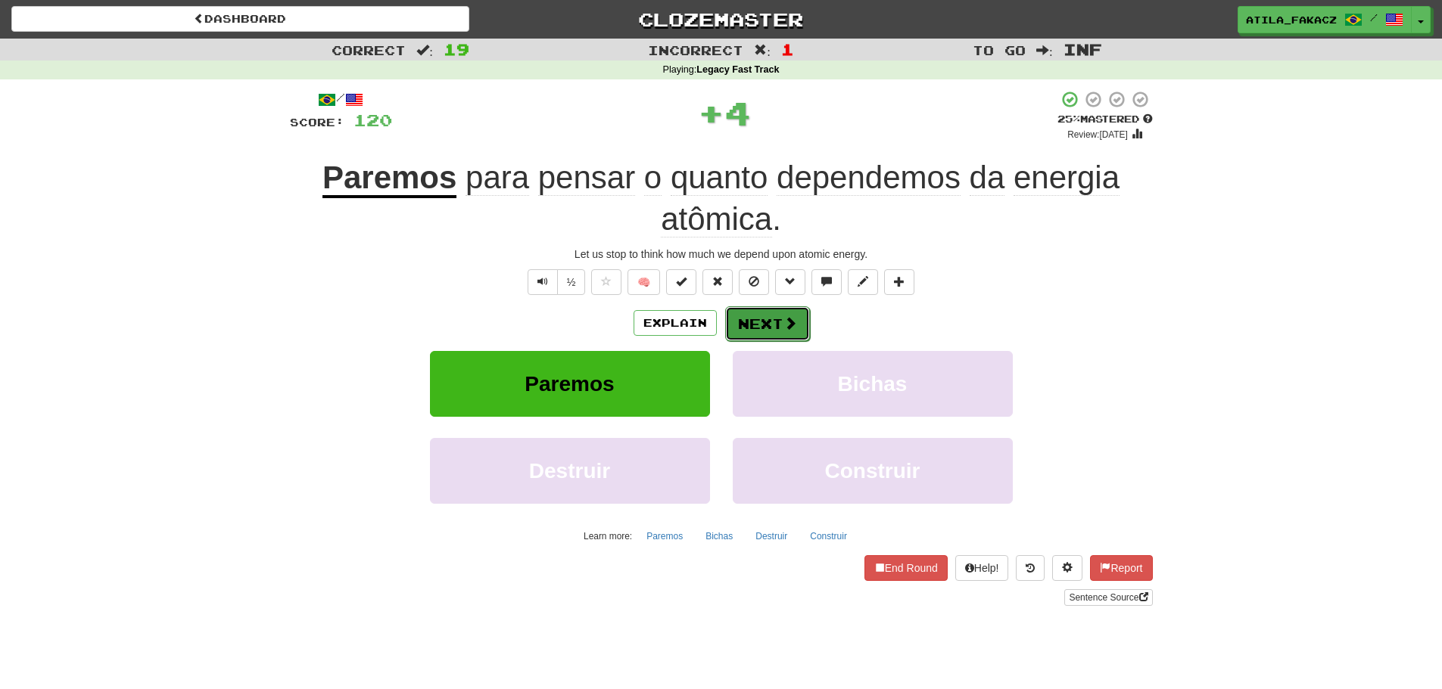
click at [792, 306] on button "Next" at bounding box center [767, 323] width 85 height 35
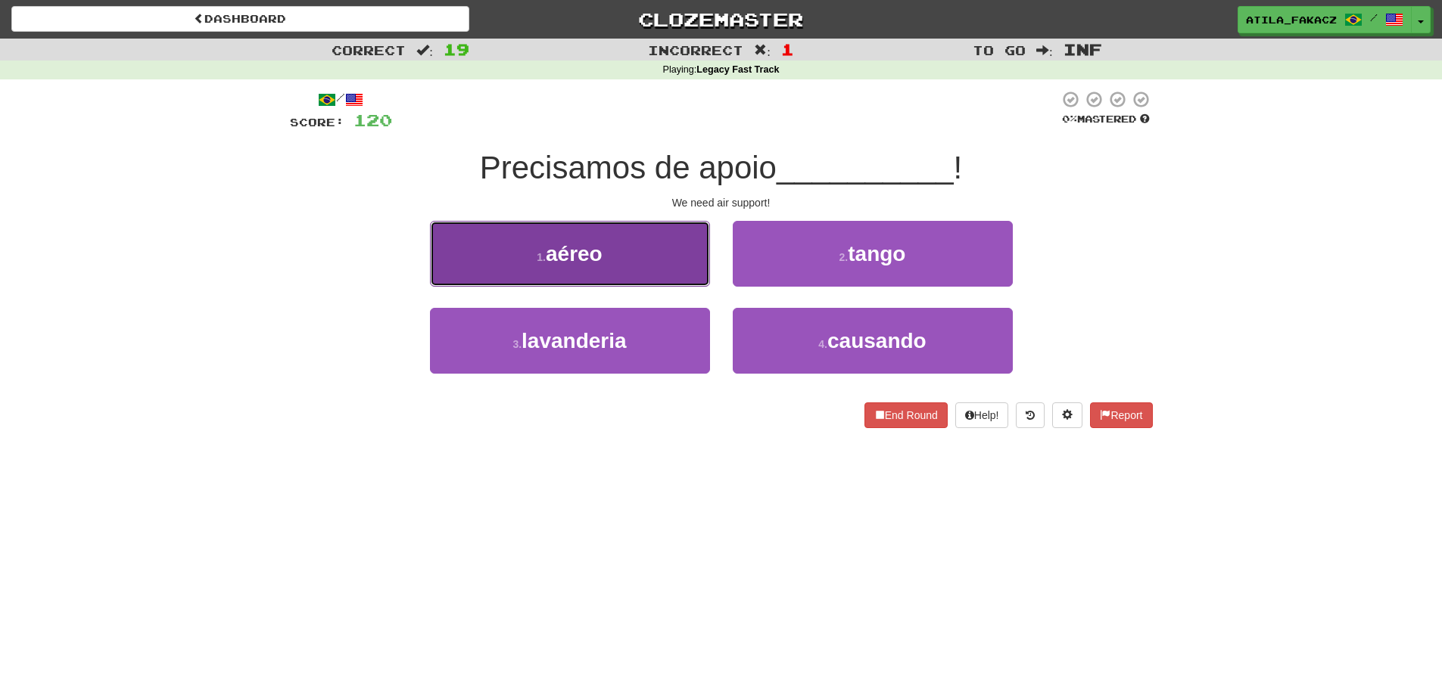
click at [661, 262] on button "1 . aéreo" at bounding box center [570, 254] width 280 height 66
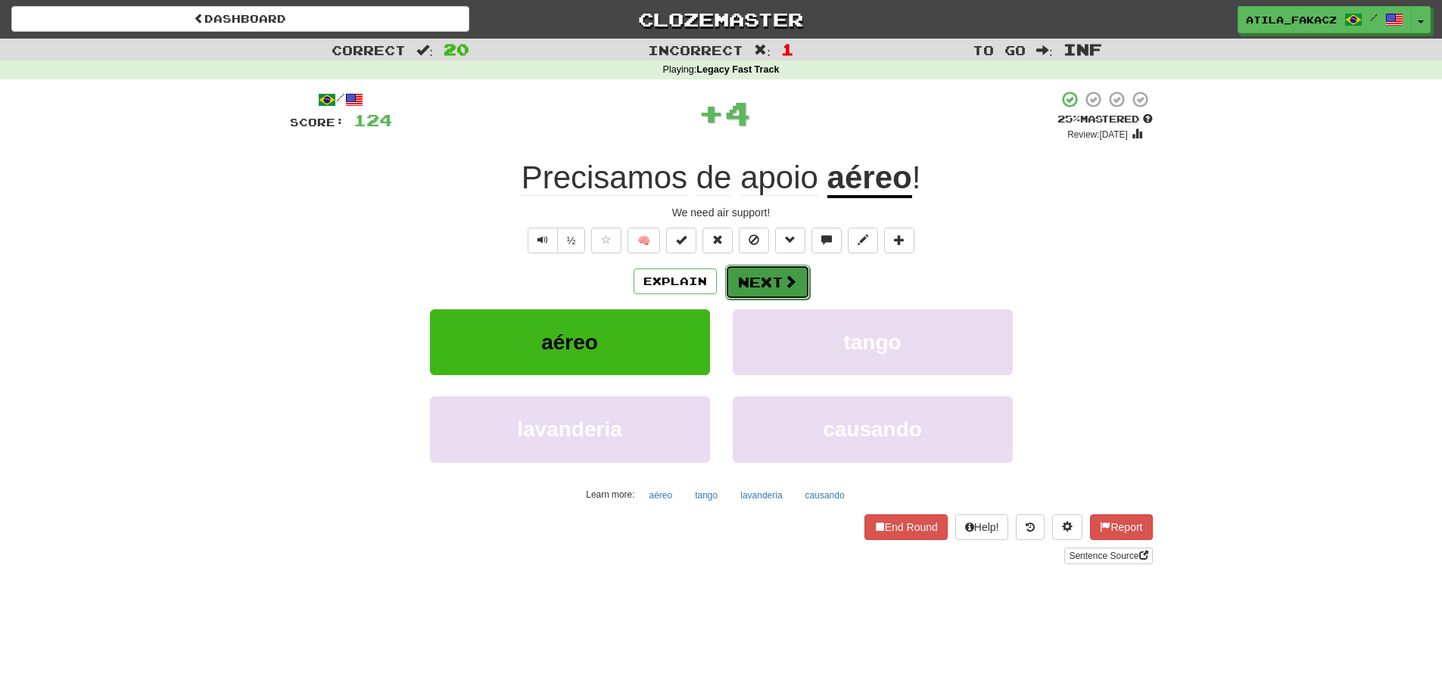
click at [776, 272] on button "Next" at bounding box center [767, 282] width 85 height 35
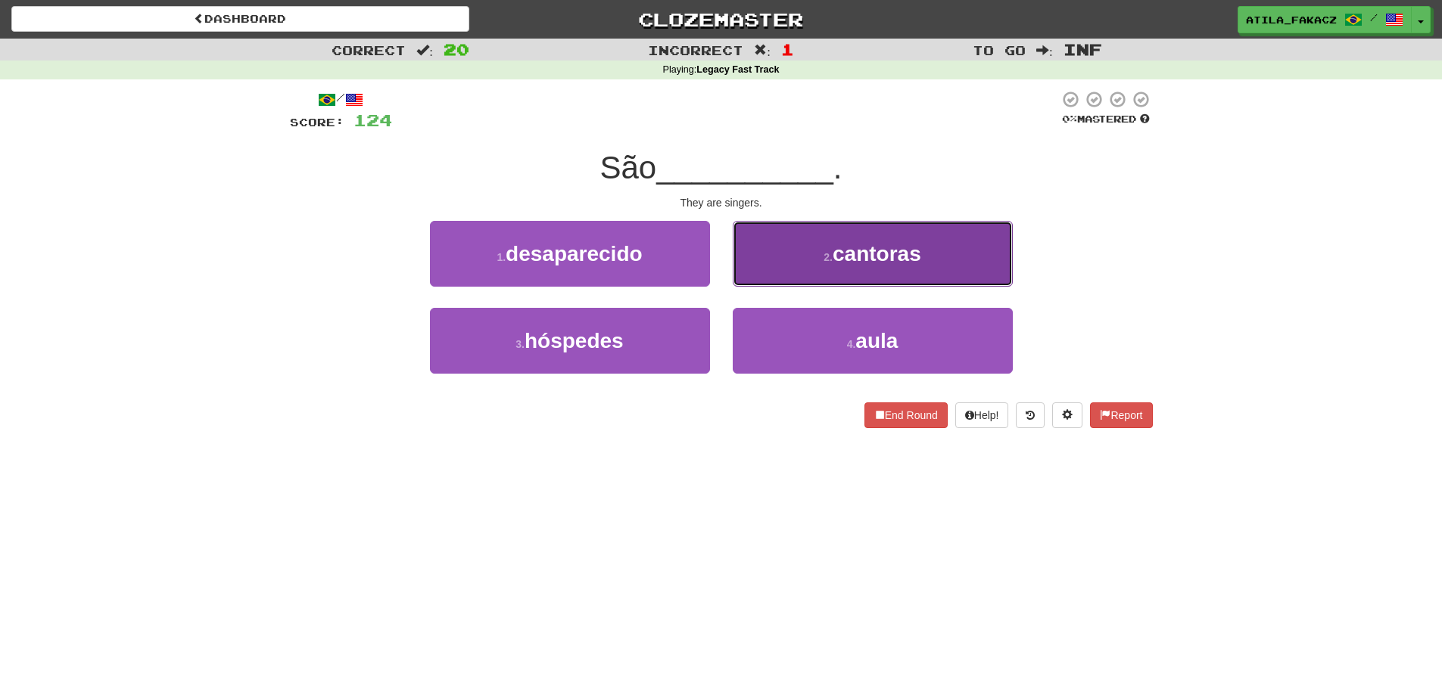
click at [800, 250] on button "2 . cantoras" at bounding box center [873, 254] width 280 height 66
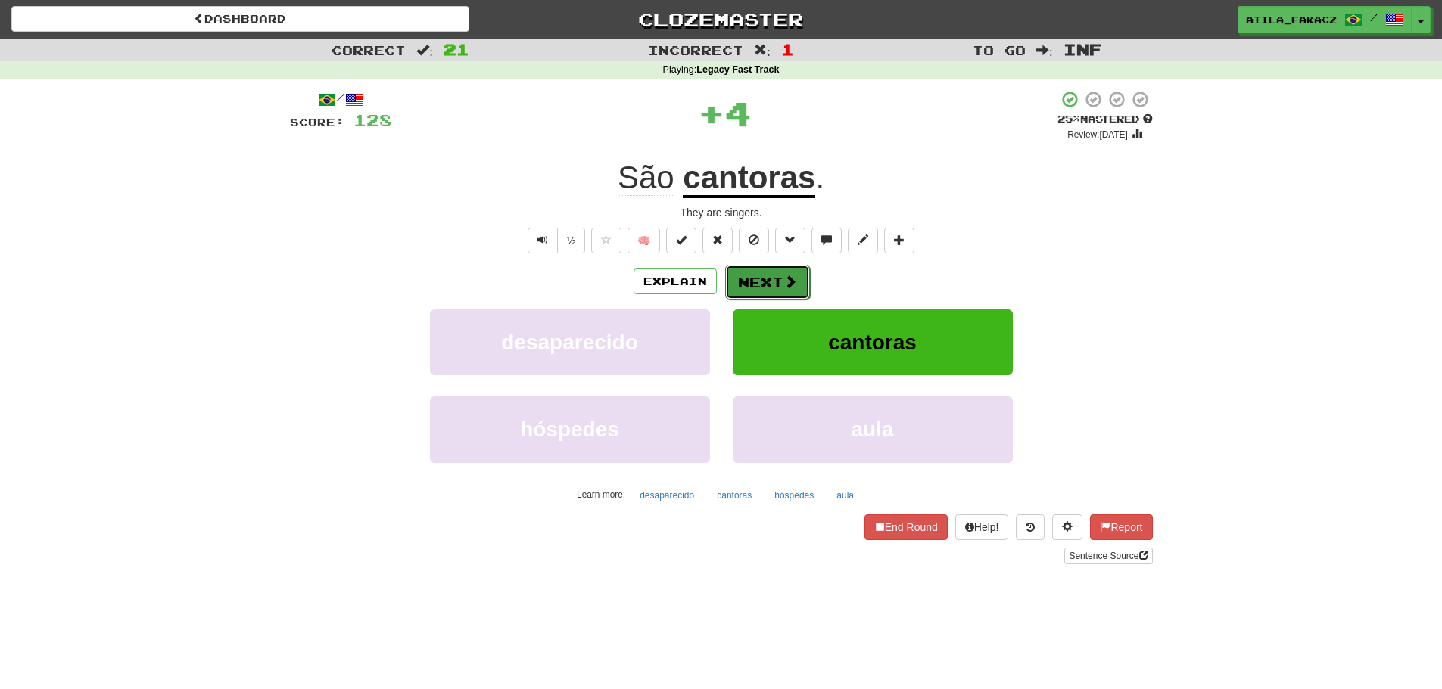
click at [786, 277] on span at bounding box center [790, 282] width 14 height 14
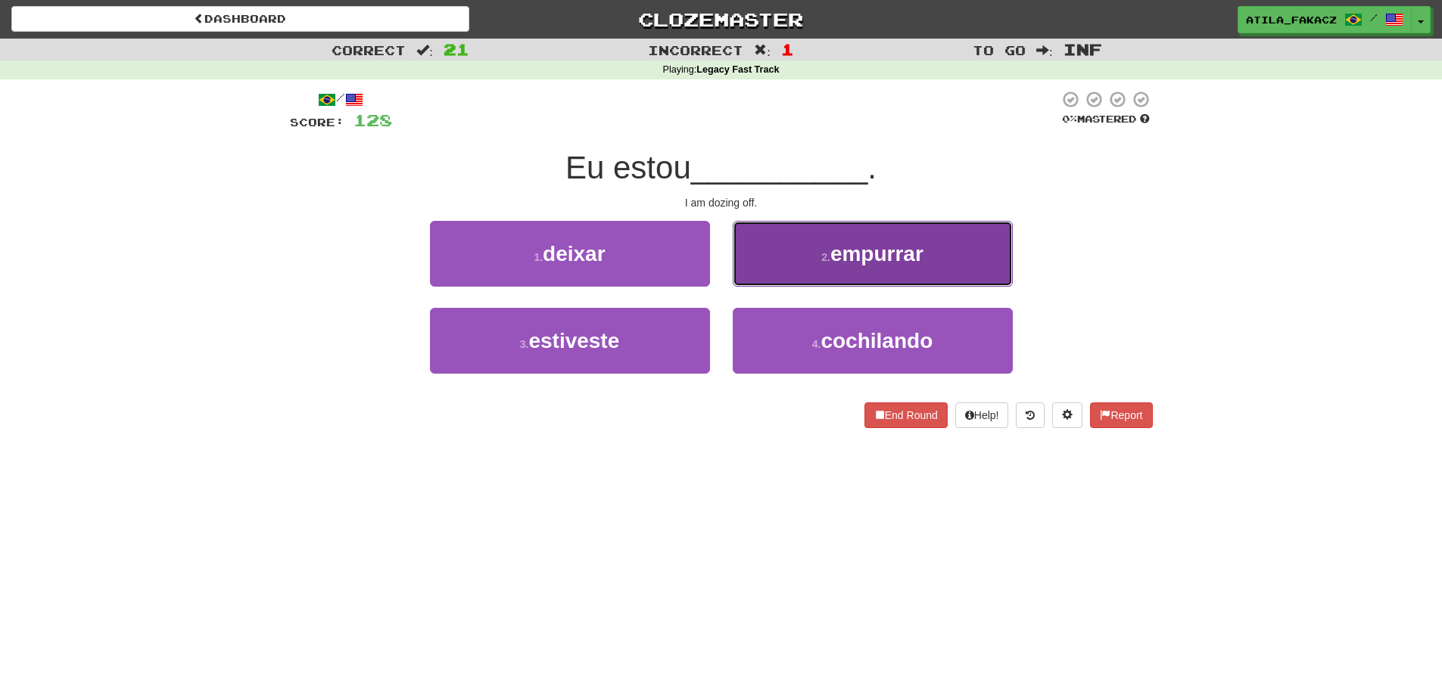
click at [797, 257] on button "2 . empurrar" at bounding box center [873, 254] width 280 height 66
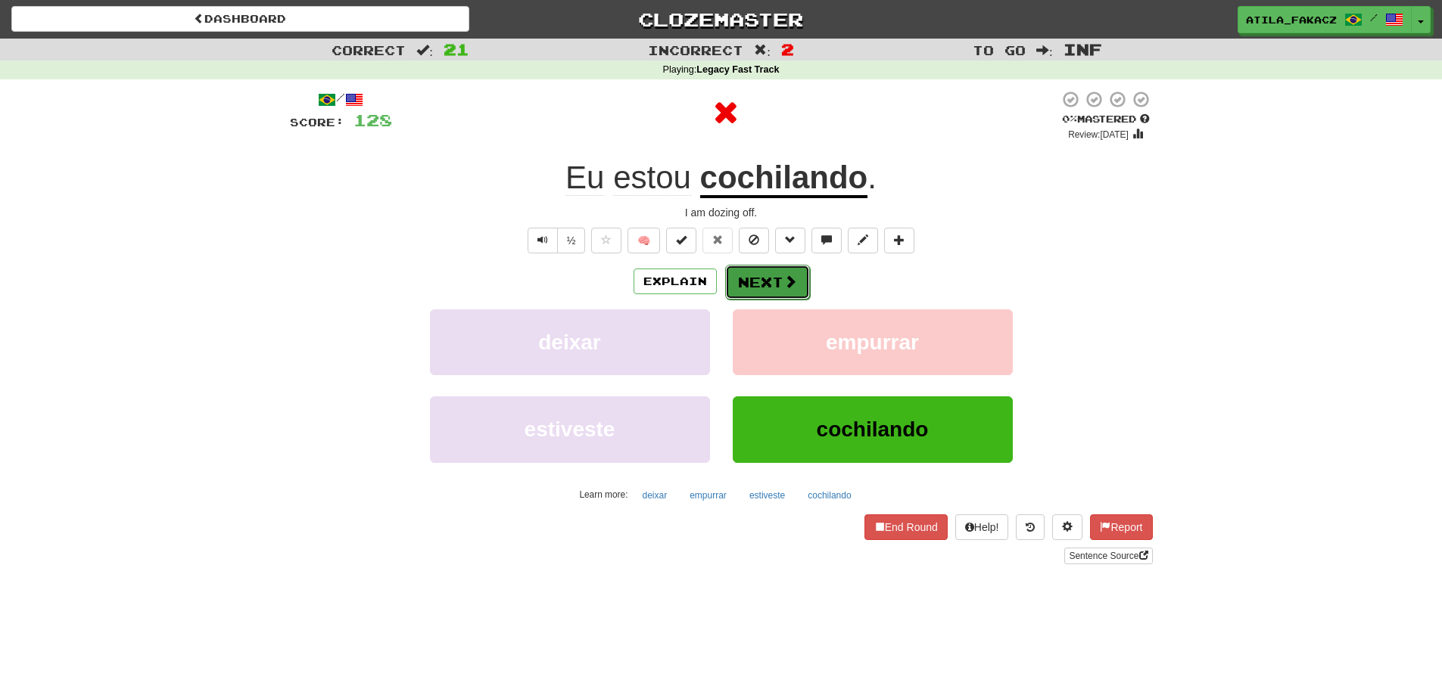
click at [764, 274] on button "Next" at bounding box center [767, 282] width 85 height 35
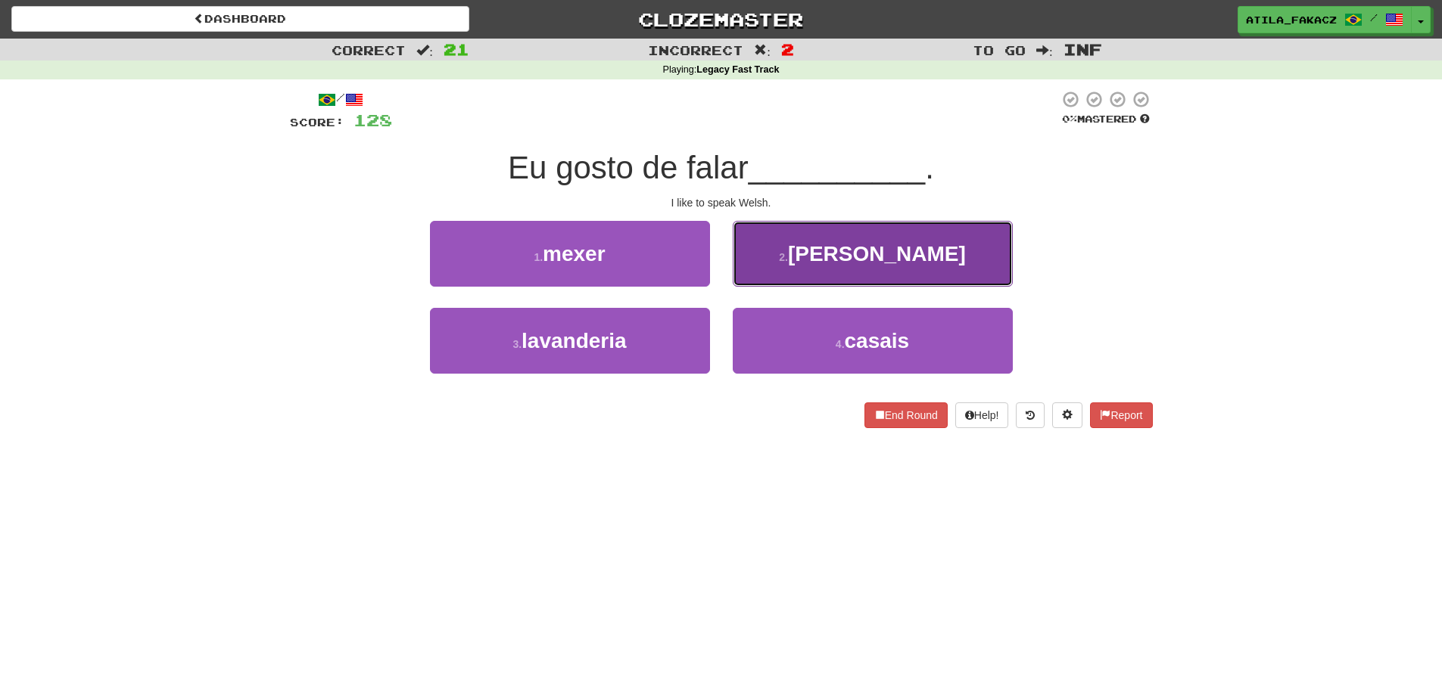
drag, startPoint x: 780, startPoint y: 261, endPoint x: 798, endPoint y: 311, distance: 53.1
click at [782, 263] on button "2 . [PERSON_NAME]" at bounding box center [873, 254] width 280 height 66
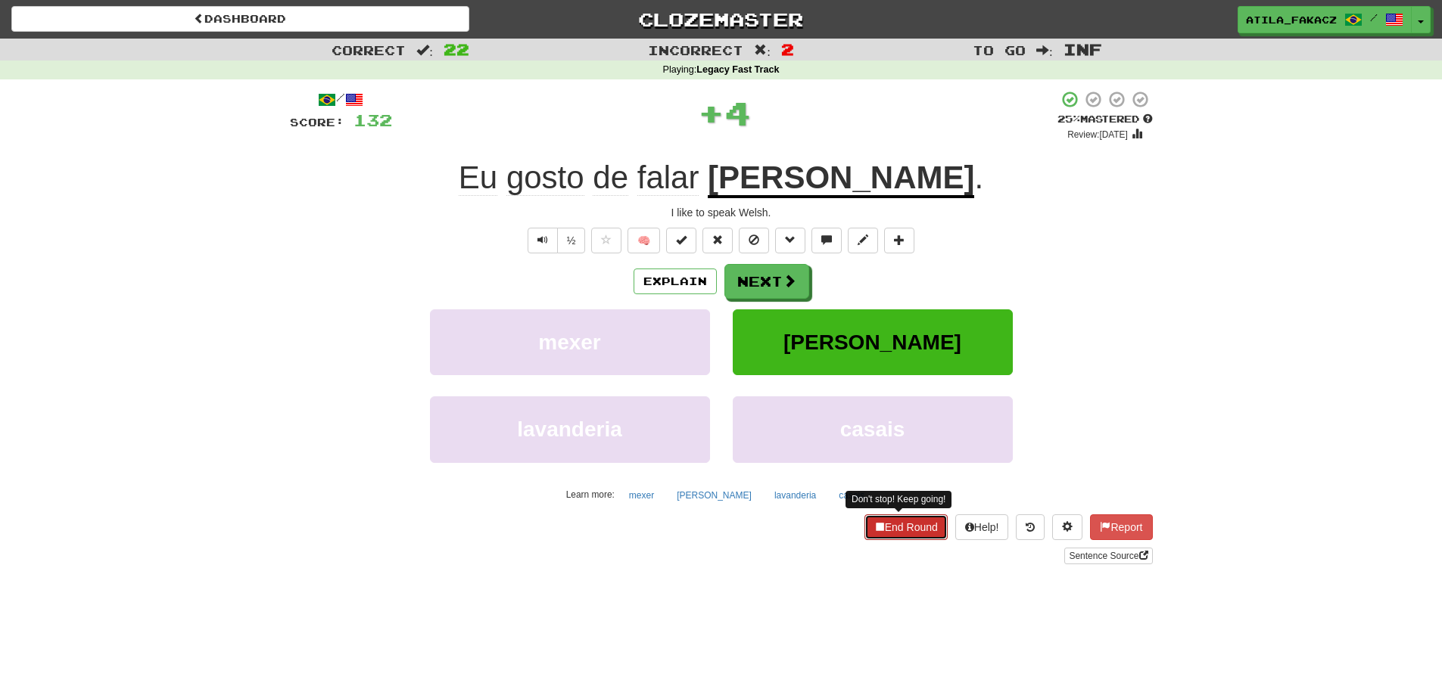
click at [909, 525] on button "End Round" at bounding box center [905, 528] width 83 height 26
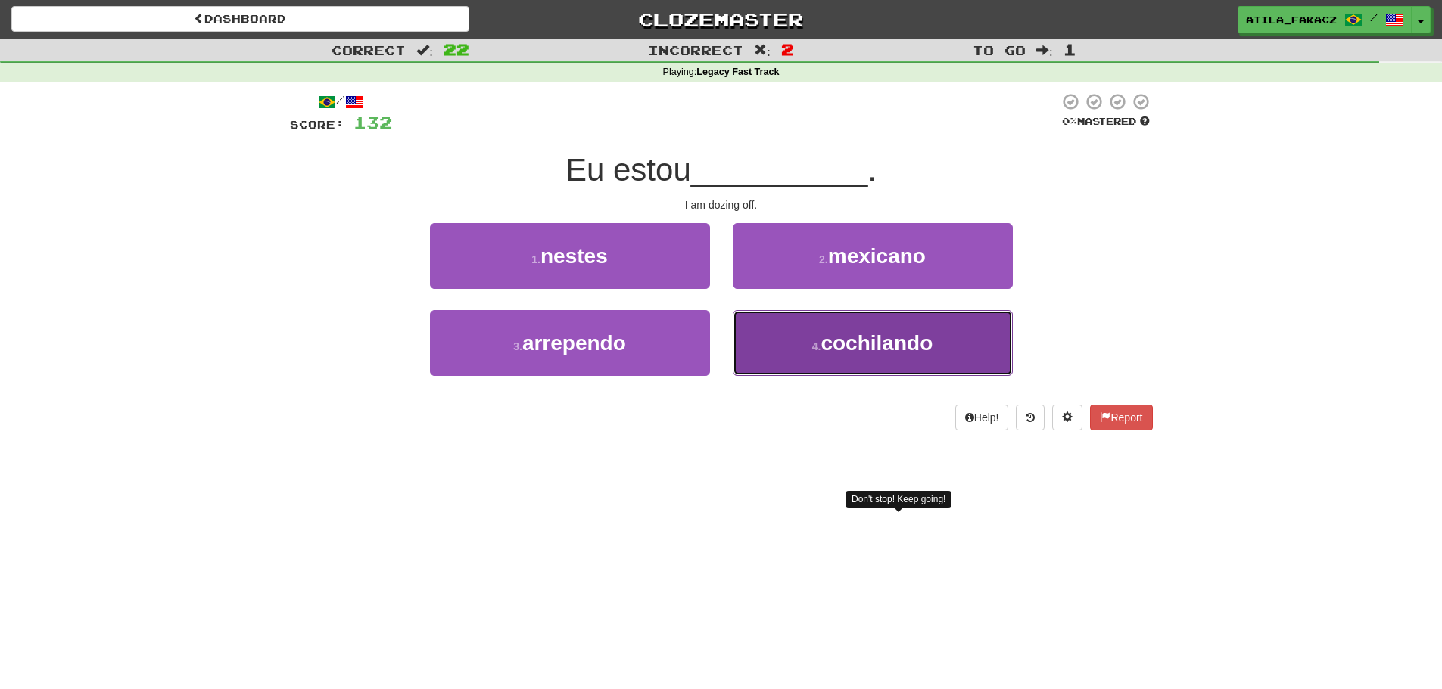
click at [793, 334] on button "4 . [GEOGRAPHIC_DATA]" at bounding box center [873, 343] width 280 height 66
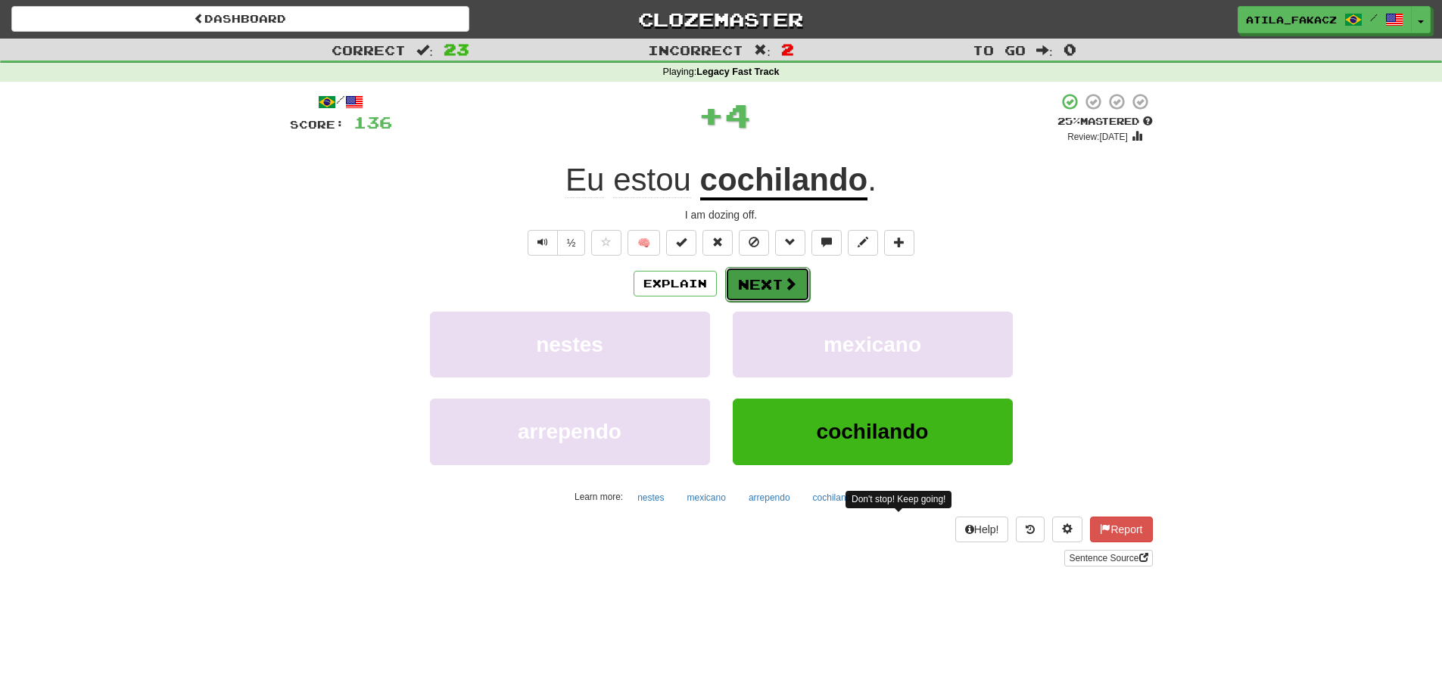
click at [768, 290] on button "Next" at bounding box center [767, 284] width 85 height 35
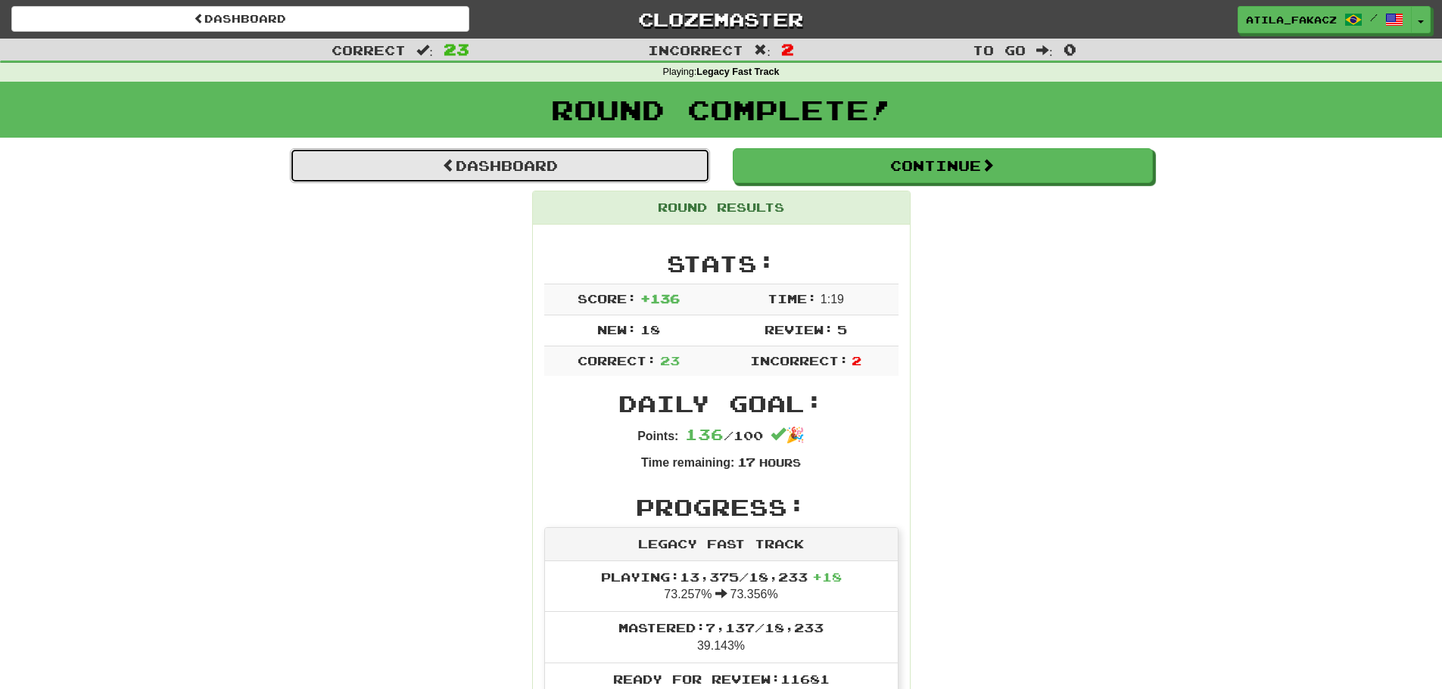
click at [500, 156] on link "Dashboard" at bounding box center [500, 165] width 420 height 35
